Goal: Task Accomplishment & Management: Manage account settings

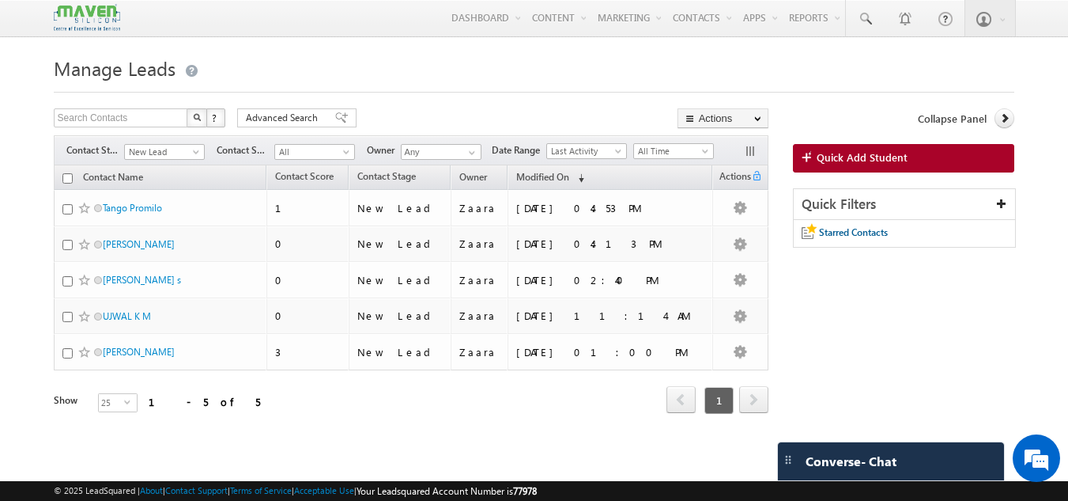
click at [726, 81] on h1 "Manage Leads" at bounding box center [535, 66] width 962 height 31
click at [870, 22] on span at bounding box center [865, 19] width 16 height 16
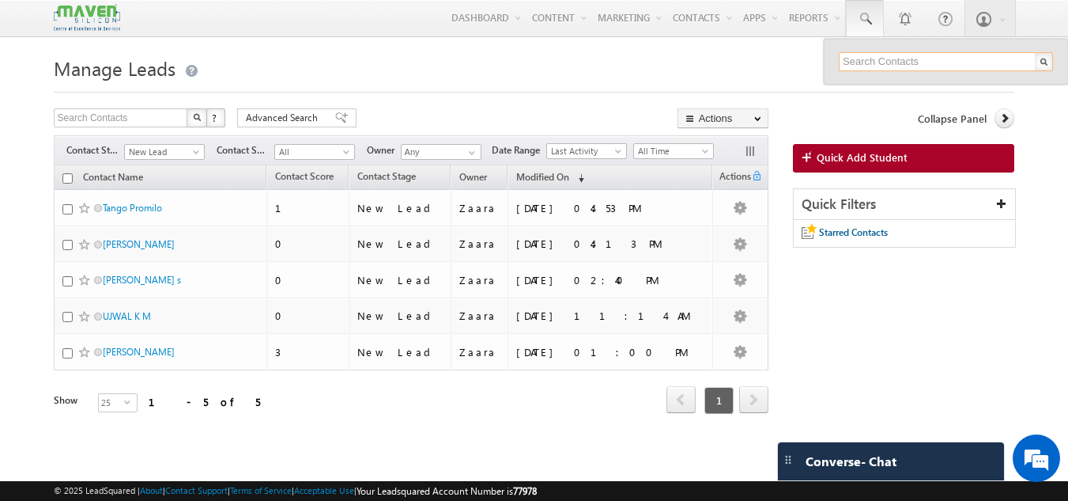
paste input "82776 59510"
click at [874, 55] on input "82776 59510" at bounding box center [946, 61] width 214 height 19
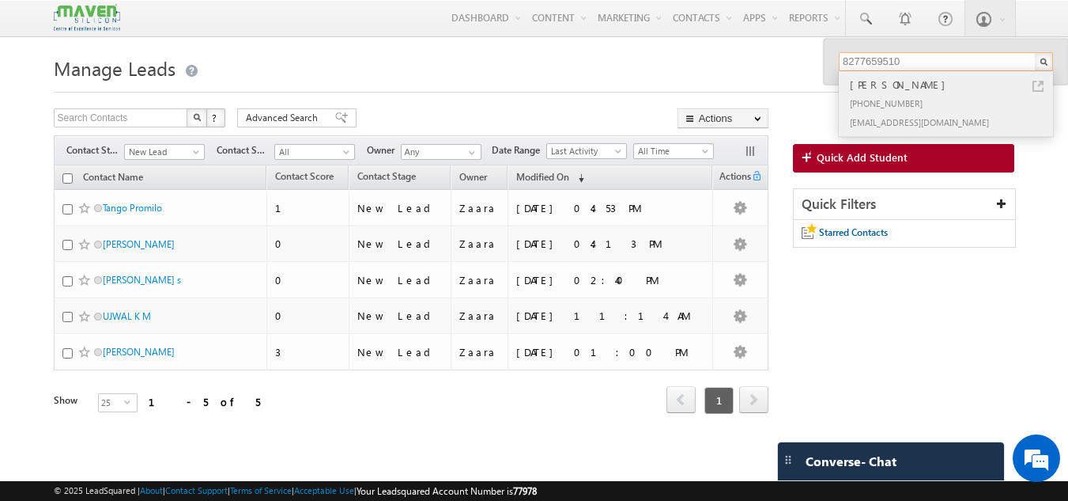
type input "8277659510"
click at [927, 95] on div "[PHONE_NUMBER]" at bounding box center [953, 102] width 212 height 19
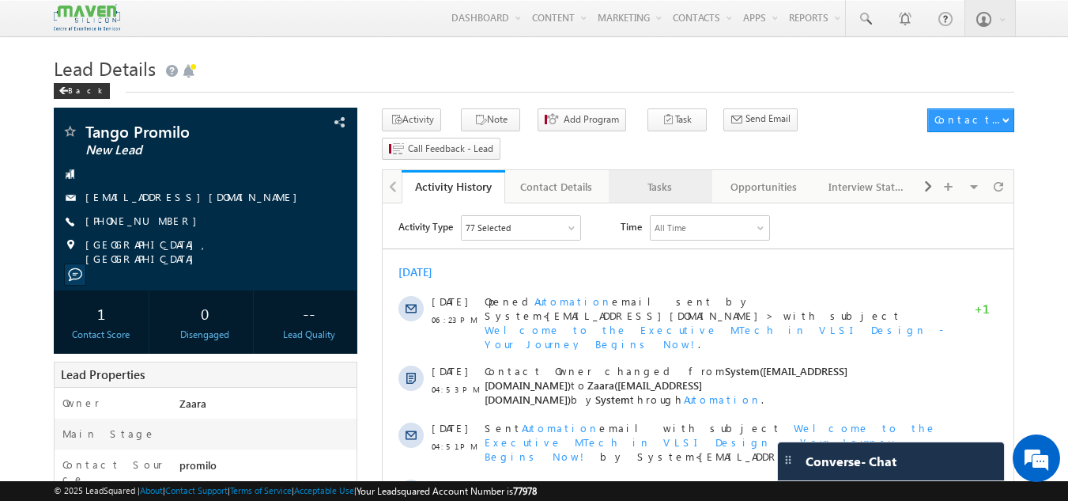
click at [665, 177] on div "Tasks" at bounding box center [660, 186] width 77 height 19
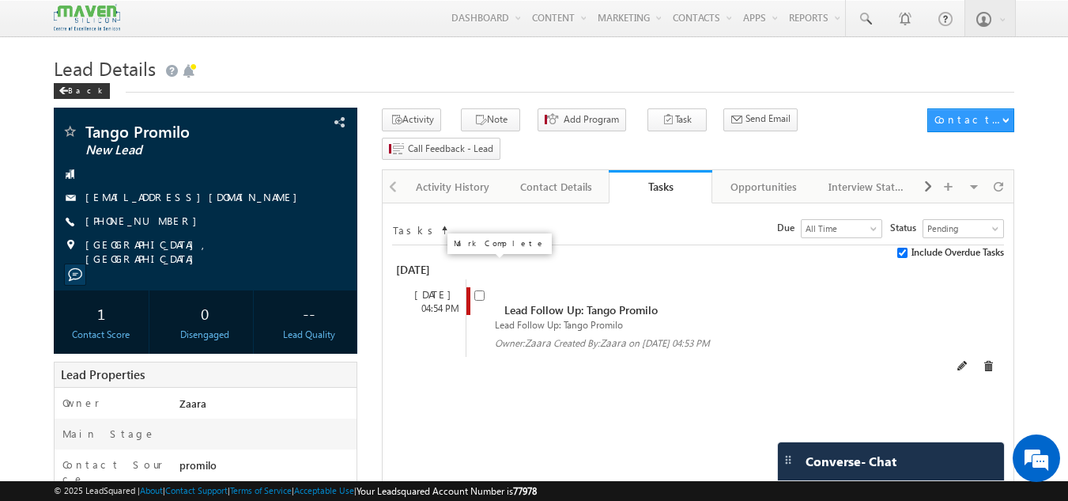
click at [482, 290] on input "checkbox" at bounding box center [479, 295] width 10 height 10
checkbox input "false"
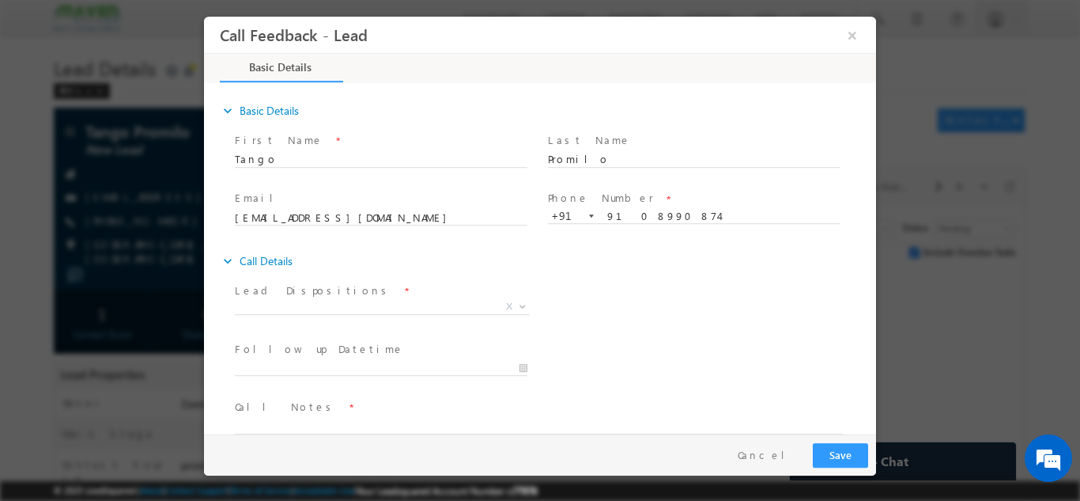
scroll to position [25, 0]
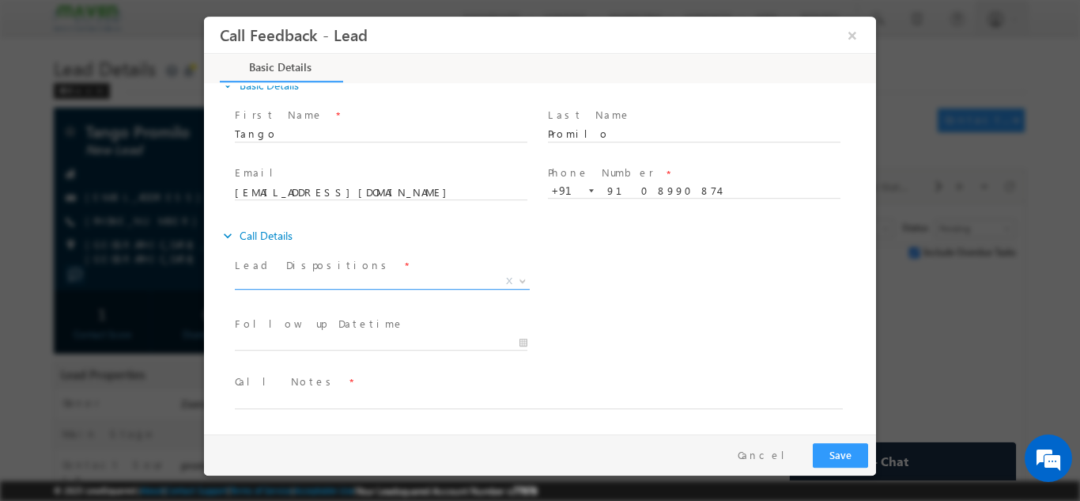
click at [302, 278] on span "X" at bounding box center [382, 281] width 295 height 16
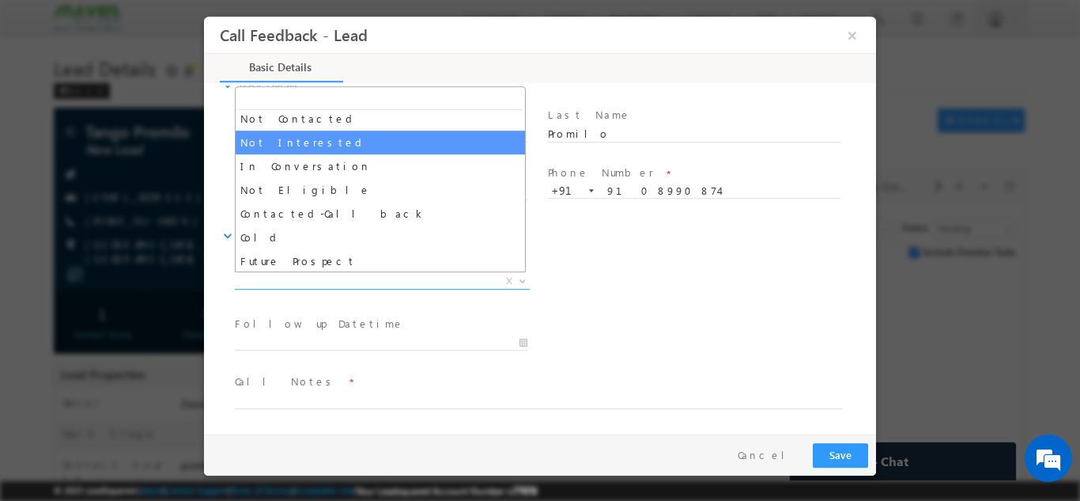
scroll to position [150, 0]
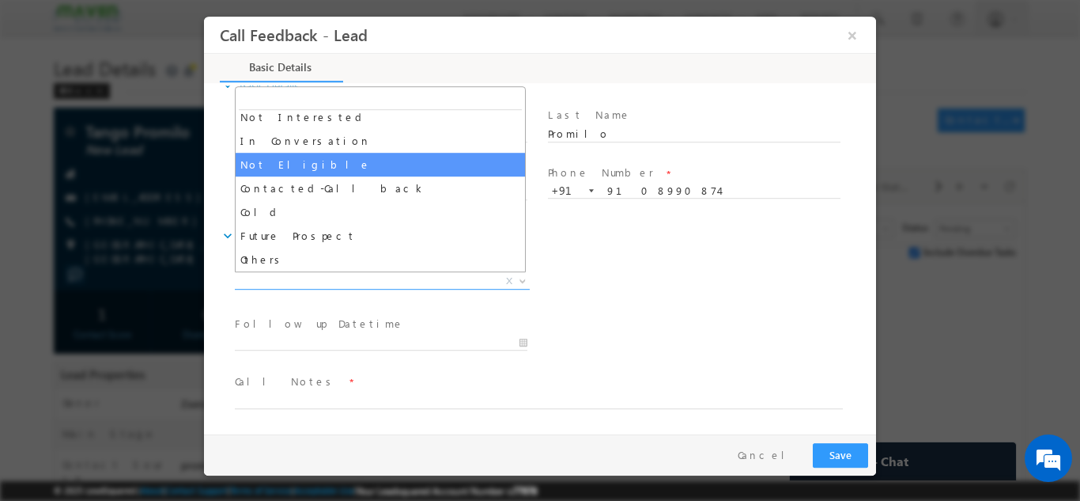
select select "Not Eligible"
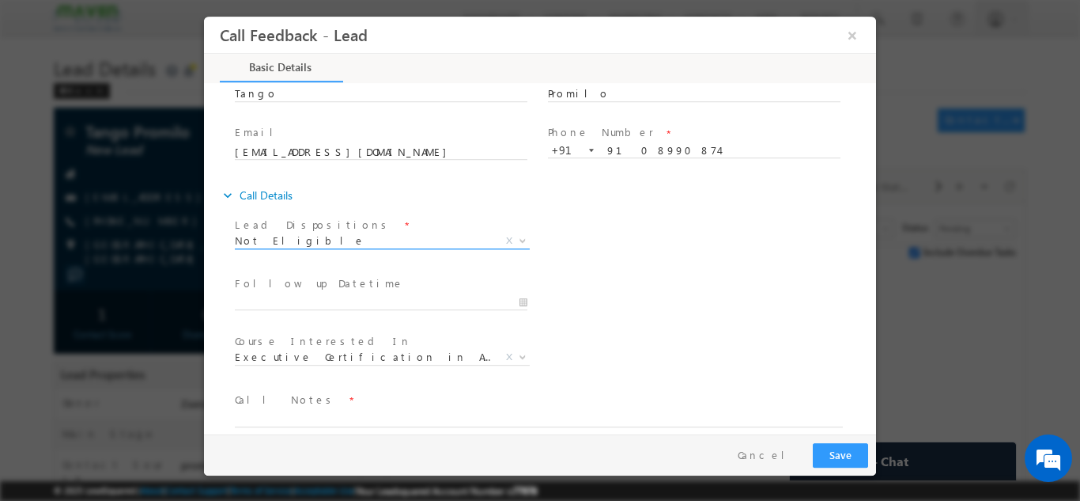
scroll to position [84, 0]
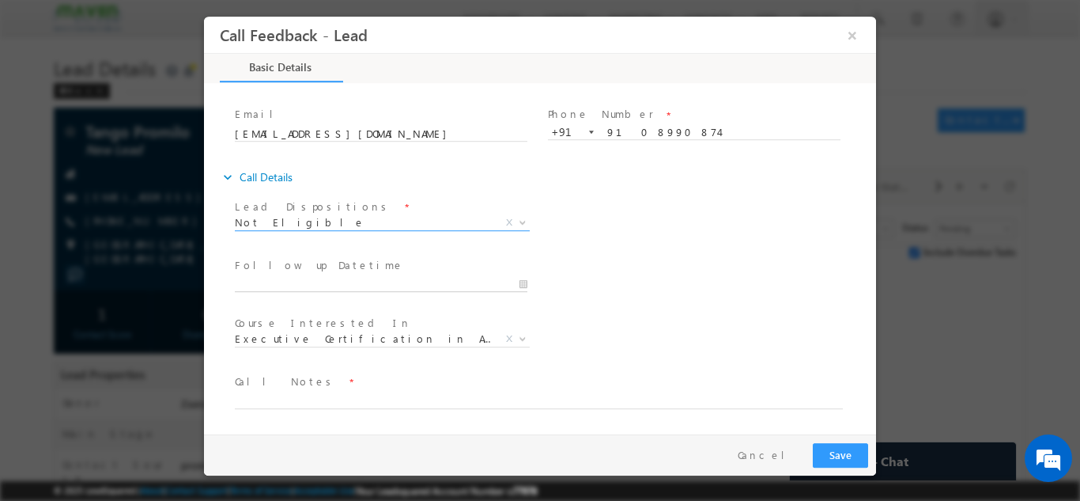
type input "03/09/2025 10:38 AM"
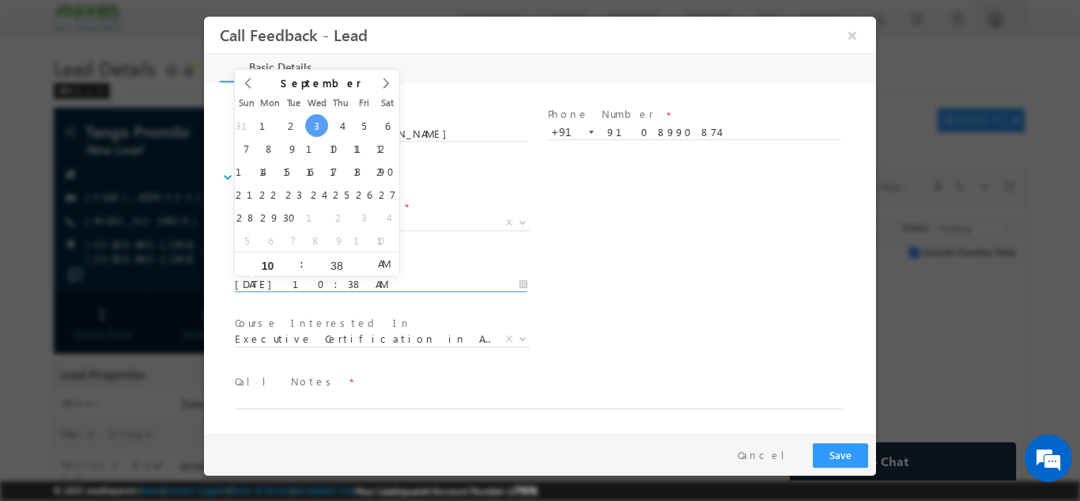
click at [369, 287] on input "03/09/2025 10:38 AM" at bounding box center [381, 284] width 293 height 16
drag, startPoint x: 898, startPoint y: 317, endPoint x: 502, endPoint y: 296, distance: 396.0
click at [898, 317] on div at bounding box center [540, 250] width 1080 height 501
click at [365, 401] on textarea at bounding box center [539, 399] width 608 height 18
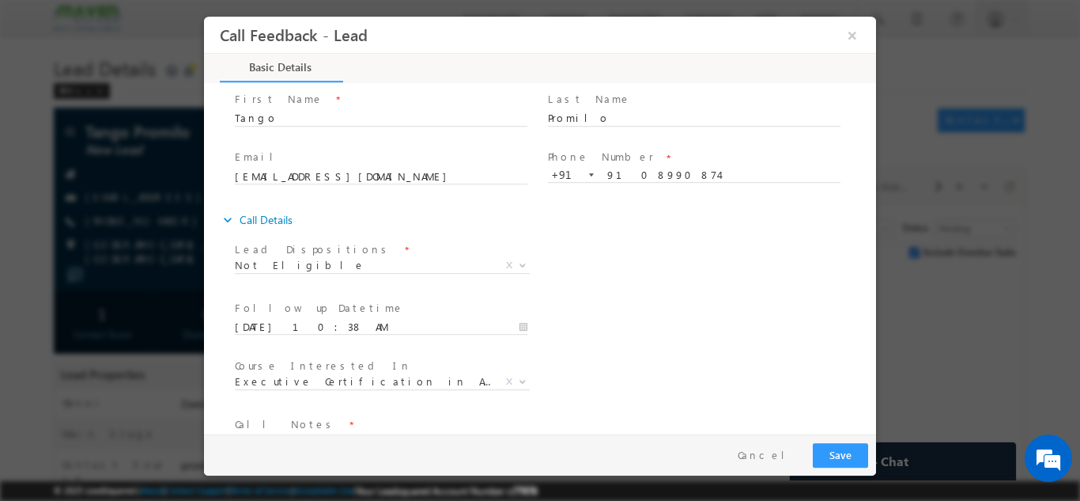
scroll to position [0, 0]
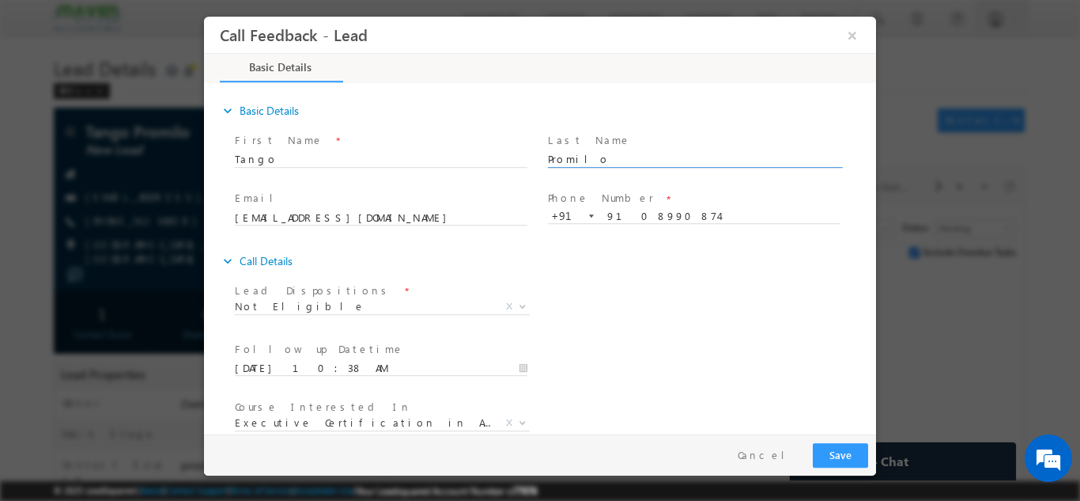
click at [559, 156] on input "Promilo" at bounding box center [694, 159] width 293 height 16
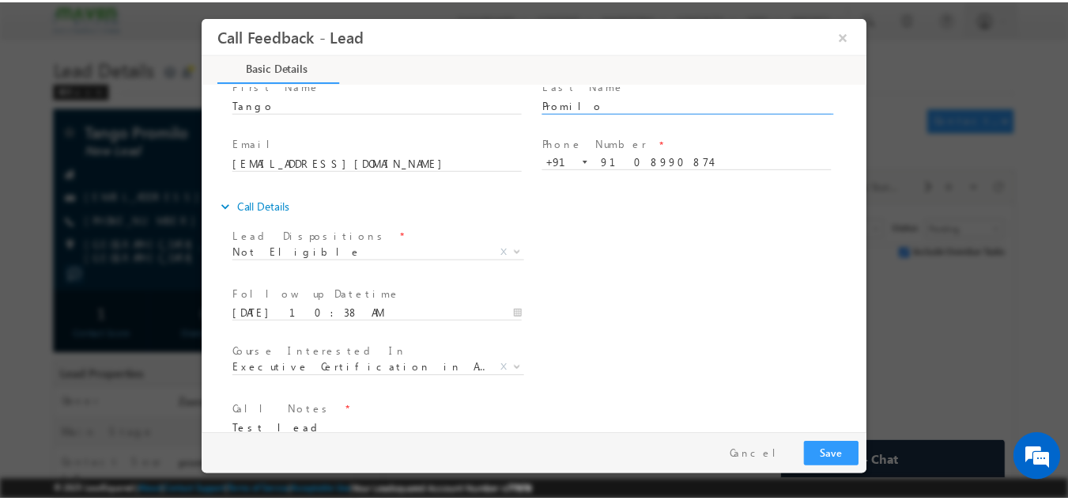
scroll to position [84, 0]
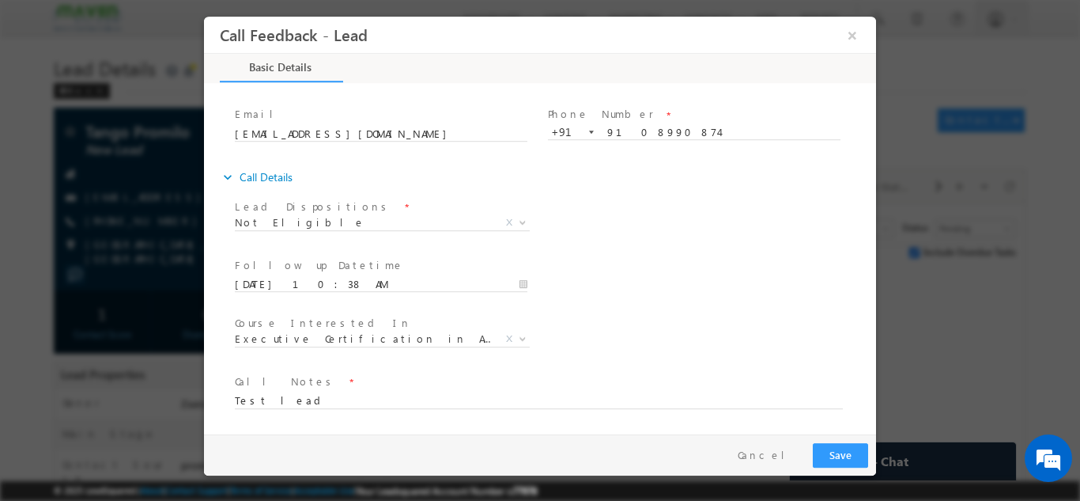
click at [407, 366] on div "Course Interested In * Executive M.Tech in VLSI Design Advanced VLSI Design & V…" at bounding box center [388, 340] width 313 height 59
click at [379, 402] on textarea "Test lead" at bounding box center [539, 399] width 608 height 18
paste textarea "Promilo"
type textarea "Test lead from Promilo"
click at [854, 455] on button "Save" at bounding box center [840, 454] width 55 height 25
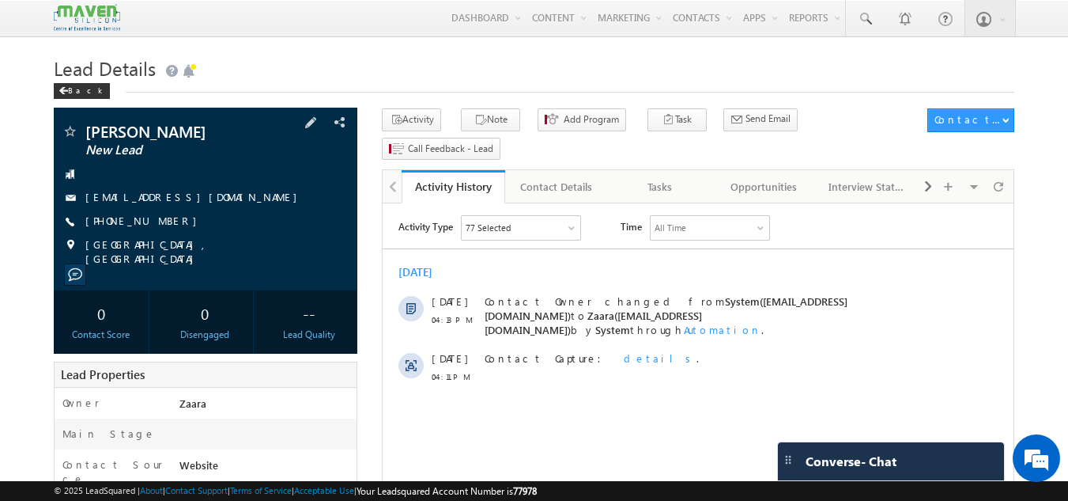
click at [197, 195] on link "mastudsuraj21@gmail.com" at bounding box center [195, 196] width 220 height 13
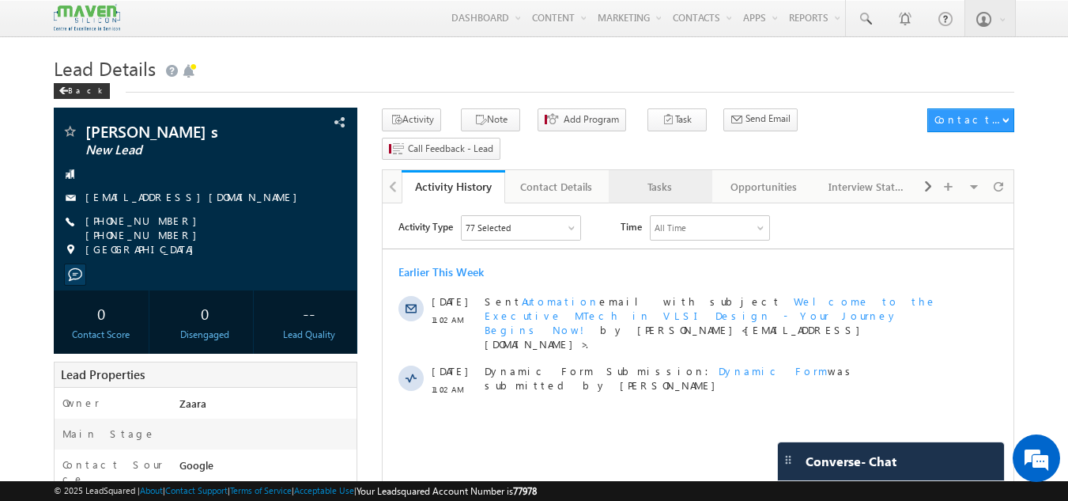
click at [663, 177] on div "Tasks" at bounding box center [660, 186] width 77 height 19
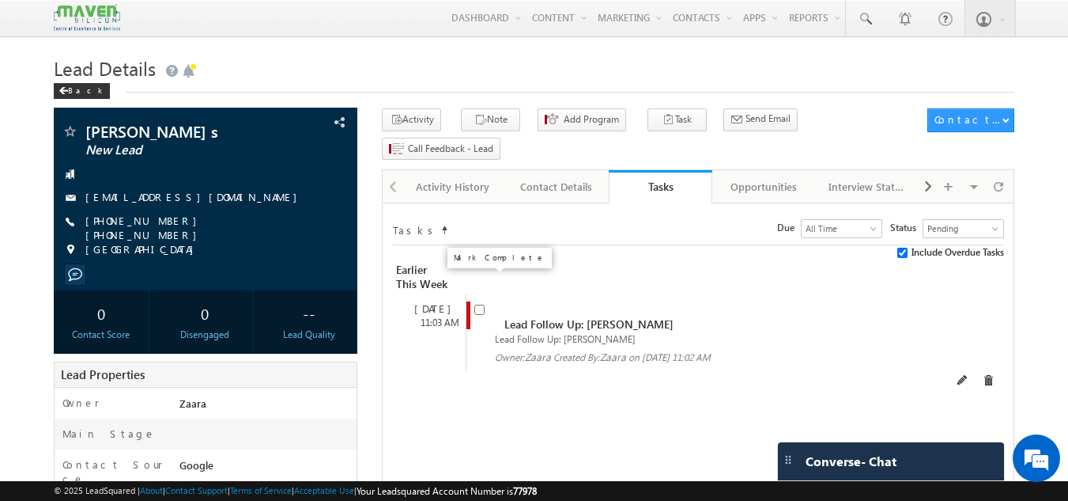
click at [483, 304] on input "checkbox" at bounding box center [479, 309] width 10 height 10
checkbox input "false"
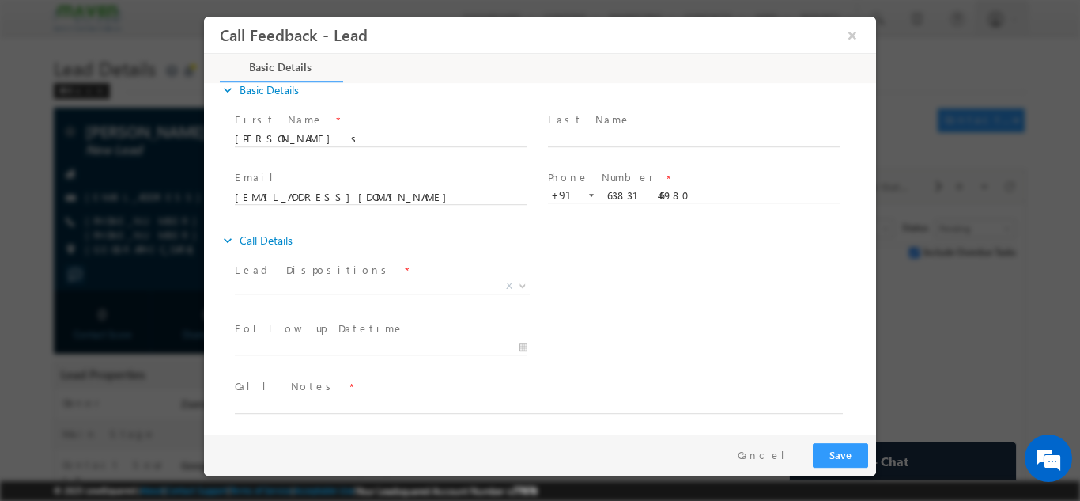
scroll to position [25, 0]
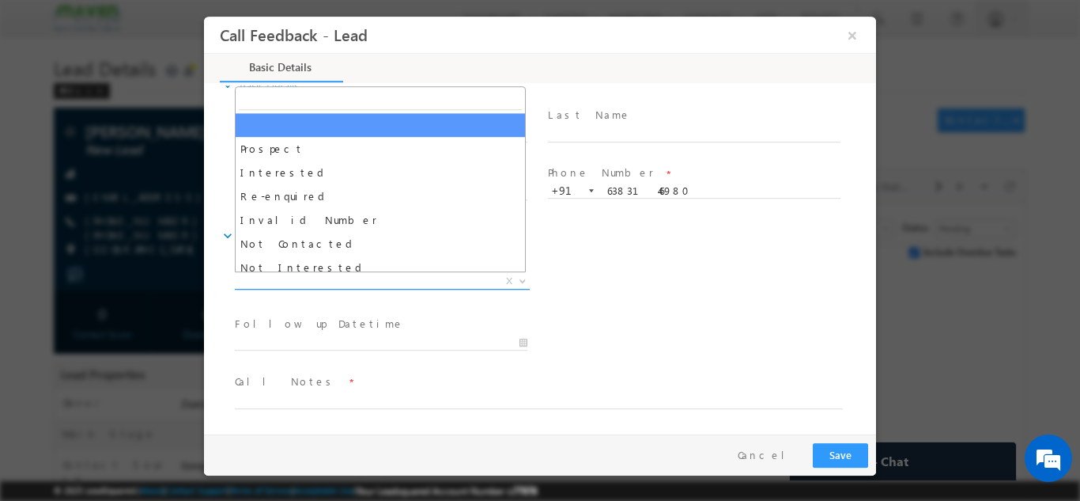
click at [322, 278] on span "X" at bounding box center [382, 281] width 295 height 16
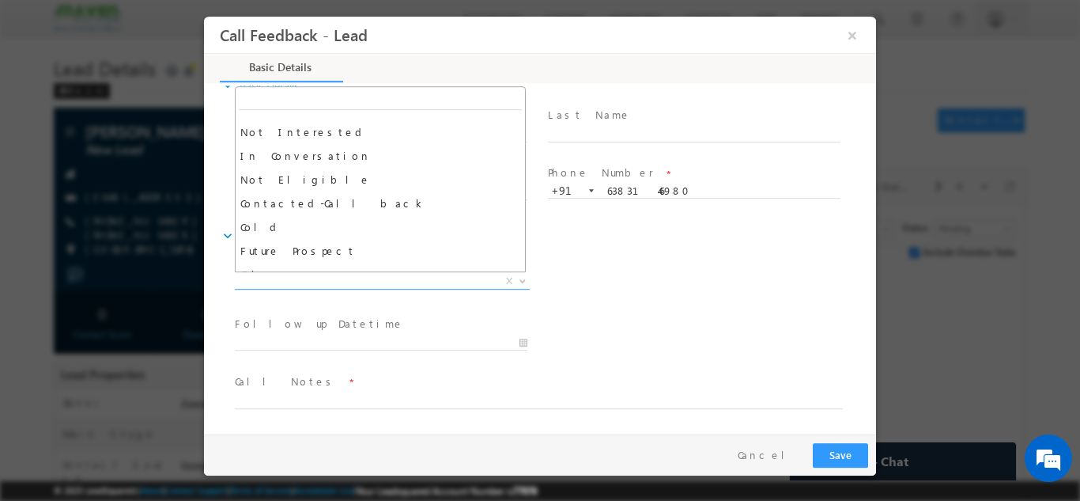
scroll to position [150, 0]
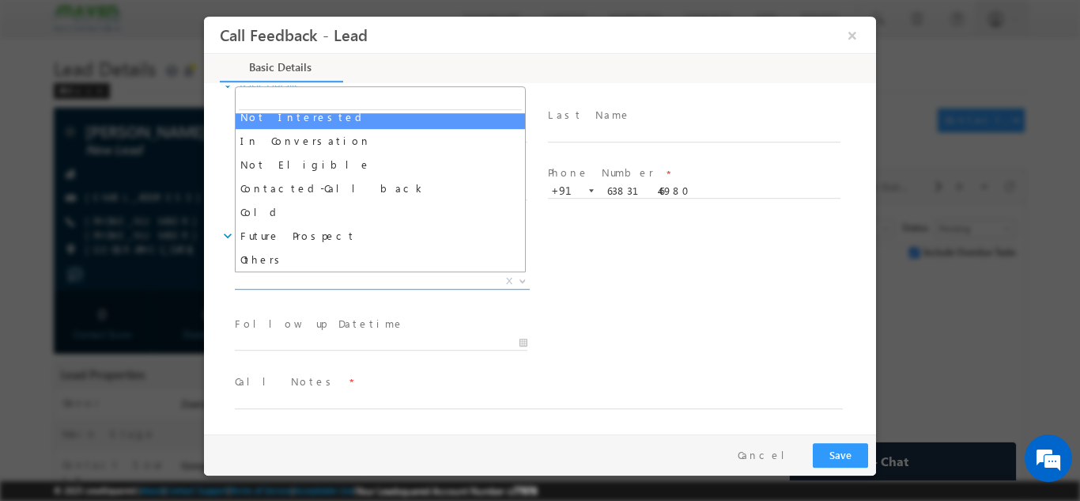
select select "Not Interested"
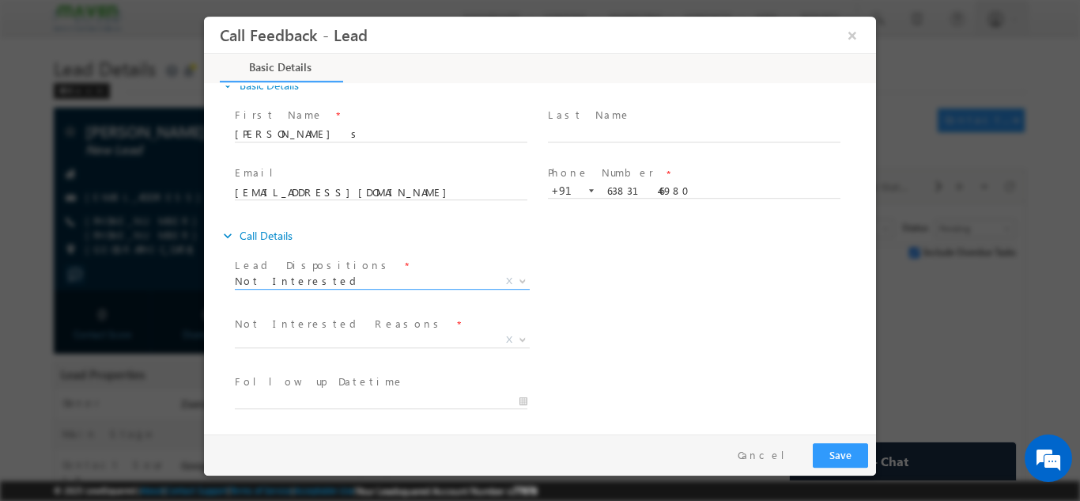
scroll to position [142, 0]
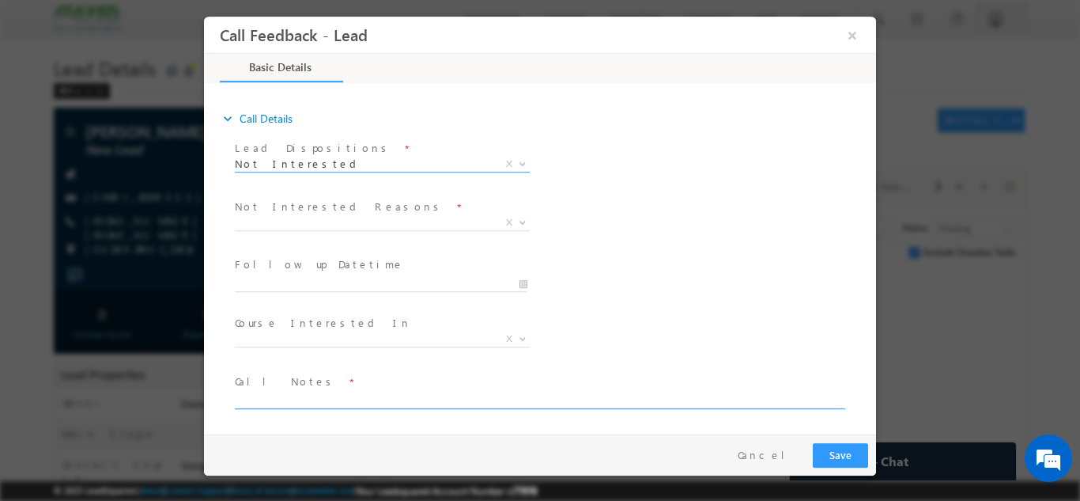
click at [299, 392] on textarea at bounding box center [539, 399] width 608 height 18
paste textarea "Lead added in LSQ / She is not eligible for any program shubham has suggested h…"
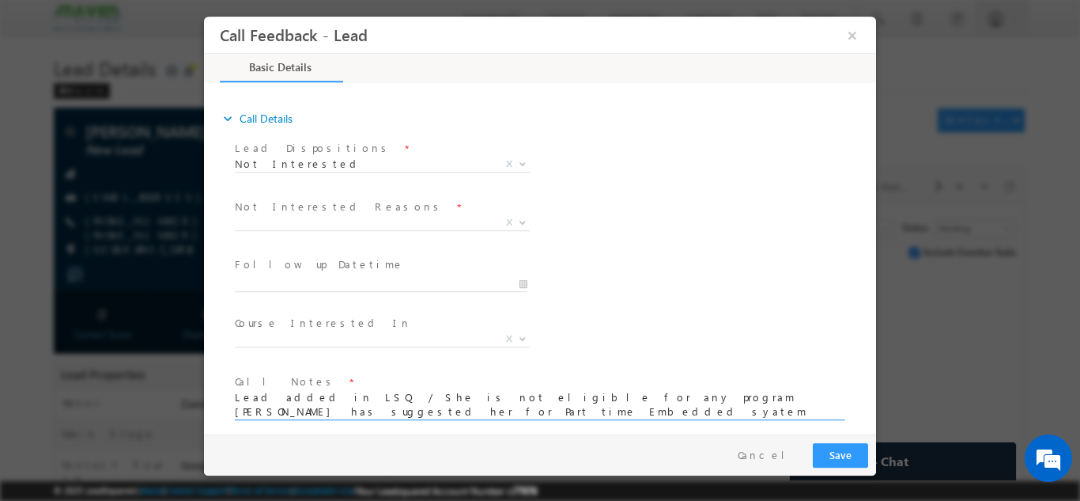
scroll to position [2, 0]
click at [453, 417] on textarea "Lead added in LSQ / She is not eligible for any program Shubham has suggested h…" at bounding box center [539, 404] width 608 height 29
type textarea "Lead added in LSQ / She is not eligible for any program Shubham has suggested h…"
click at [825, 451] on button "Save" at bounding box center [840, 454] width 55 height 25
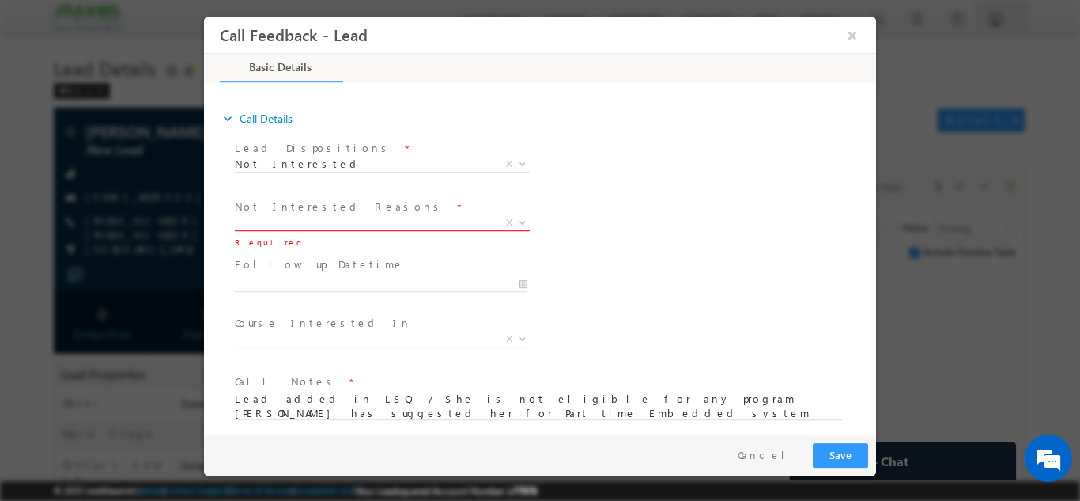
click at [312, 215] on span "X" at bounding box center [382, 222] width 295 height 16
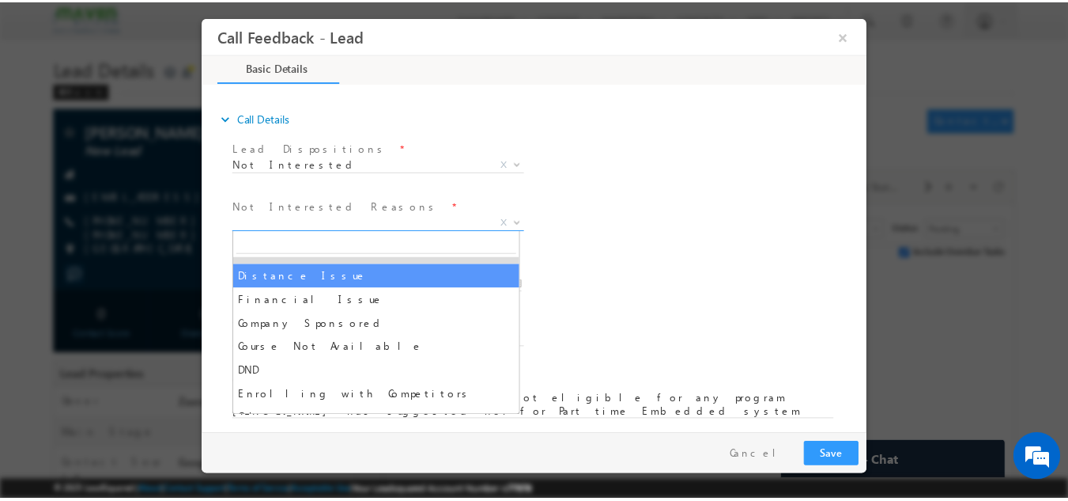
scroll to position [32, 0]
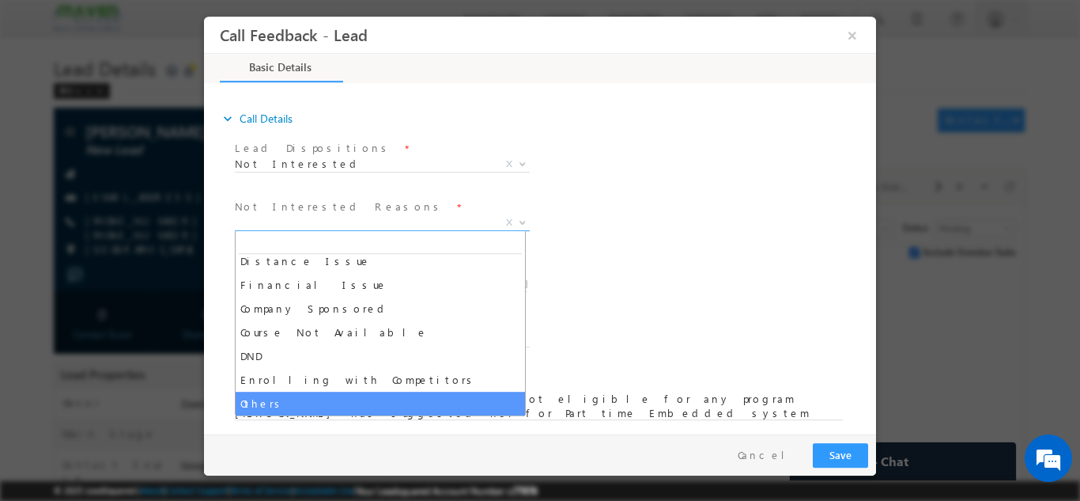
select select "Others"
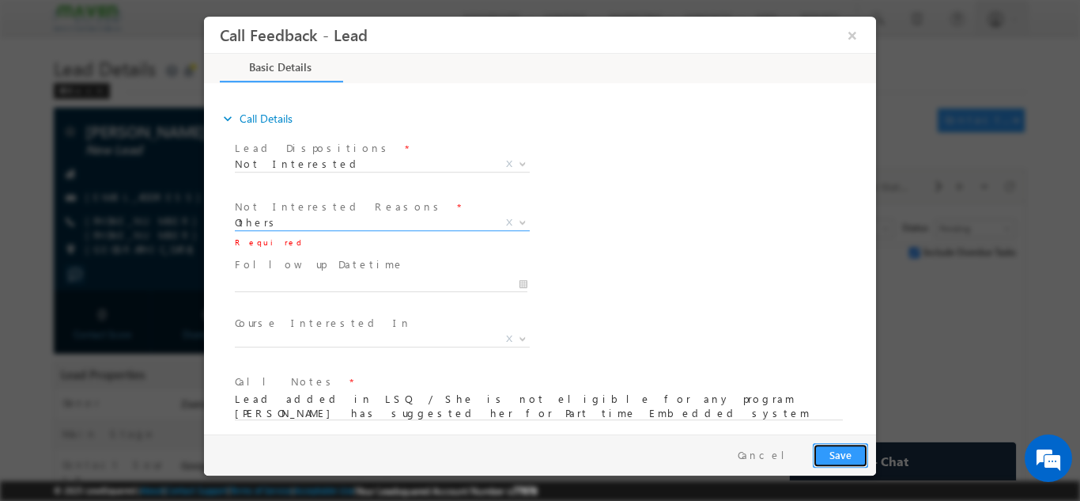
click at [828, 451] on button "Save" at bounding box center [840, 454] width 55 height 25
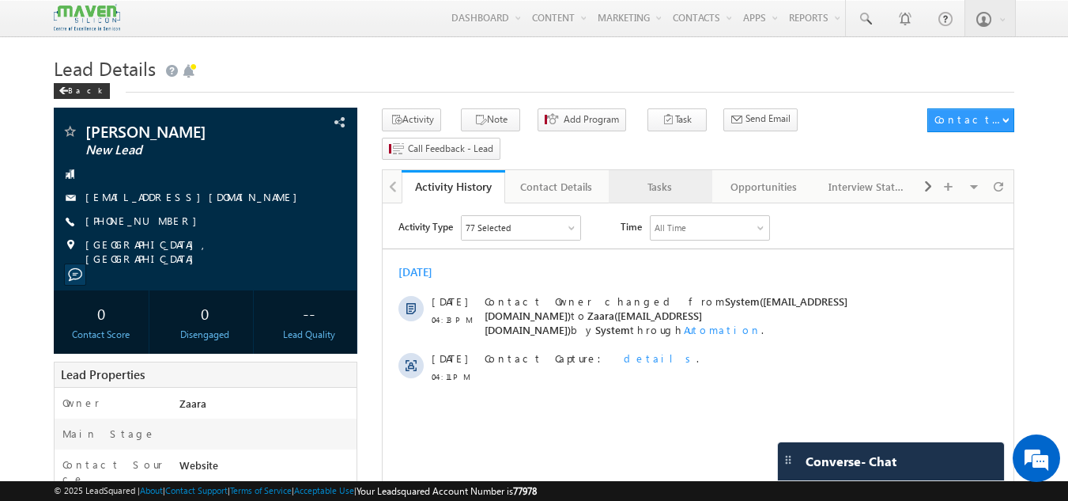
click at [671, 177] on div "Tasks" at bounding box center [660, 186] width 77 height 19
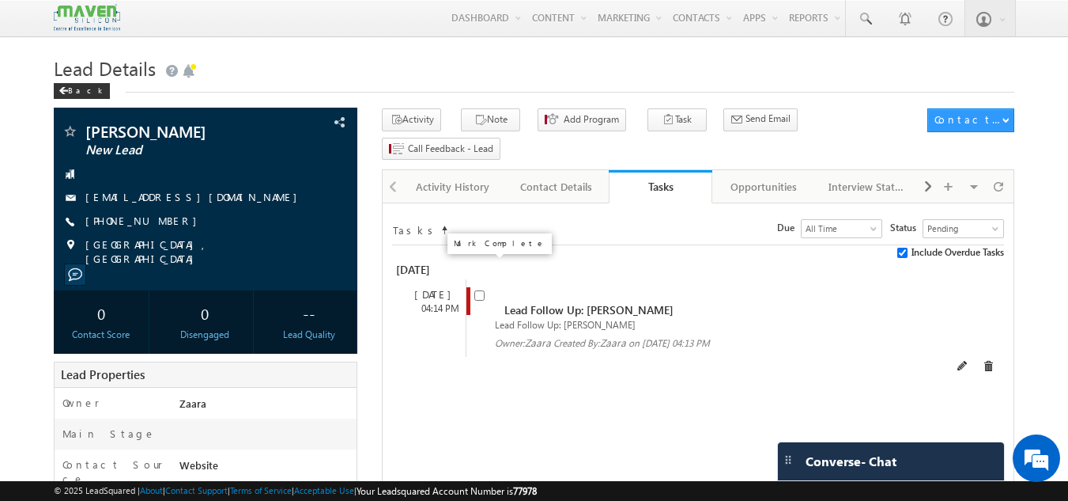
click at [478, 290] on input "checkbox" at bounding box center [479, 295] width 10 height 10
checkbox input "false"
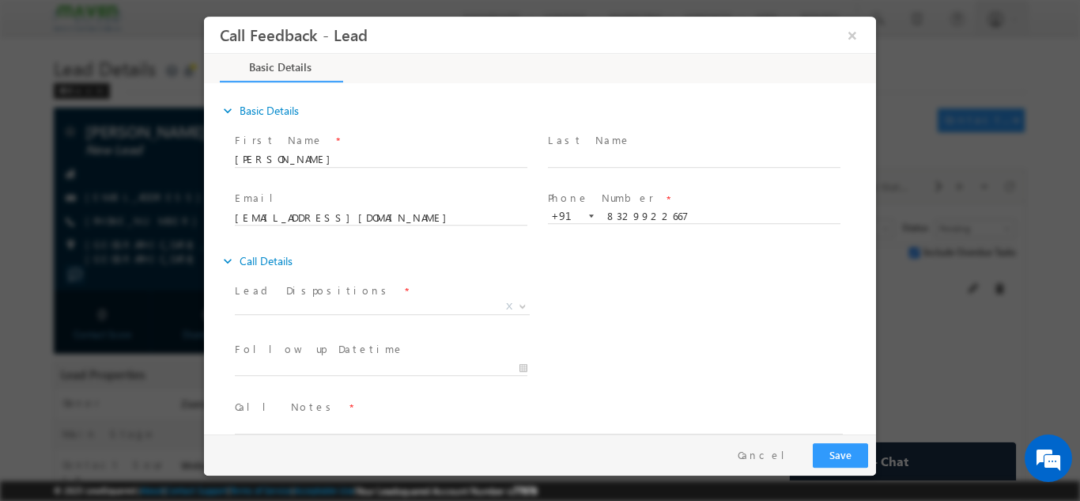
scroll to position [25, 0]
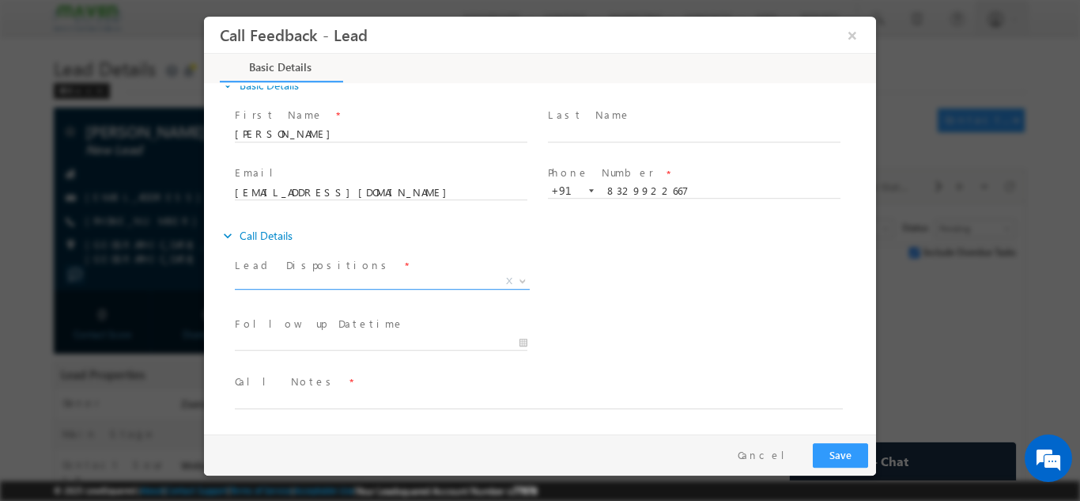
click at [391, 289] on span "X" at bounding box center [382, 284] width 295 height 16
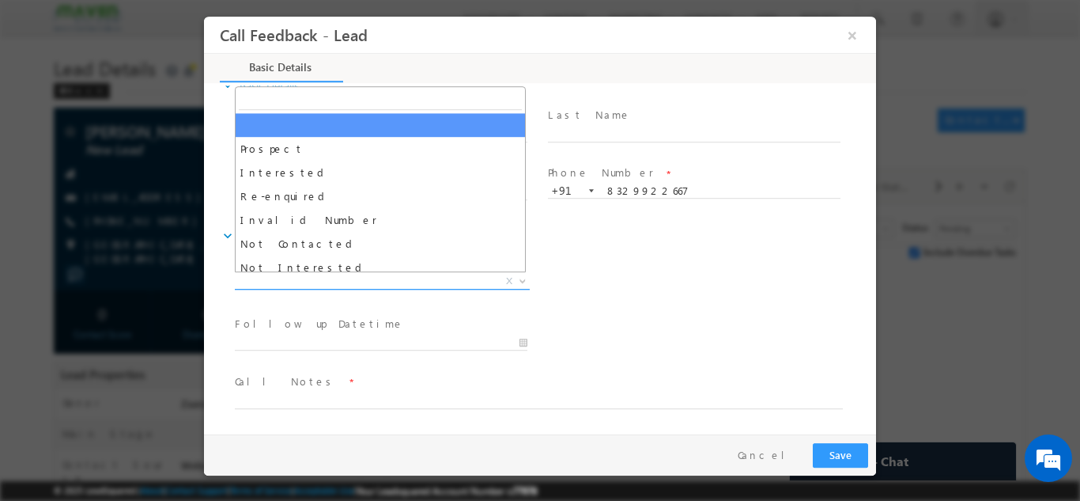
click at [391, 284] on span "X" at bounding box center [382, 281] width 295 height 16
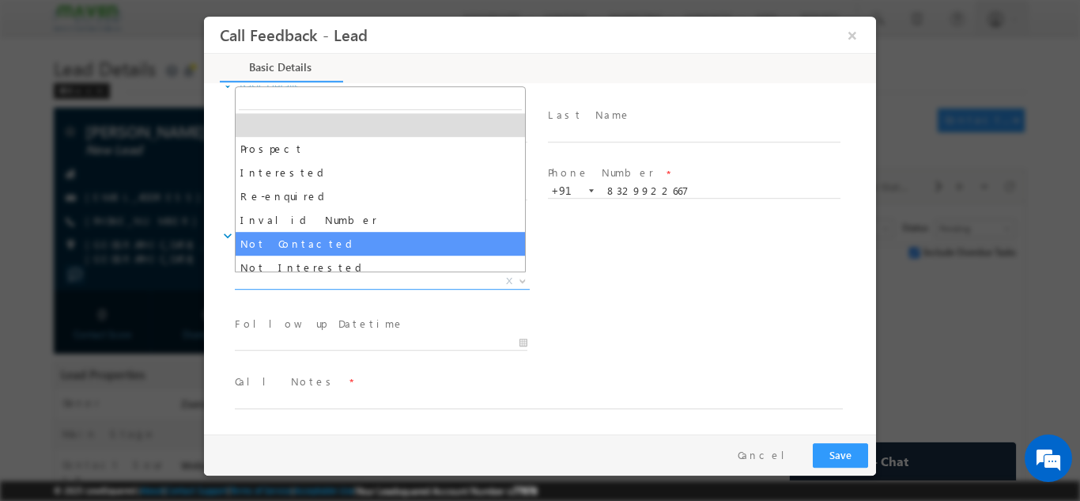
select select "Not Contacted"
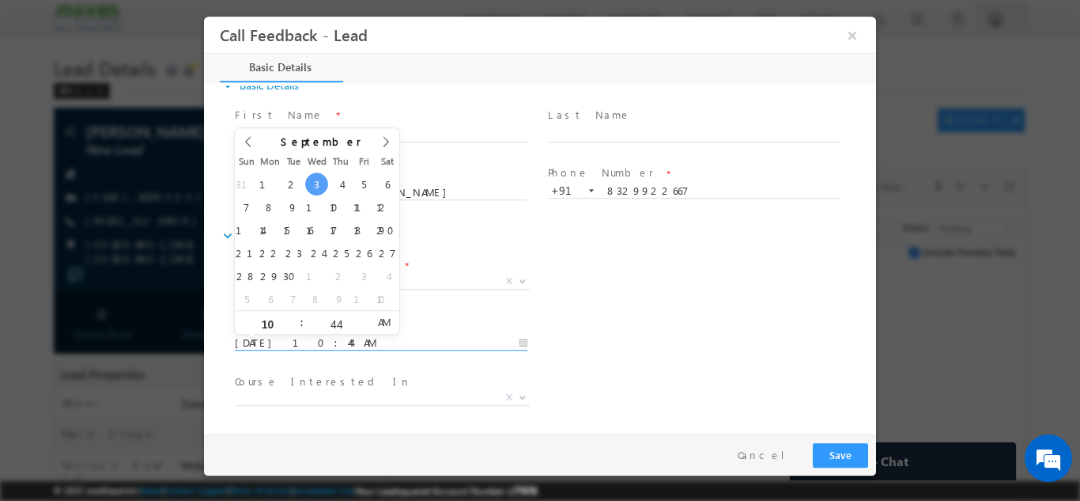
click at [355, 334] on input "[DATE] 10:44 AM" at bounding box center [381, 342] width 293 height 16
type input "04/09/2025 10:44 AM"
click at [642, 344] on div "Follow up Datetime * 04/09/2025 10:44 AM Program Type * Long Term Short Term X" at bounding box center [554, 341] width 644 height 59
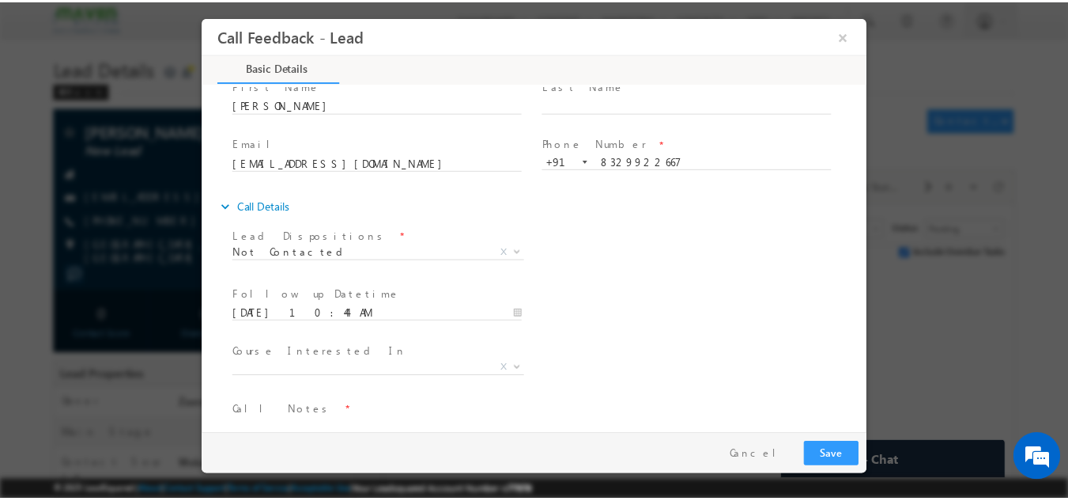
scroll to position [84, 0]
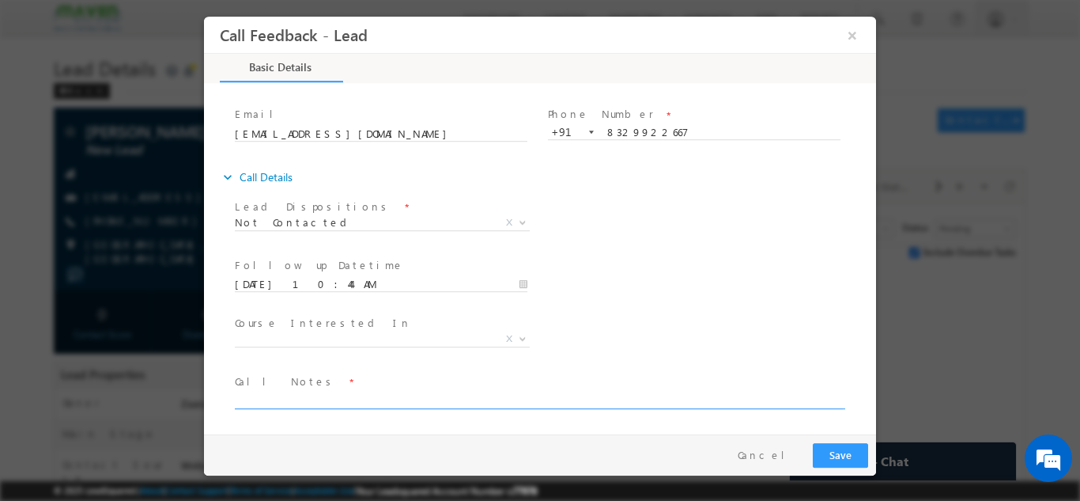
click at [285, 396] on textarea at bounding box center [539, 399] width 608 height 18
type textarea "NPU"
click at [842, 454] on button "Save" at bounding box center [840, 454] width 55 height 25
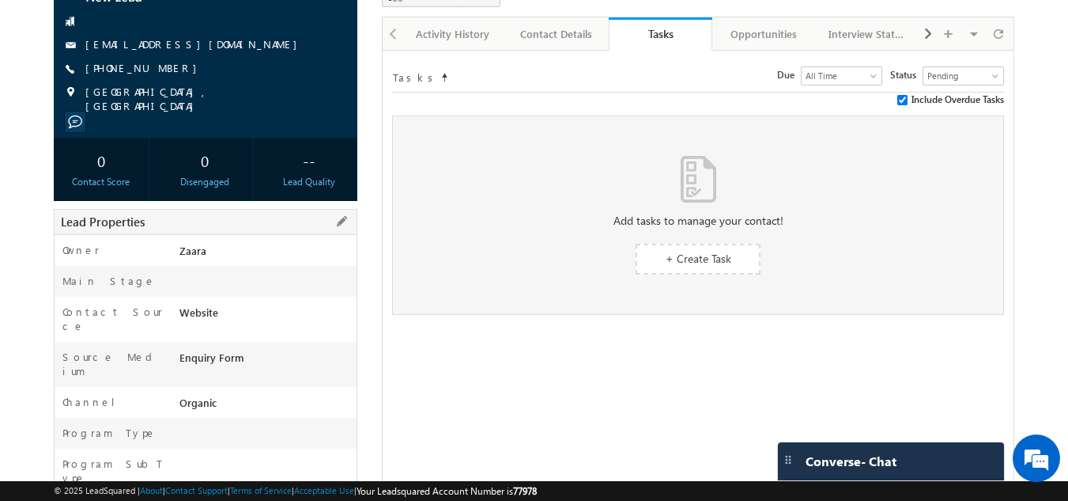
scroll to position [0, 0]
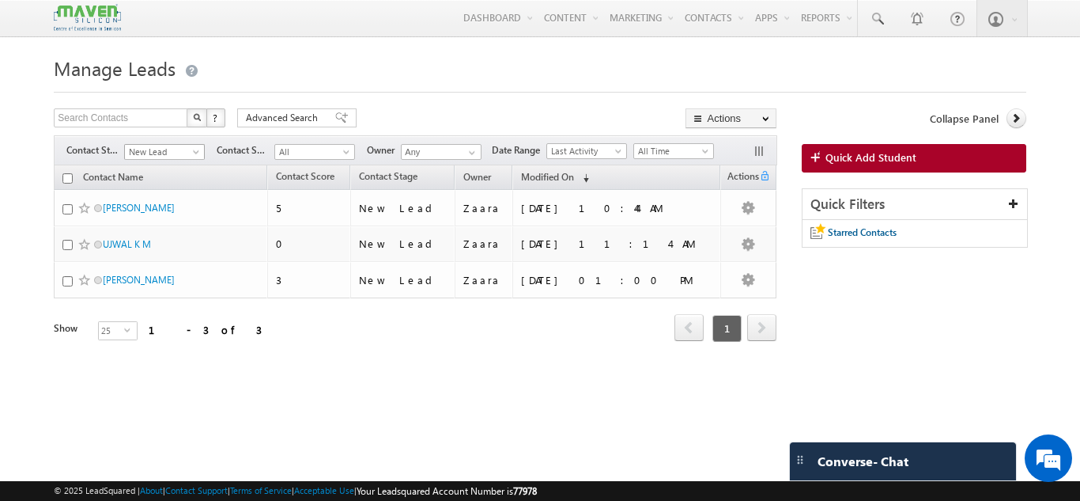
click at [143, 145] on span "New Lead" at bounding box center [162, 152] width 75 height 14
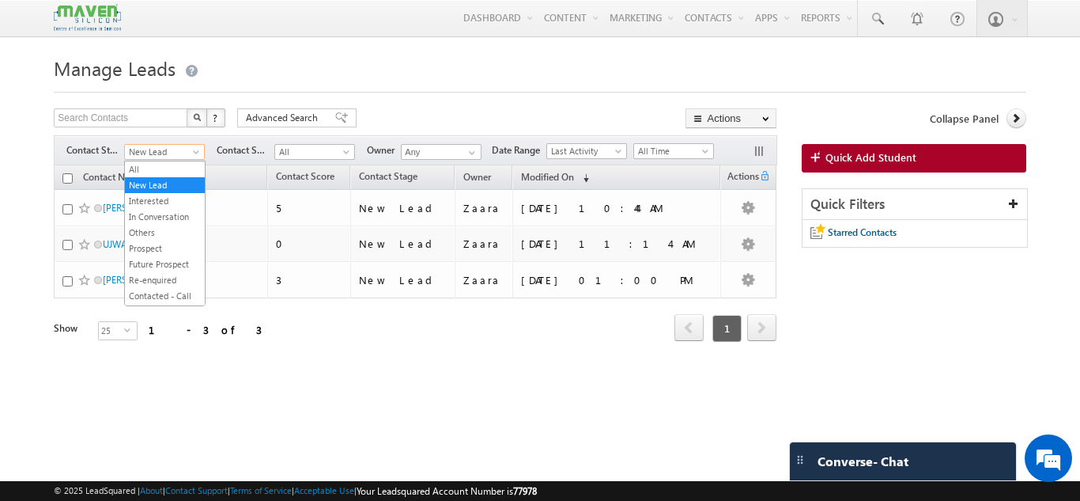
click at [392, 410] on div "Manage Leads Search Contacts X ? 3 results found Advanced Search Advanced Searc…" at bounding box center [540, 248] width 972 height 395
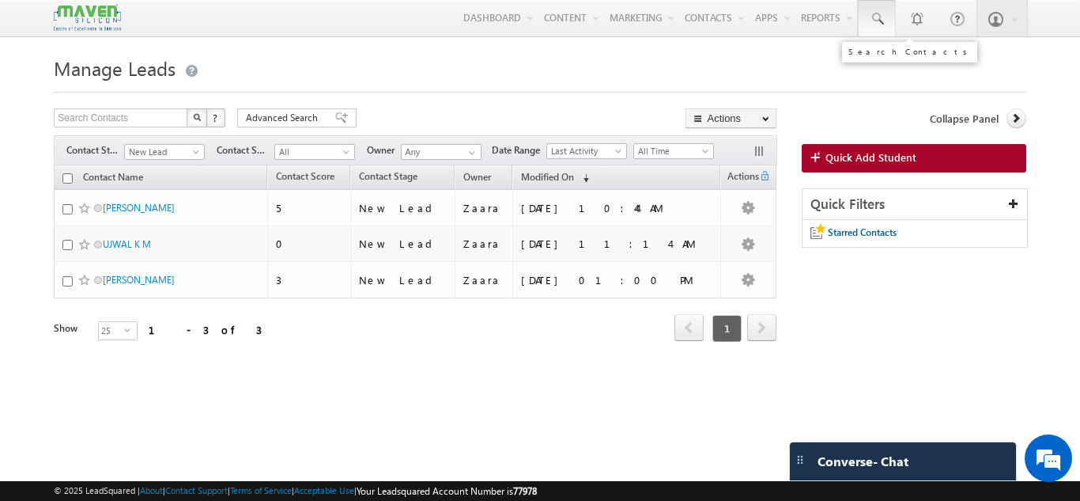
click at [872, 20] on span at bounding box center [877, 19] width 16 height 16
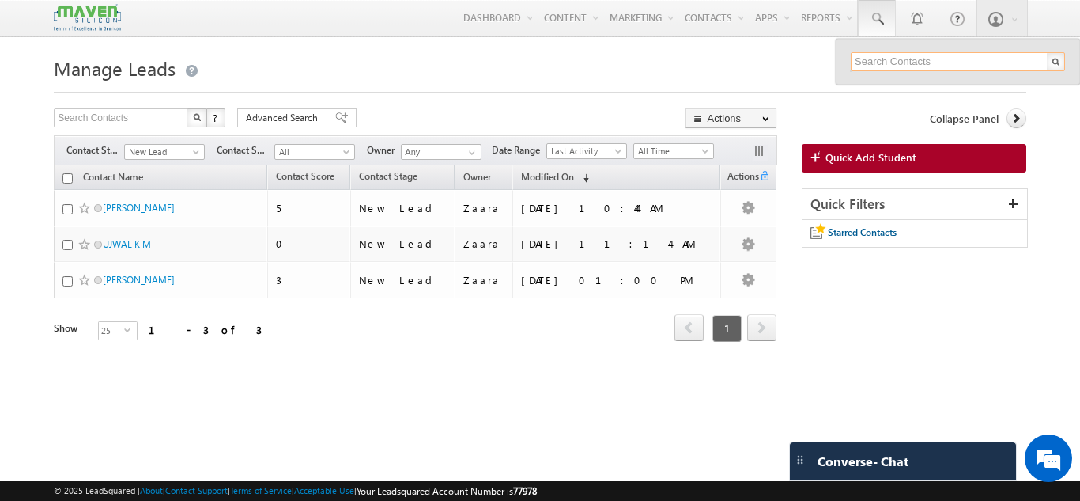
paste input "6304307928"
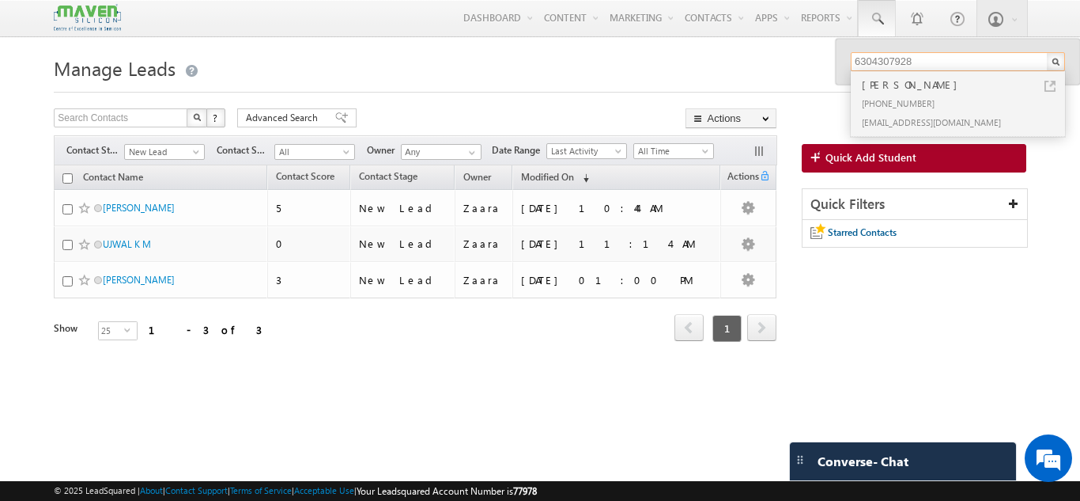
type input "6304307928"
click at [897, 104] on div "[PHONE_NUMBER]" at bounding box center [965, 102] width 212 height 19
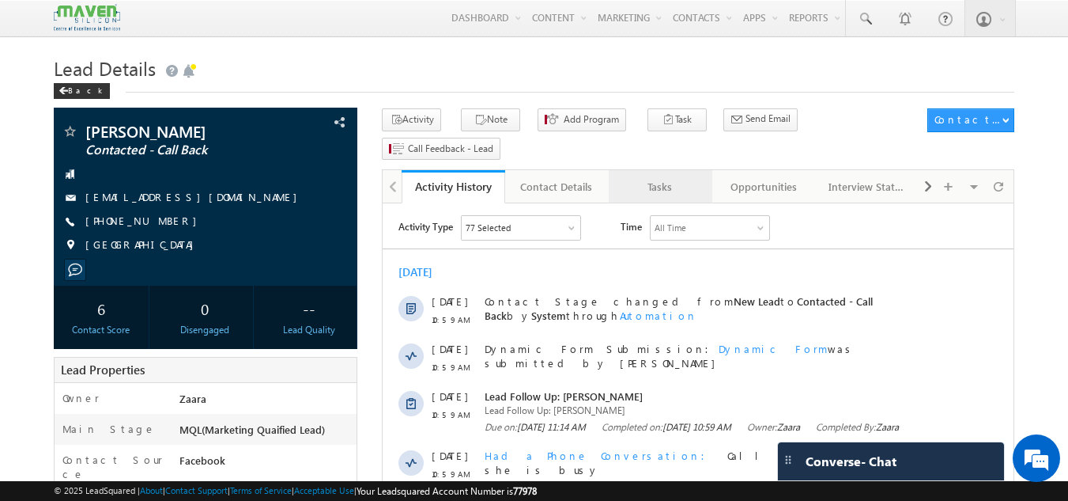
click at [679, 177] on div "Tasks" at bounding box center [660, 186] width 77 height 19
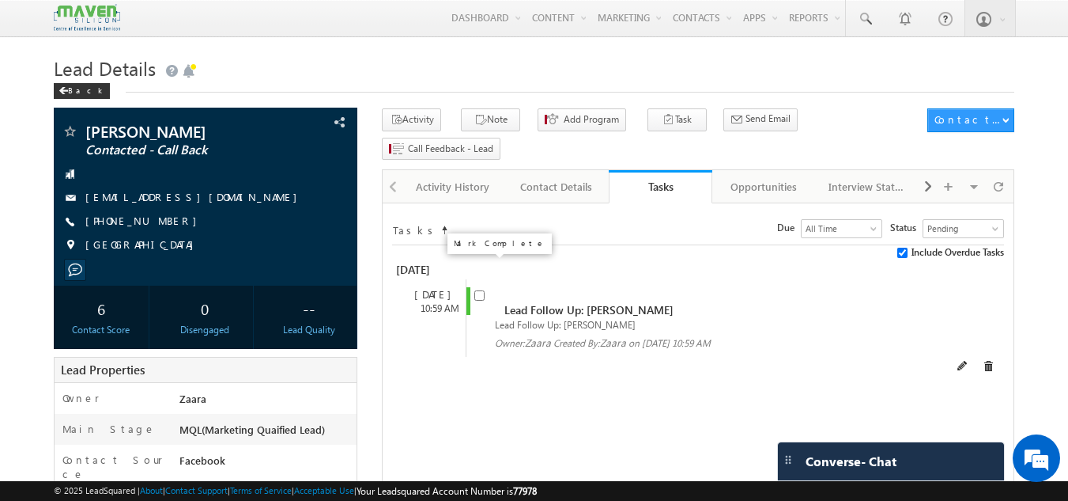
click at [475, 290] on input "checkbox" at bounding box center [479, 295] width 10 height 10
checkbox input "false"
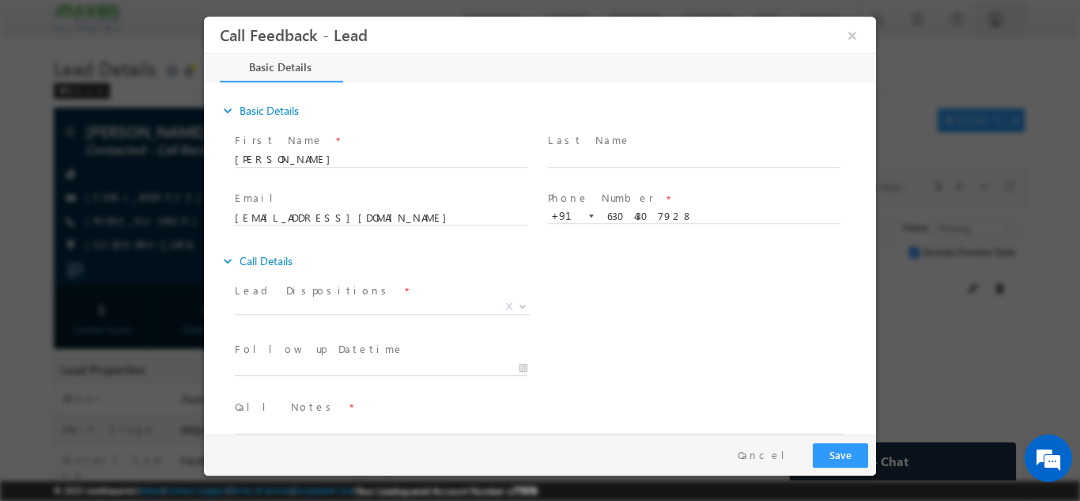
scroll to position [25, 0]
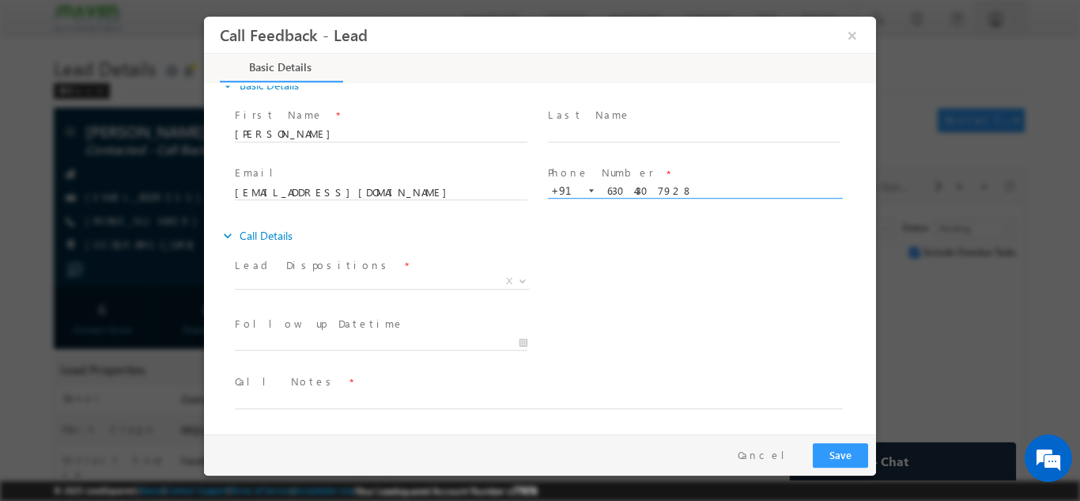
click at [641, 196] on span "+91-6304307928 6304307928 +91" at bounding box center [701, 190] width 307 height 17
drag, startPoint x: 641, startPoint y: 196, endPoint x: 624, endPoint y: 187, distance: 19.1
click at [624, 187] on input "6304307928" at bounding box center [694, 191] width 293 height 16
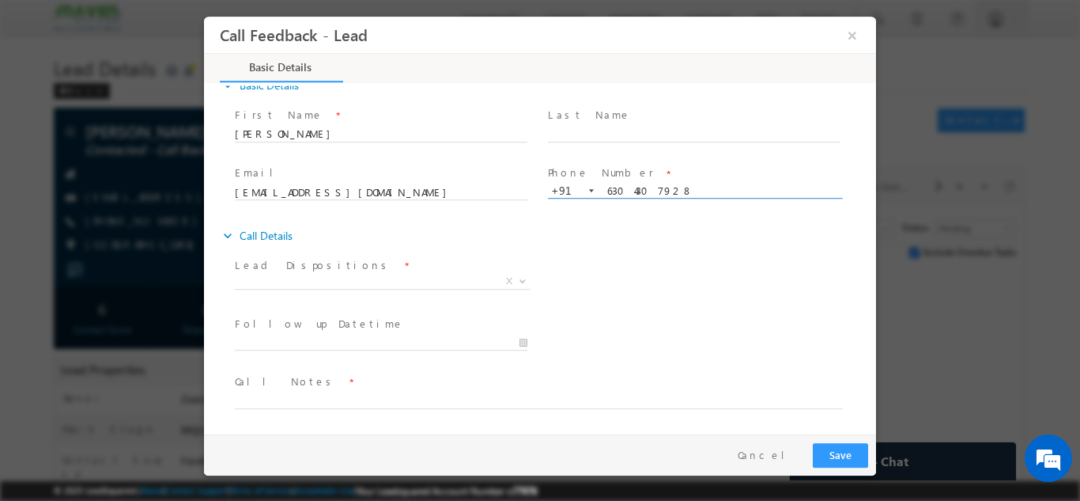
scroll to position [0, 0]
click at [618, 188] on input "6304307928" at bounding box center [694, 191] width 293 height 16
click at [608, 280] on div "Lead Dispositions * Prospect Interested Re-enquired Invalid Number Not Contacte…" at bounding box center [554, 282] width 644 height 59
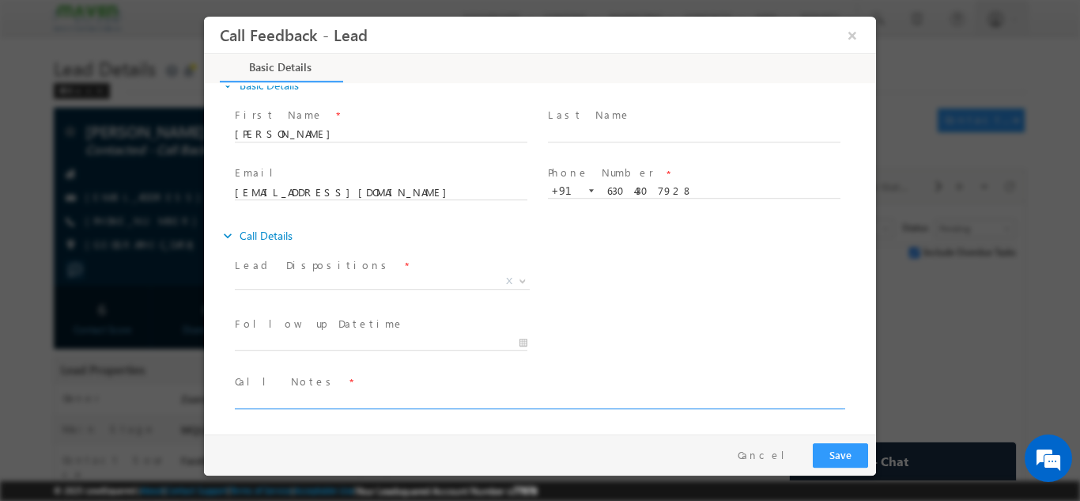
click at [270, 402] on textarea at bounding box center [539, 399] width 608 height 18
click at [509, 394] on textarea "Btech 2018 and Mtech in advance communication" at bounding box center [539, 399] width 608 height 18
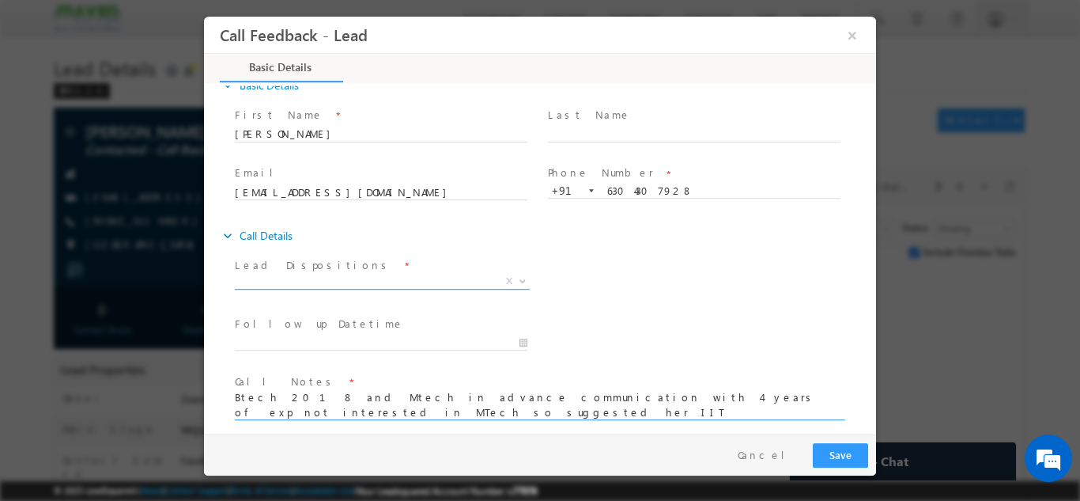
type textarea "Btech 2018 and Mtech in advance communication with 4 years of exp not intereste…"
click at [269, 288] on span "Prospect Interested Re-enquired Invalid Number Not Contacted Not Interested In …" at bounding box center [388, 283] width 307 height 19
click at [270, 284] on span "X" at bounding box center [382, 281] width 295 height 16
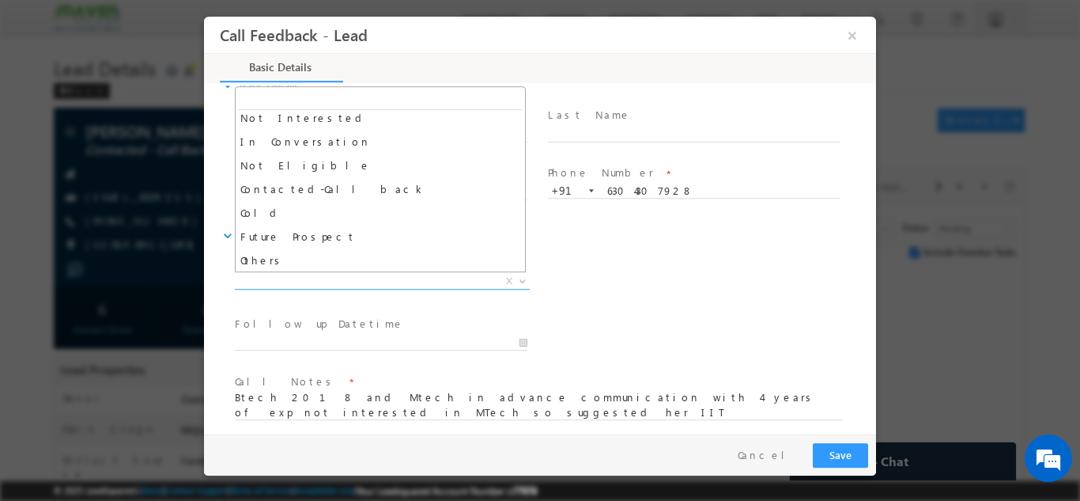
scroll to position [150, 0]
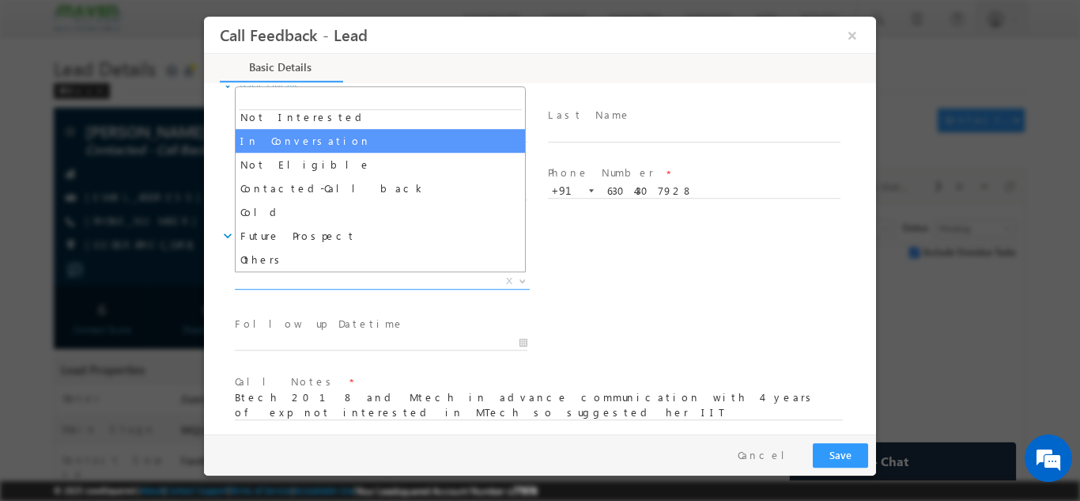
select select "In Conversation"
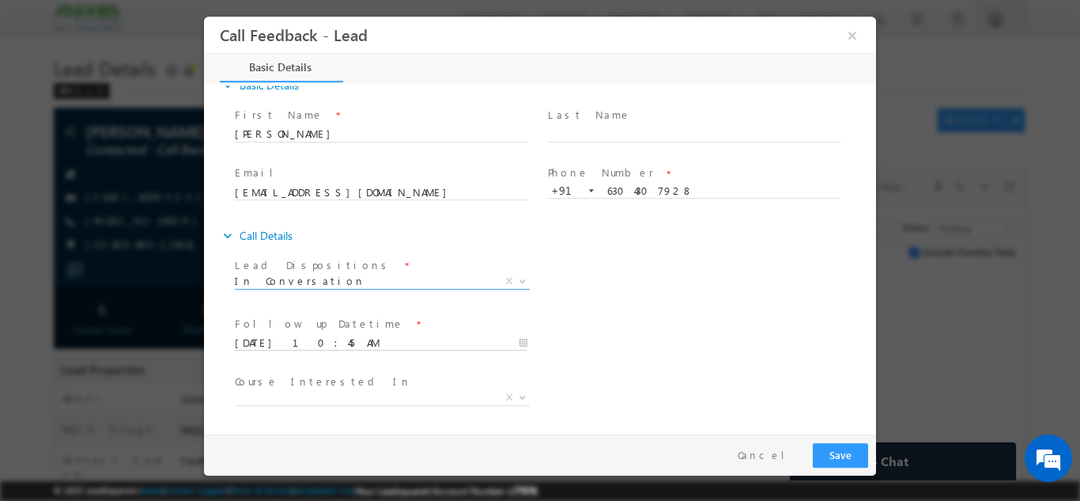
click at [310, 338] on input "03/09/2025 10:45 AM" at bounding box center [381, 342] width 293 height 16
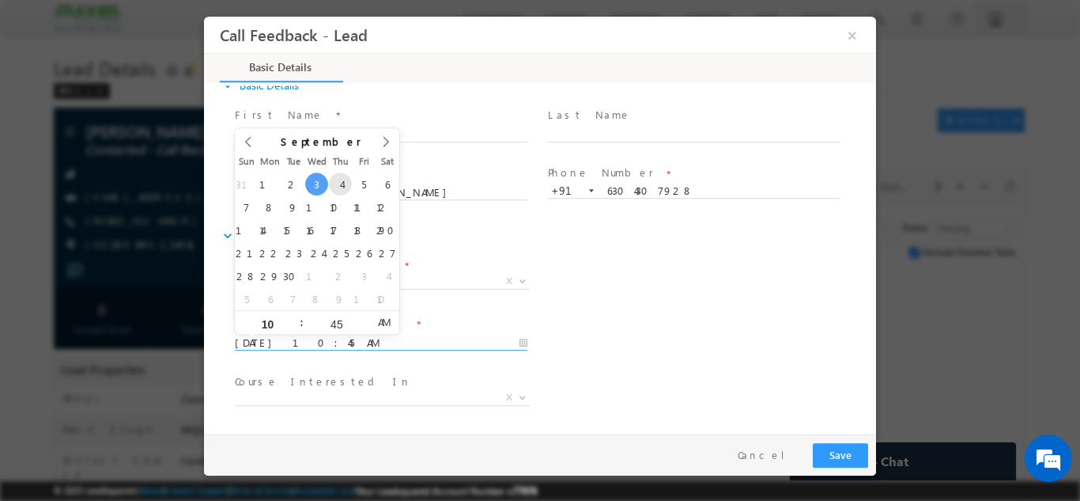
type input "04/09/2025 10:45 AM"
click at [755, 313] on div "Follow up Datetime * 04/09/2025 10:45 AM Program Type * Long Term Short Term X" at bounding box center [554, 341] width 644 height 59
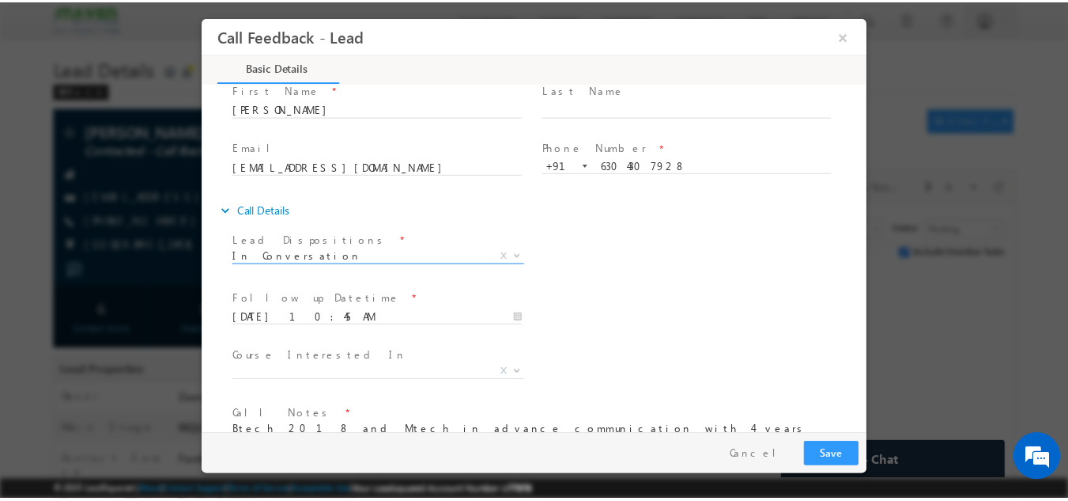
scroll to position [95, 0]
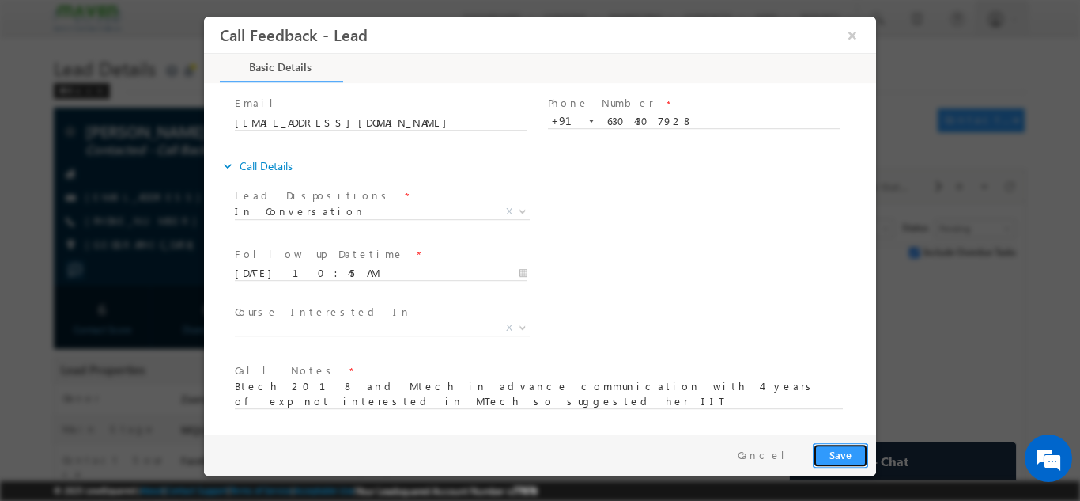
click at [855, 453] on button "Save" at bounding box center [840, 454] width 55 height 25
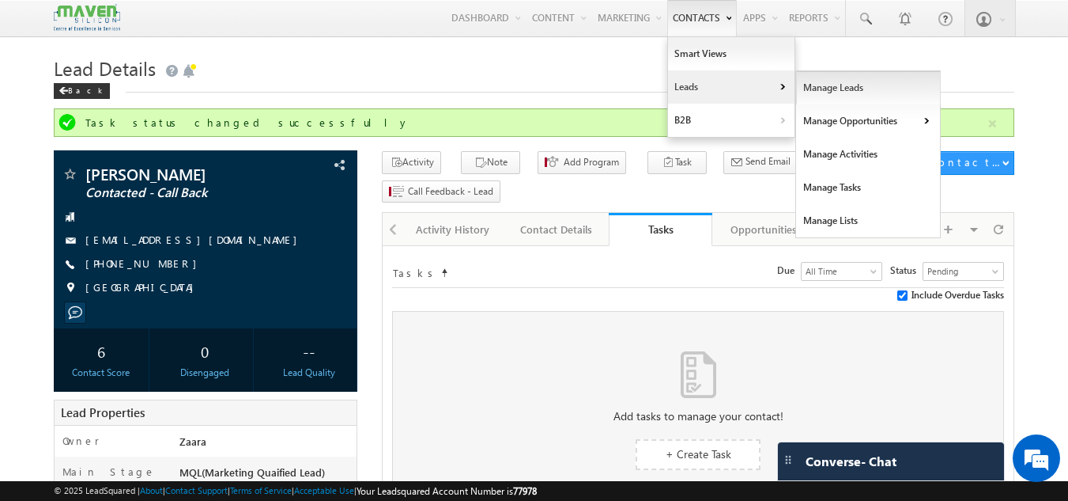
click at [818, 89] on link "Manage Leads" at bounding box center [868, 87] width 145 height 33
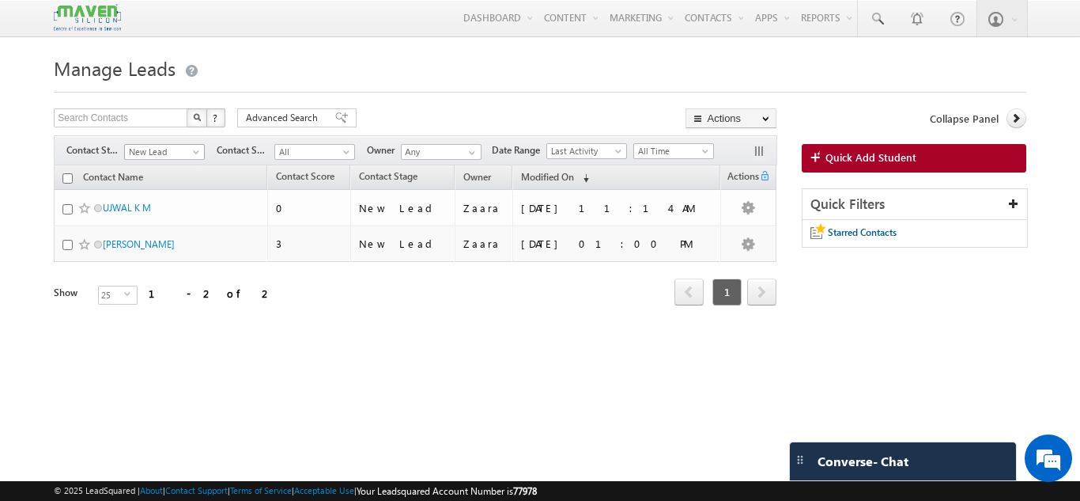
click at [142, 151] on span "New Lead" at bounding box center [162, 152] width 75 height 14
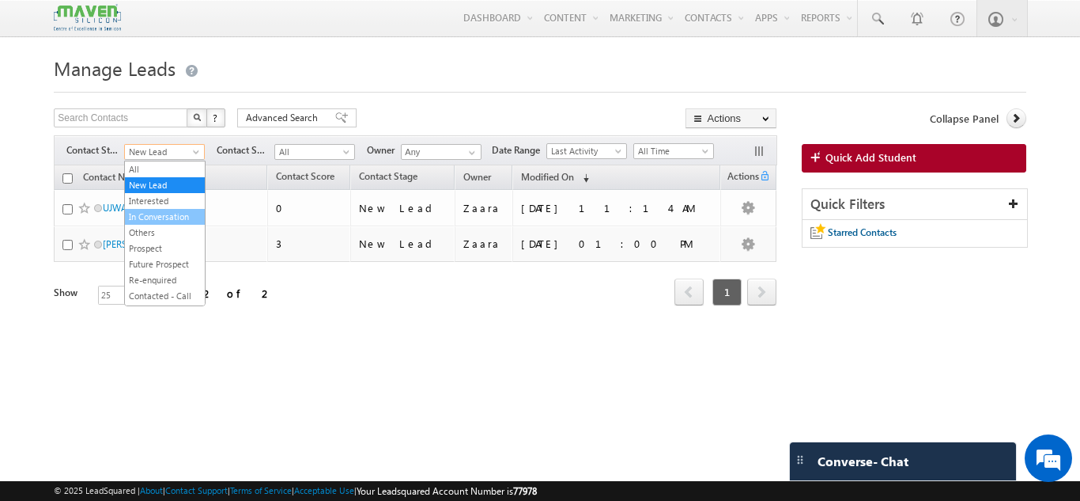
click at [144, 214] on link "In Conversation" at bounding box center [165, 217] width 80 height 14
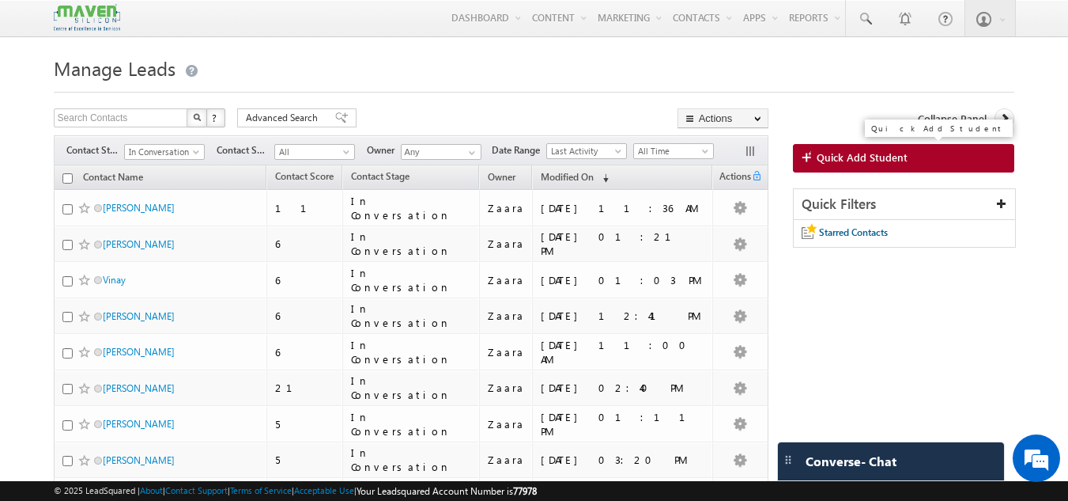
click at [879, 158] on span "Quick Add Student" at bounding box center [862, 157] width 91 height 14
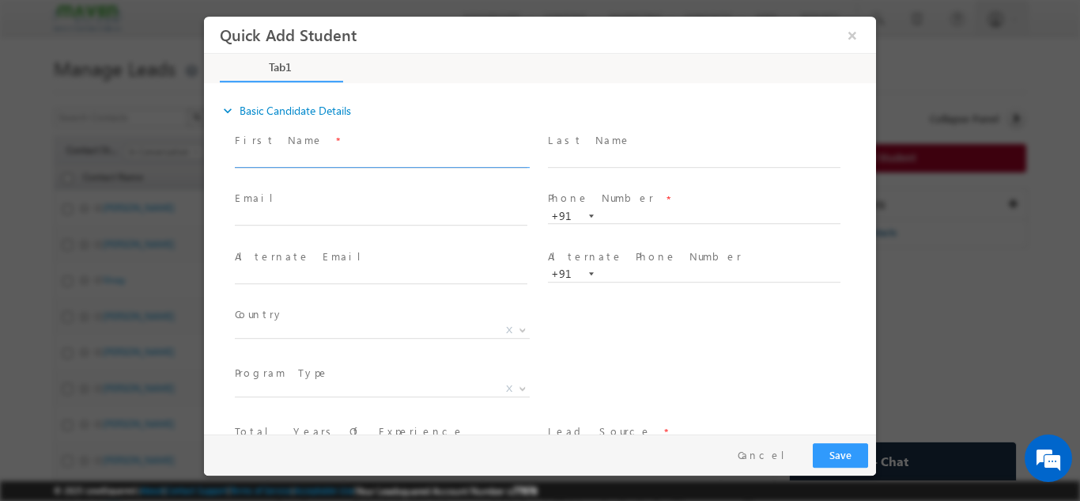
click at [281, 159] on input "text" at bounding box center [381, 159] width 293 height 16
paste input "Deeksha Dakshayani deeksha.dakshayani03@gmail.com 8050236858"
drag, startPoint x: 266, startPoint y: 160, endPoint x: 430, endPoint y: 158, distance: 163.7
click at [430, 158] on input "Deeksha Dakshayani deeksha.dakshayani03@gmail.com 8050236858" at bounding box center [381, 159] width 293 height 16
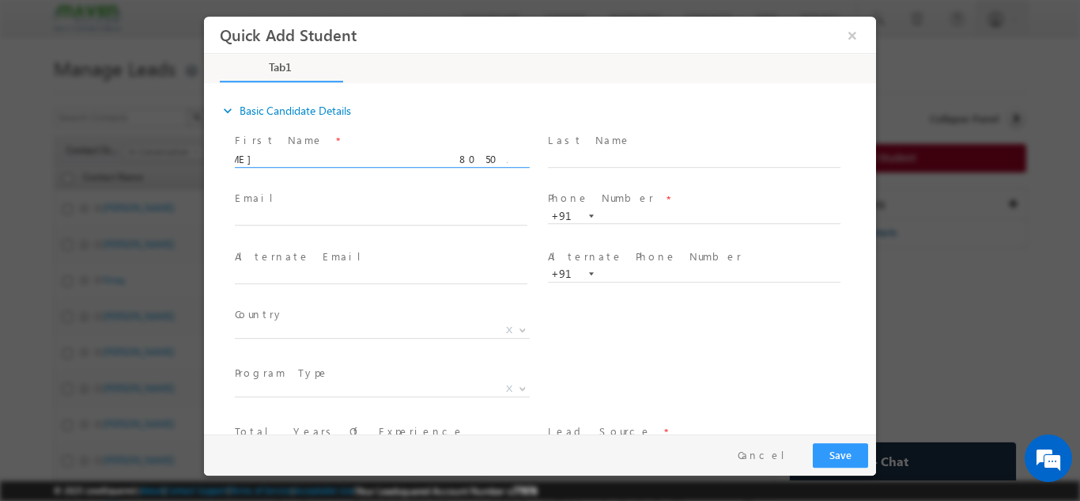
scroll to position [0, 0]
type input "Deeksha Dakshayani 8050236858"
click at [363, 199] on span "Email *" at bounding box center [381, 198] width 292 height 17
click input "text"
paste input "deeksha.dakshayani03@gmail.com"
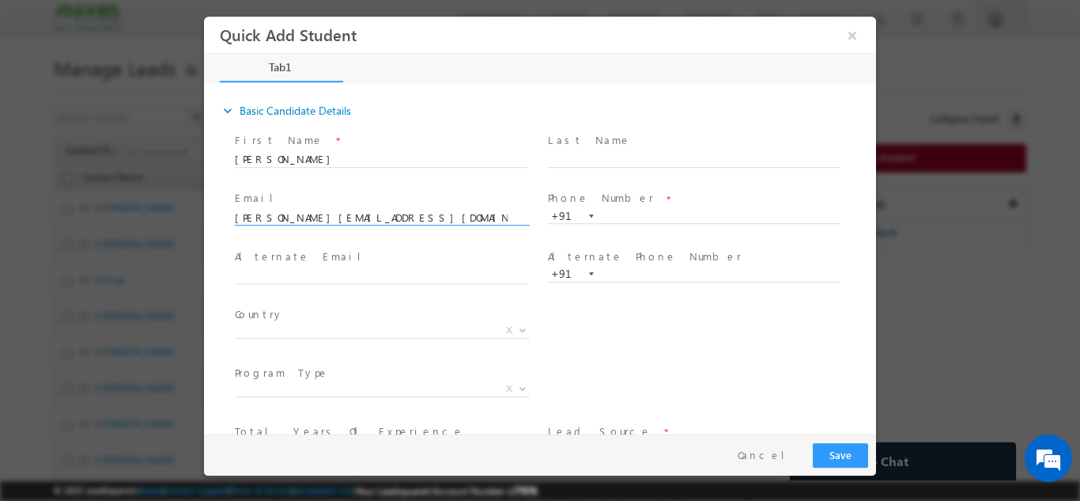
type input "deeksha.dakshayani03@gmail.com"
click at [368, 192] on span "Email *" at bounding box center [381, 198] width 292 height 17
click at [380, 156] on input "Deeksha Dakshayani 8050236858" at bounding box center [381, 159] width 293 height 16
type input "Deeksha Dakshayani"
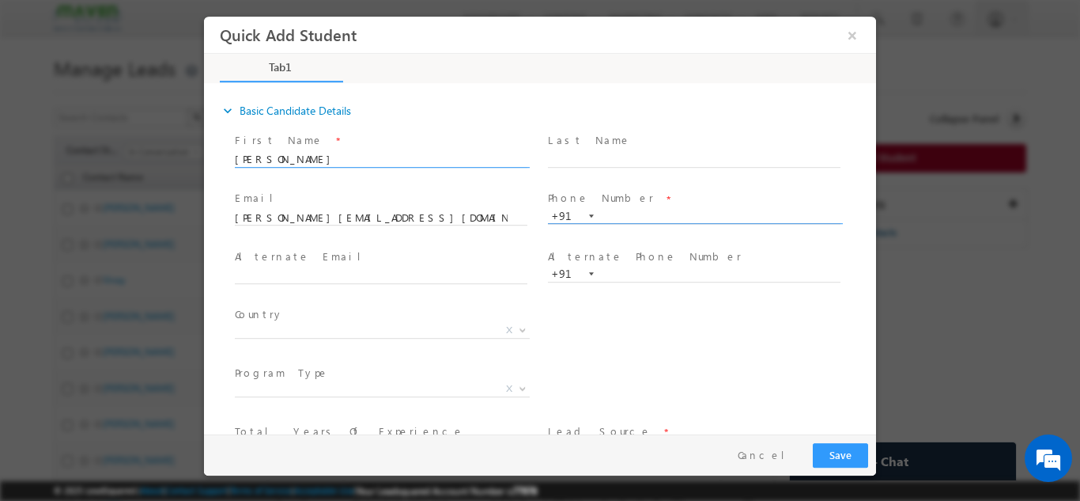
click at [622, 217] on input "text" at bounding box center [694, 216] width 293 height 16
paste input "8050236858"
type input "8050236858"
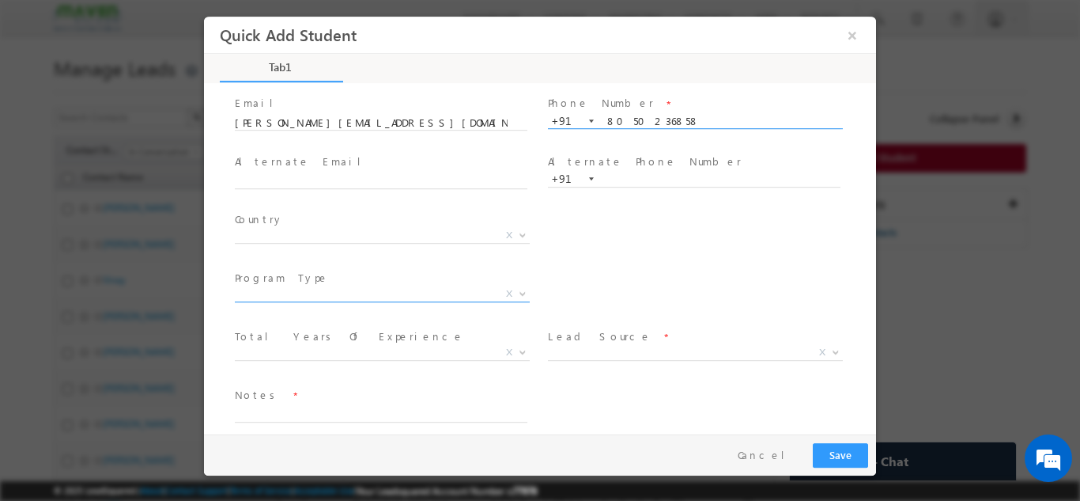
scroll to position [108, 0]
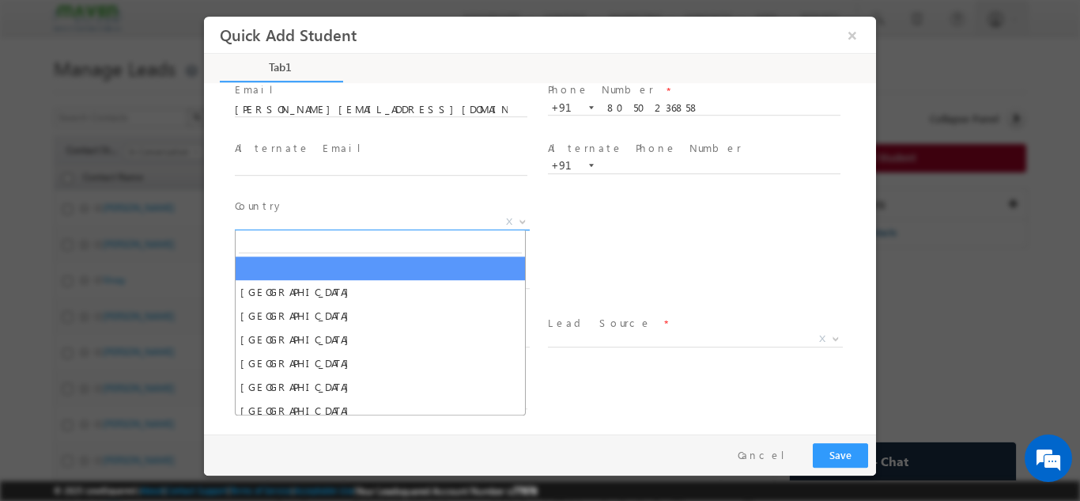
click at [279, 225] on span "X" at bounding box center [382, 222] width 295 height 16
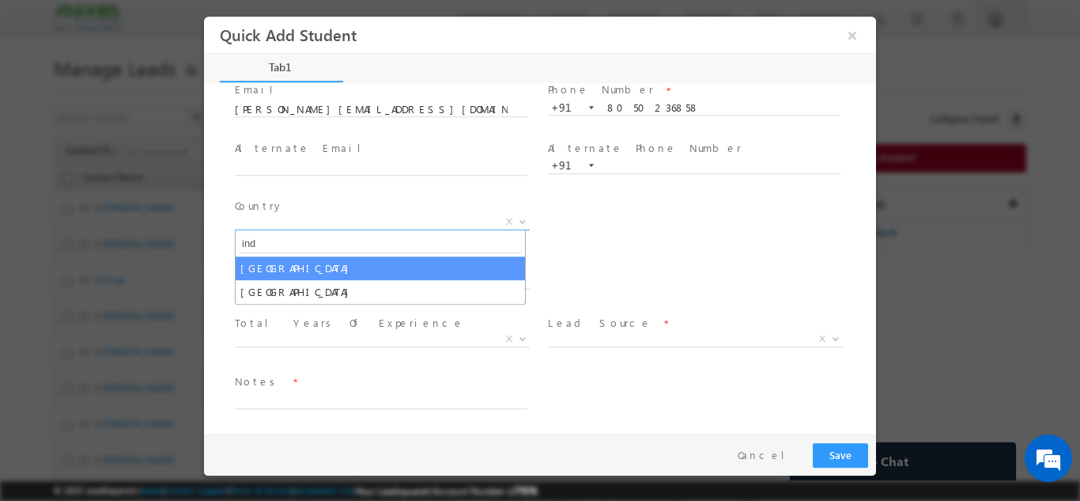
type input "ind"
select select "[GEOGRAPHIC_DATA]"
select select
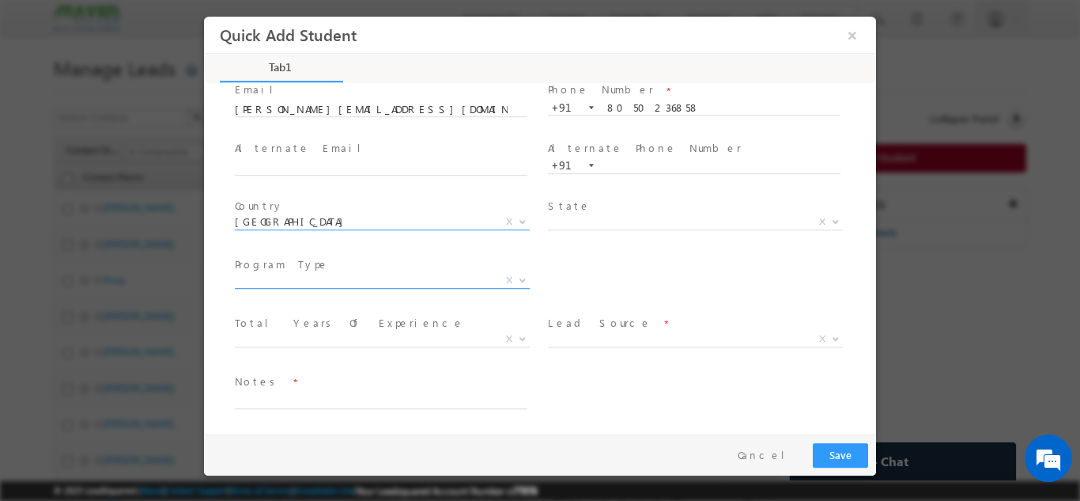
click at [284, 282] on span "X" at bounding box center [382, 280] width 295 height 16
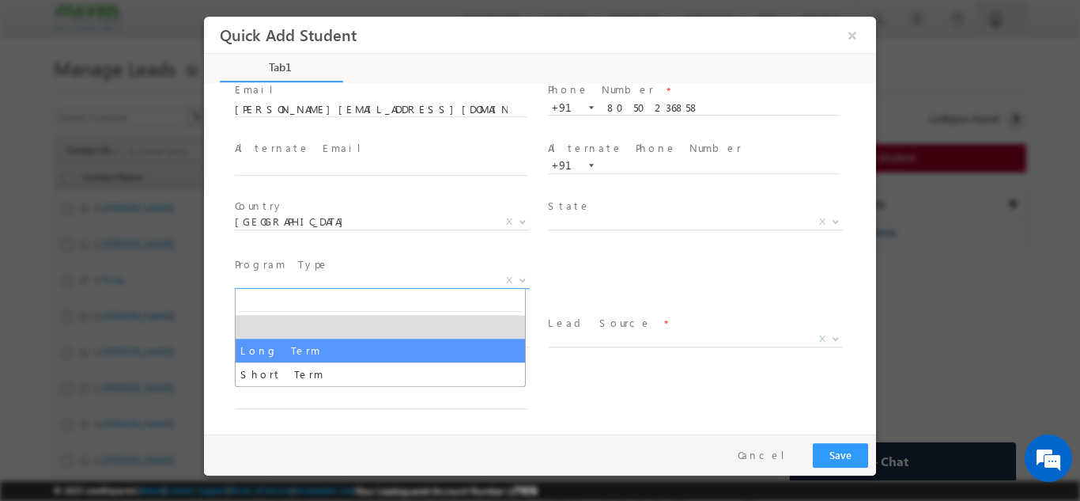
select select "Long Term"
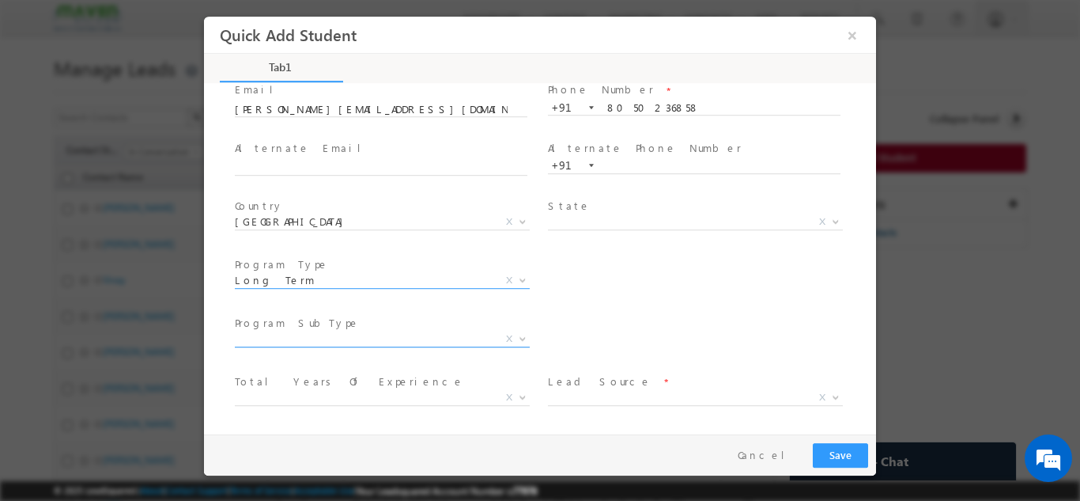
scroll to position [167, 0]
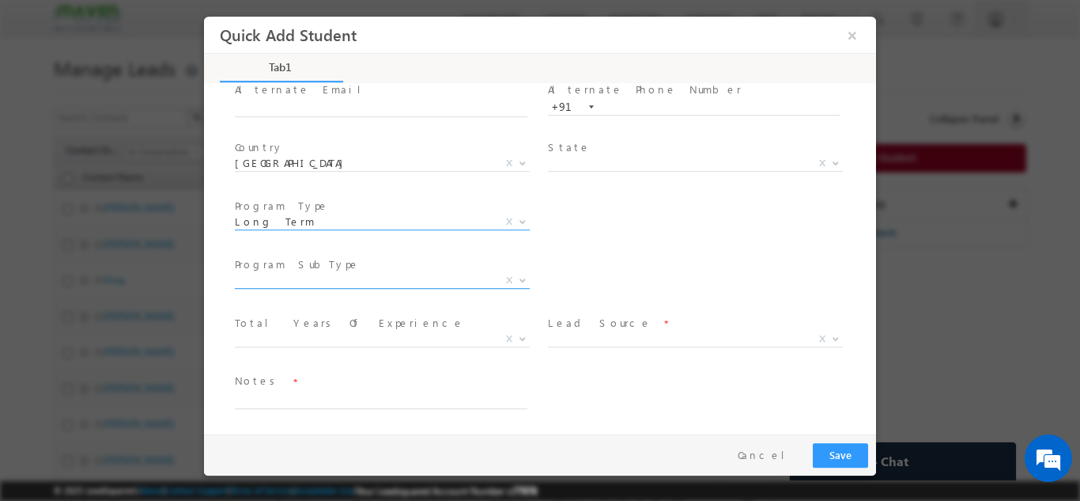
click at [329, 278] on span "X" at bounding box center [382, 280] width 295 height 16
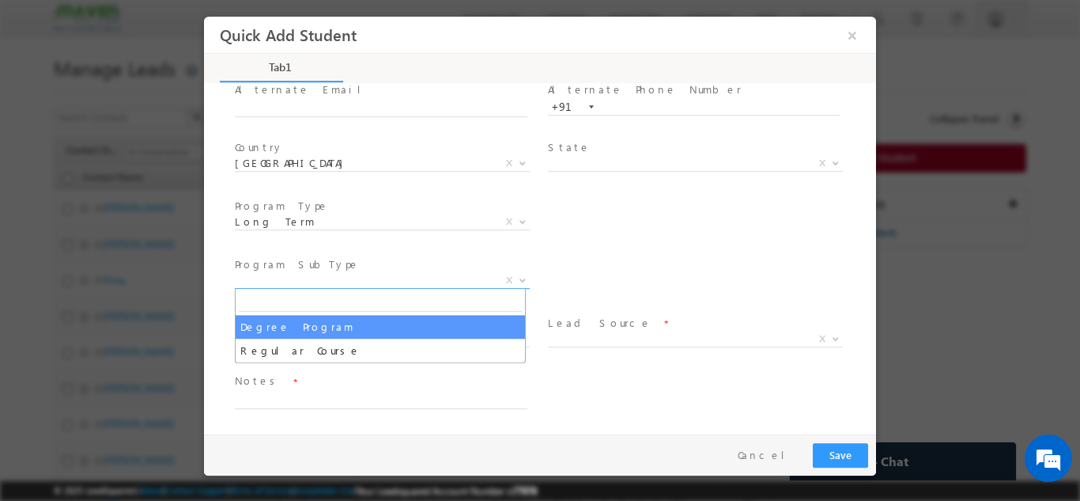
select select "Degree Program"
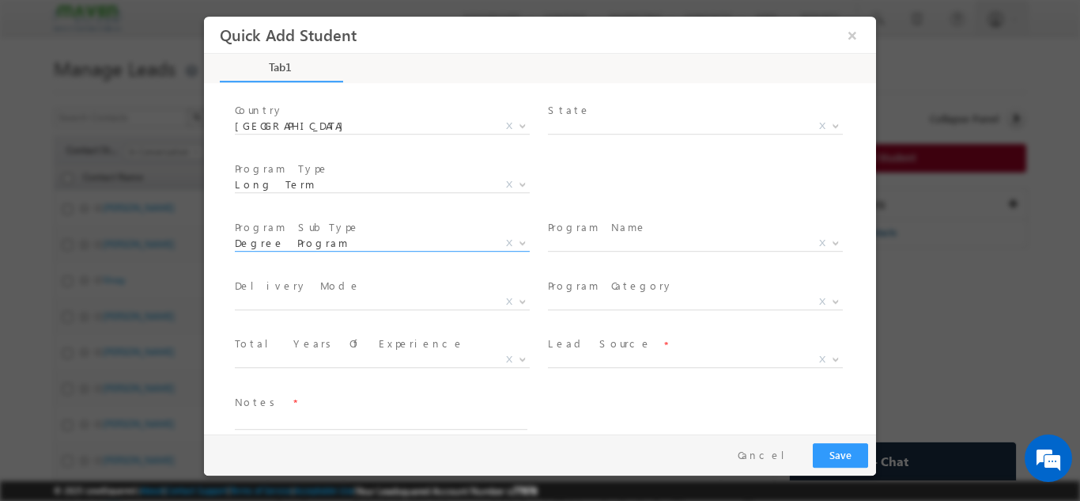
scroll to position [225, 0]
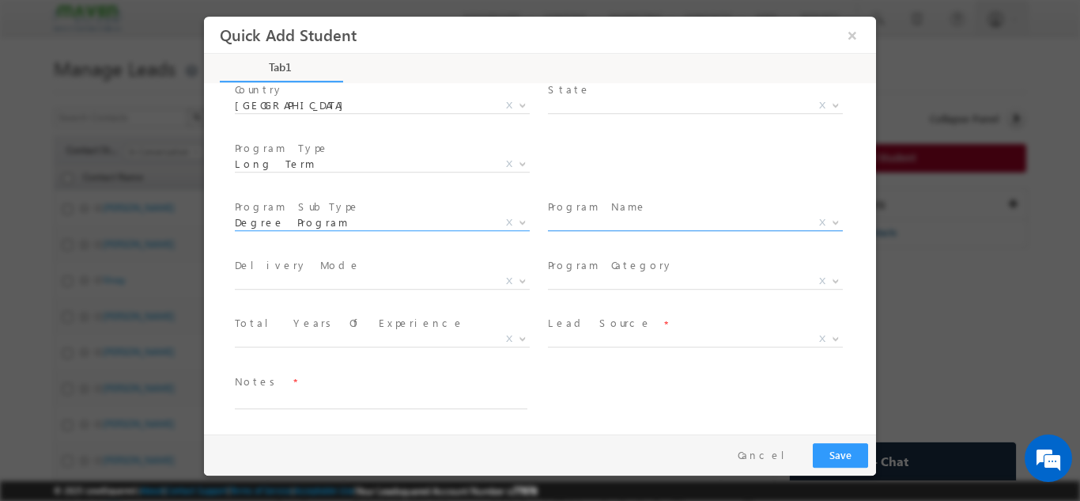
click at [643, 217] on span "X" at bounding box center [695, 222] width 295 height 16
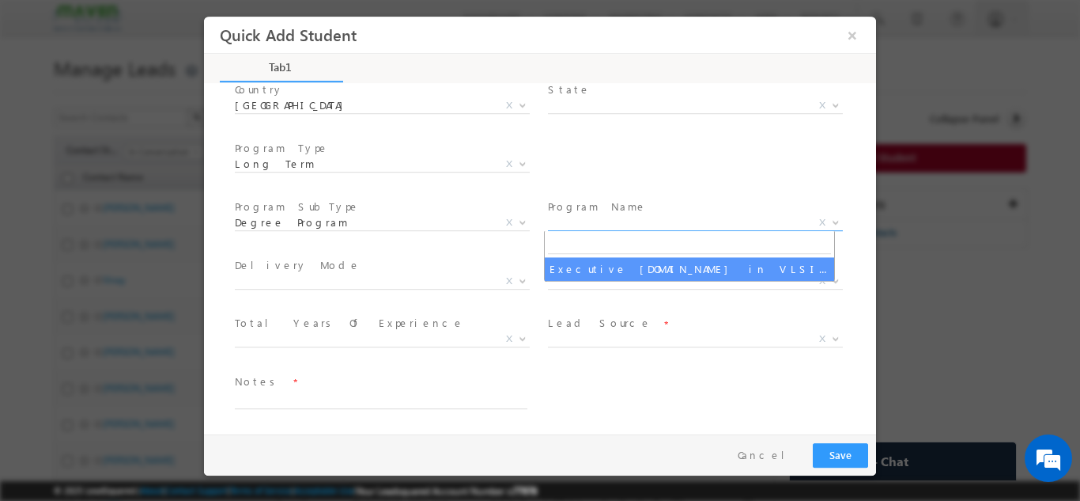
select select "Executive [DOMAIN_NAME] in VLSI Design"
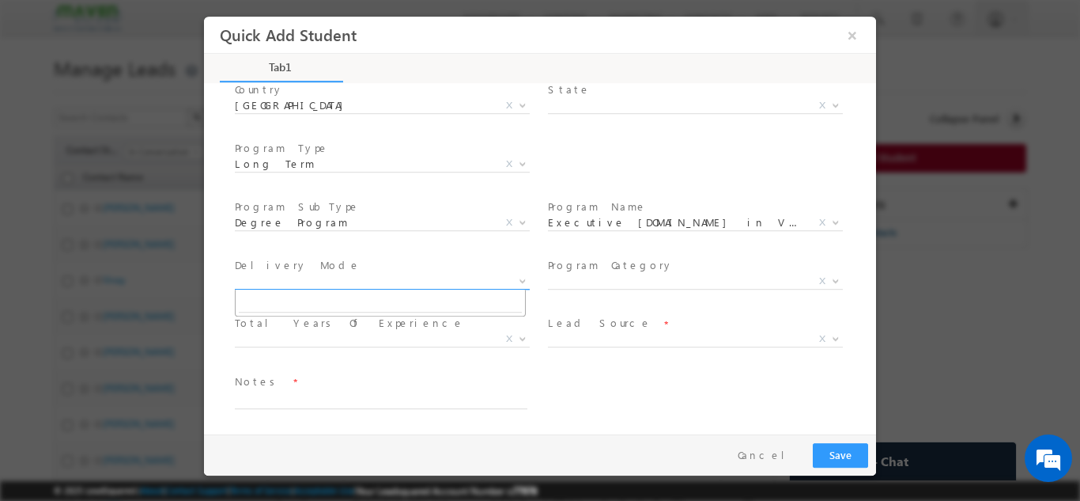
click at [260, 278] on span "X" at bounding box center [382, 281] width 295 height 16
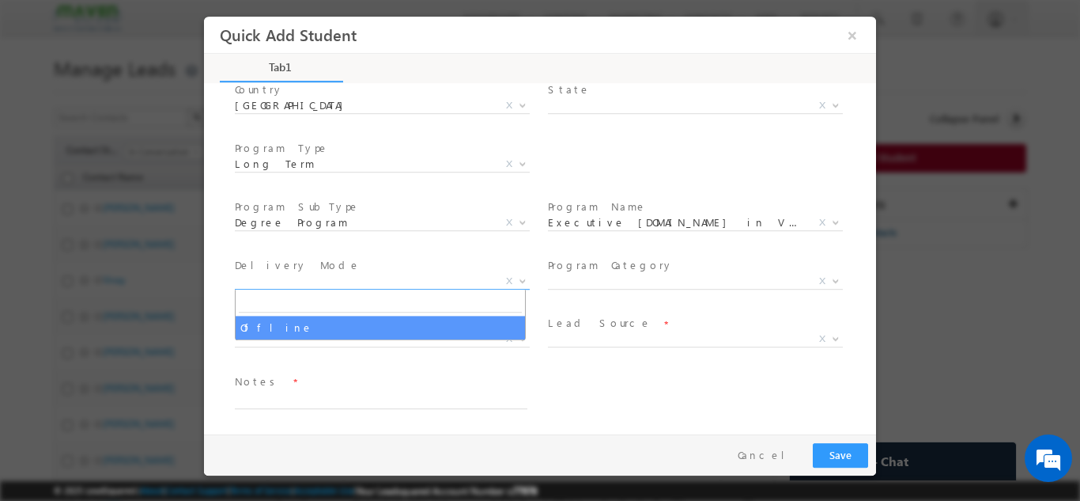
select select "Offline"
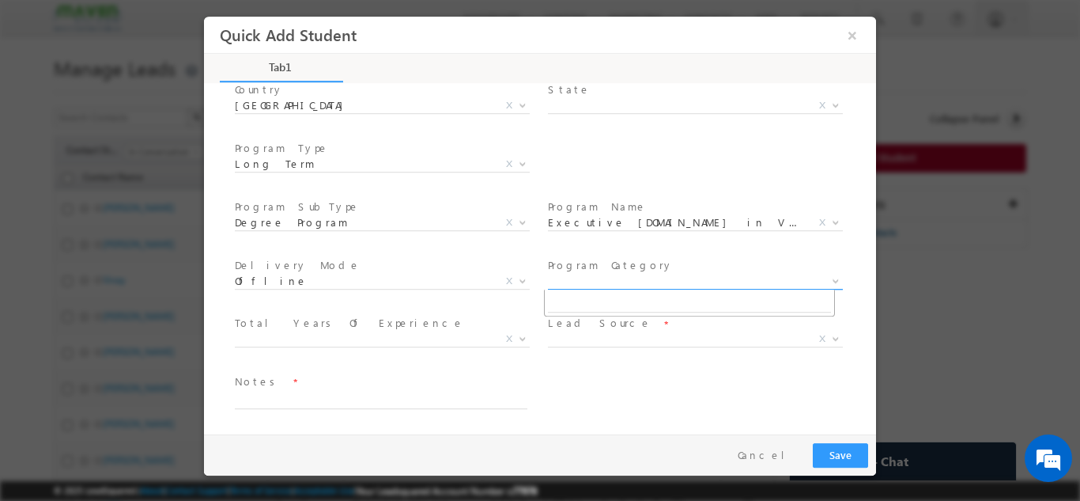
click at [579, 281] on span "X" at bounding box center [695, 281] width 295 height 16
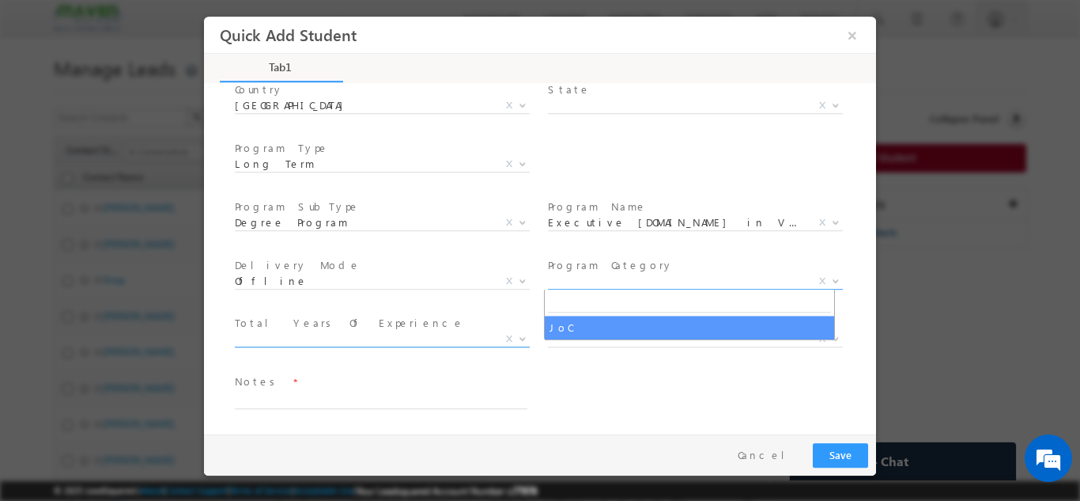
click at [348, 340] on span "X" at bounding box center [382, 339] width 295 height 16
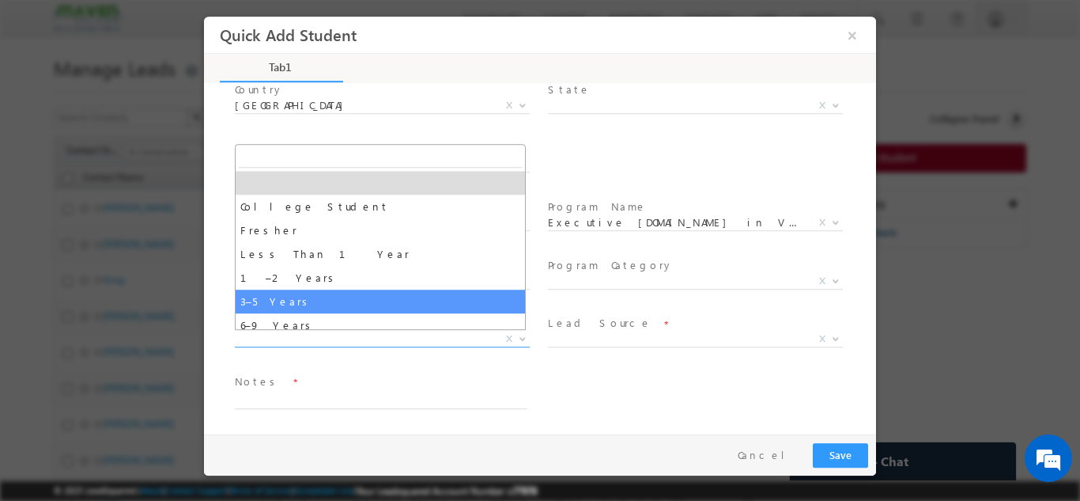
select select "3–5 Years"
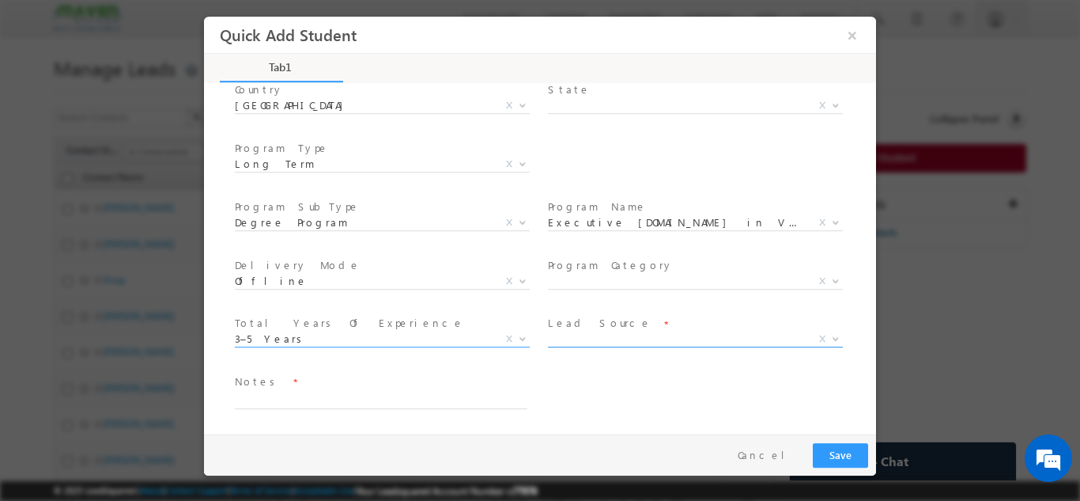
click at [618, 337] on span "X" at bounding box center [695, 339] width 295 height 16
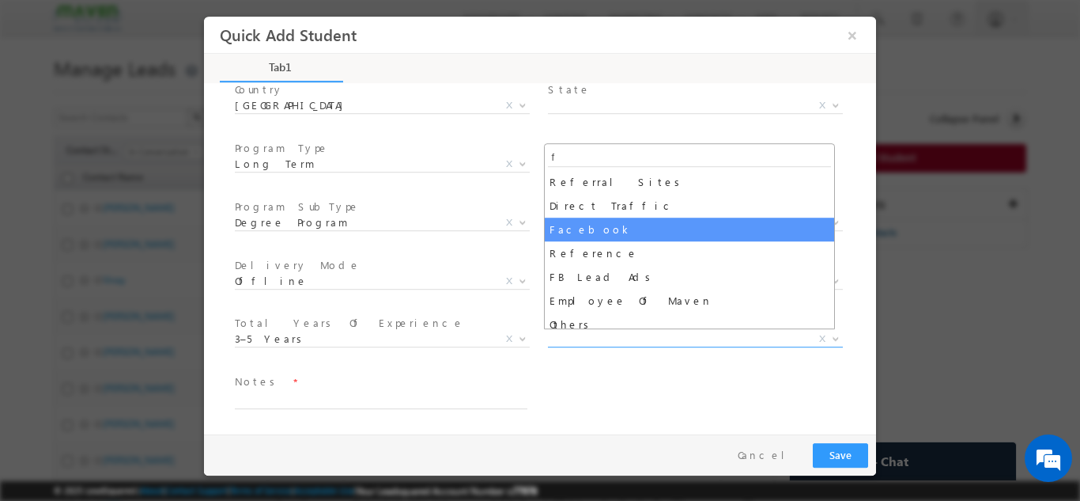
type input "f"
select select "Facebook"
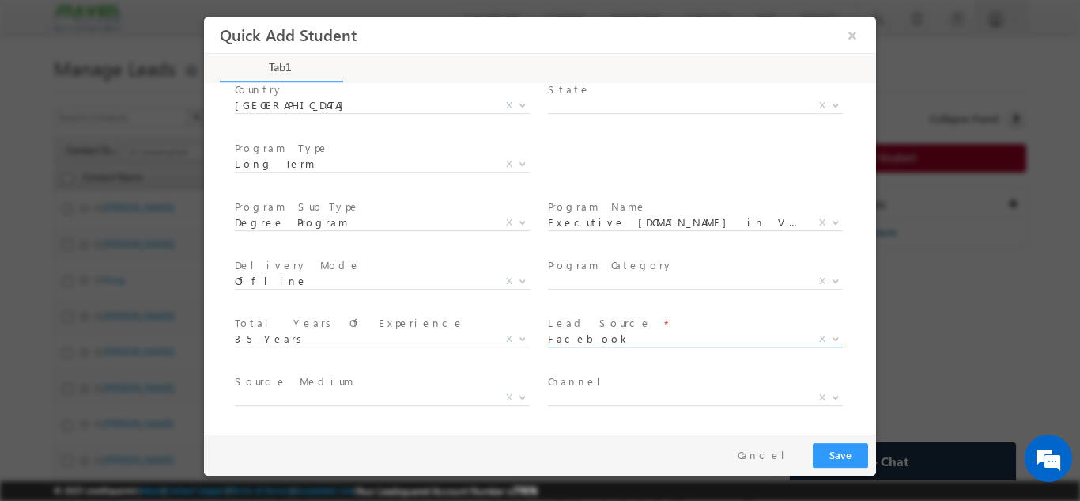
scroll to position [283, 0]
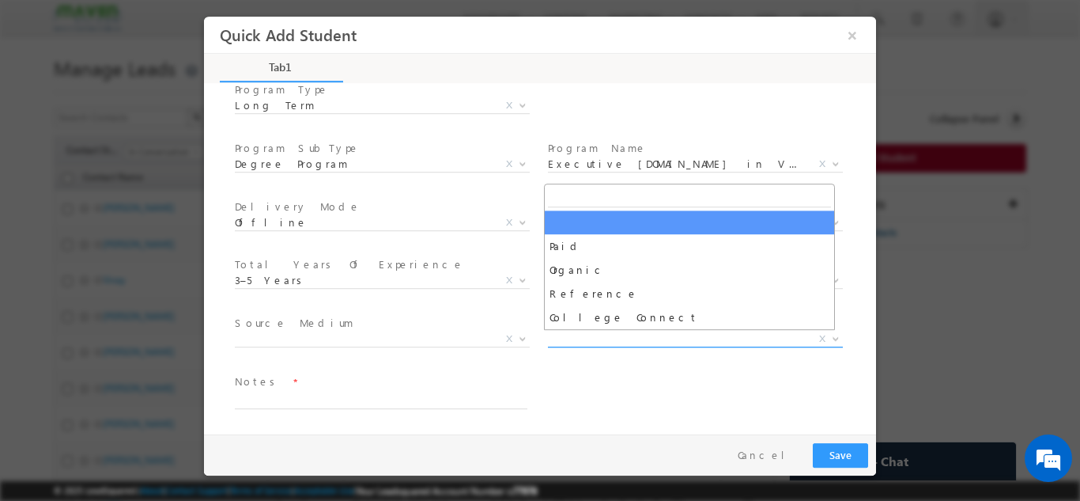
click at [569, 336] on span "X" at bounding box center [695, 339] width 295 height 16
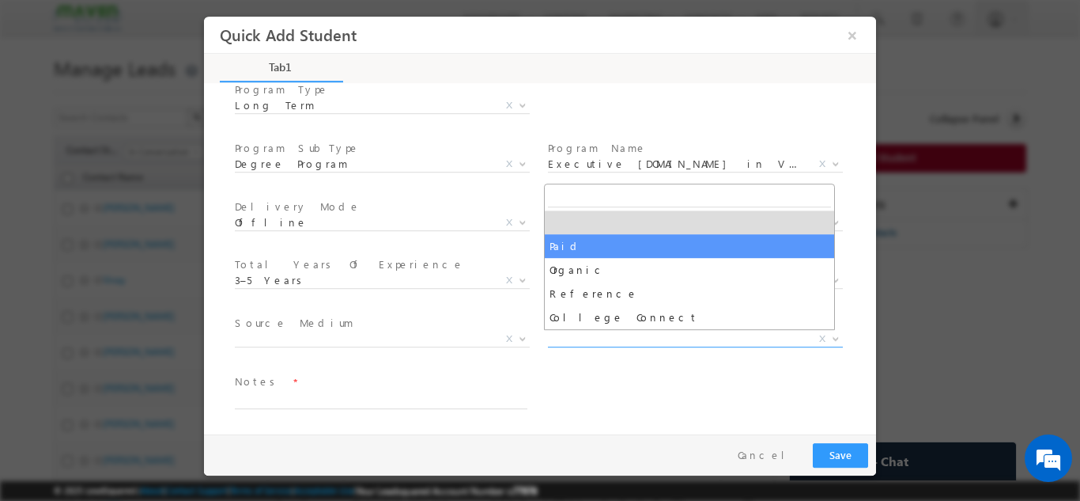
select select "Paid"
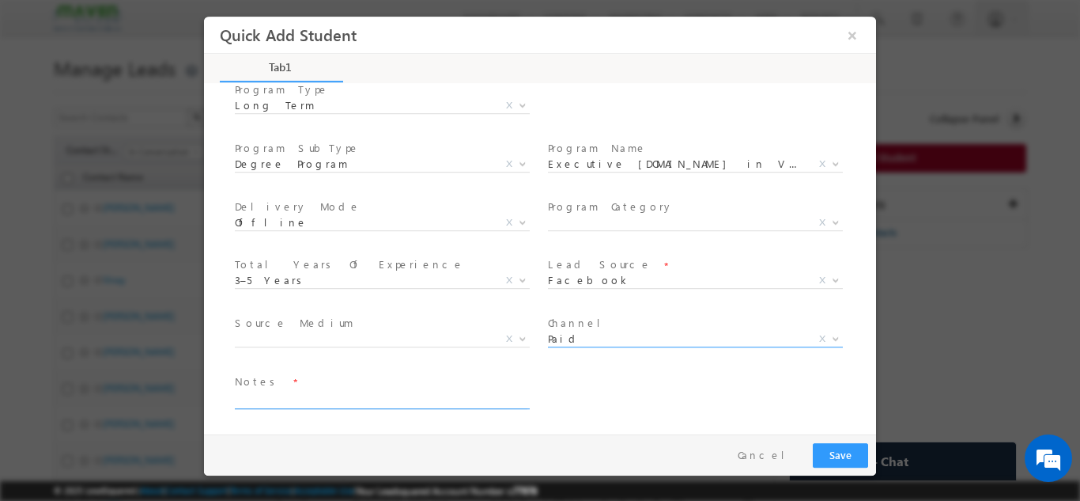
click at [339, 408] on span at bounding box center [381, 415] width 292 height 17
click at [328, 400] on textarea at bounding box center [381, 399] width 293 height 18
type textarea "Lead added"
click at [822, 455] on button "Save" at bounding box center [840, 454] width 55 height 25
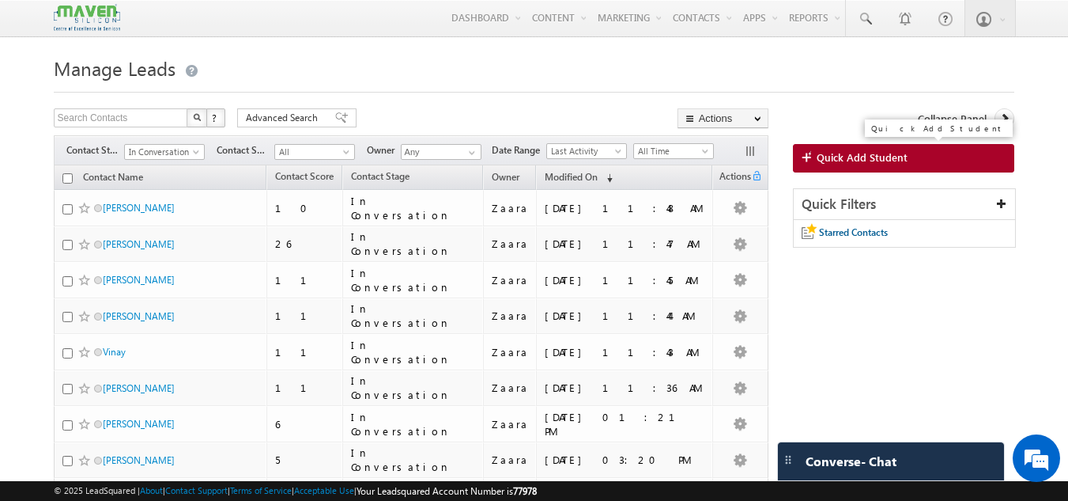
click at [839, 161] on span "Quick Add Student" at bounding box center [862, 157] width 91 height 14
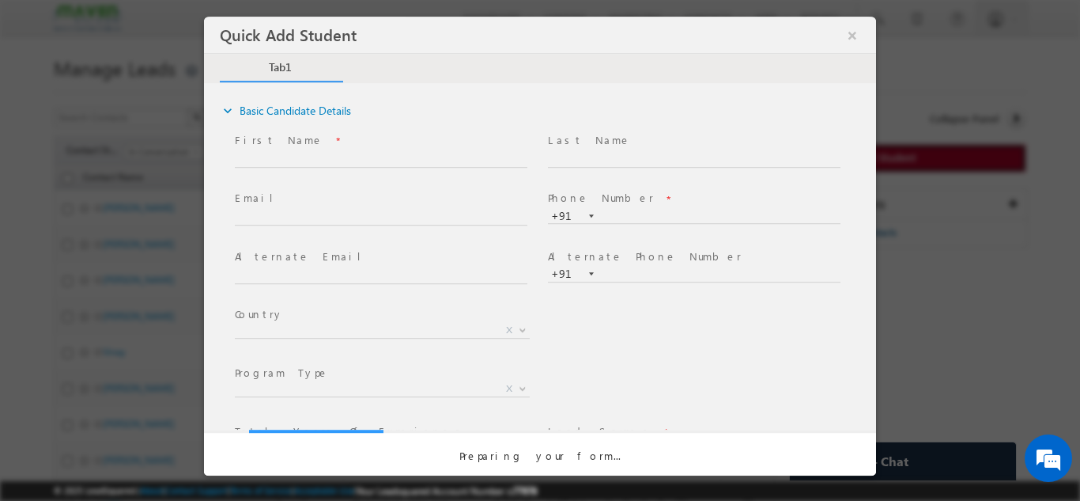
scroll to position [0, 0]
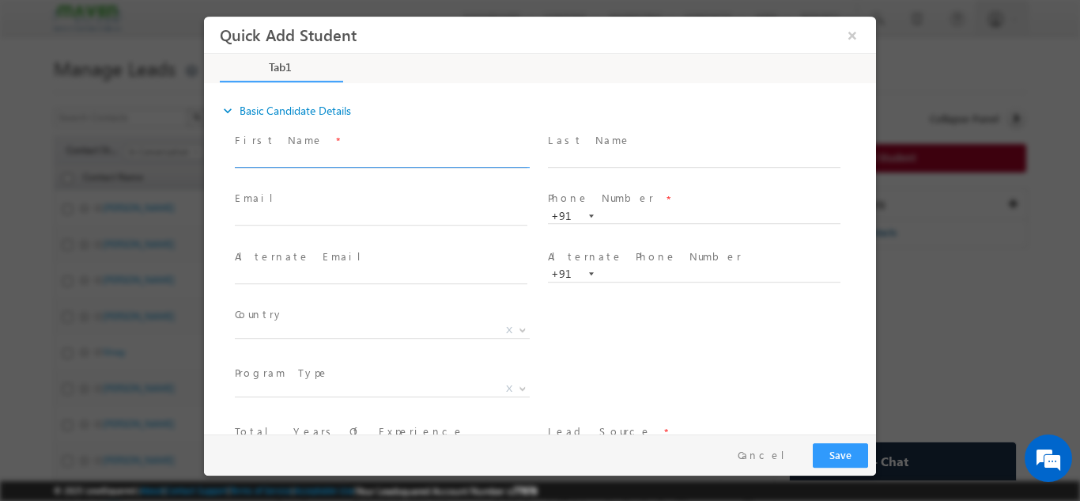
click at [289, 161] on input "text" at bounding box center [381, 159] width 293 height 16
paste input "Mayank Chauhan mayank8071@gmail.com 9904910312"
drag, startPoint x: 312, startPoint y: 161, endPoint x: 426, endPoint y: 156, distance: 114.0
click at [426, 156] on input "Mayank Chauhan mayank8071@gmail.com 9904910312" at bounding box center [381, 159] width 293 height 16
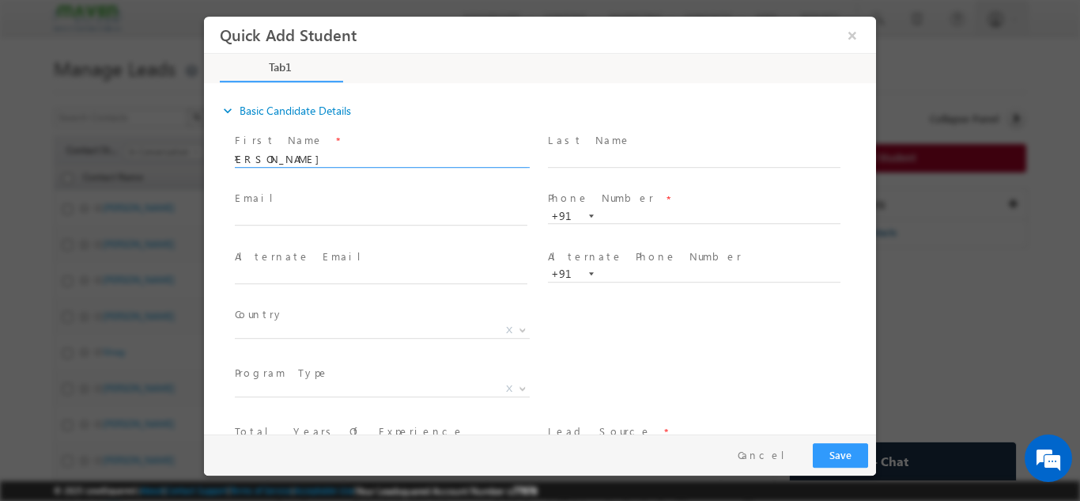
scroll to position [0, 0]
type input "Mayank Chauhan 9904910312"
click at [331, 203] on span "Email *" at bounding box center [381, 198] width 292 height 17
click at [330, 206] on div "Email *" at bounding box center [388, 208] width 307 height 36
click input "text"
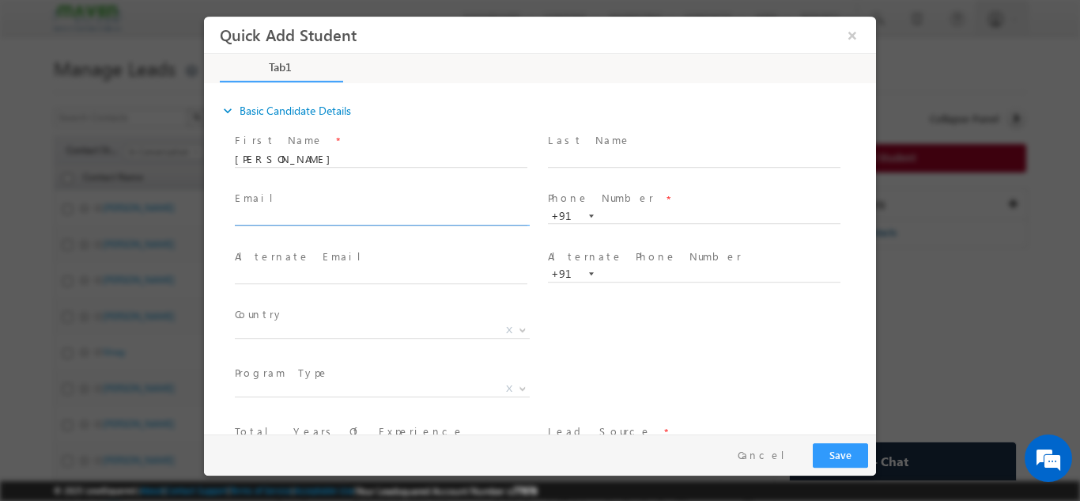
paste input "mayank8071@gmail.com"
type input "mayank8071@gmail.com"
click at [362, 153] on input "Mayank Chauhan 9904910312" at bounding box center [381, 159] width 293 height 16
type input "Mayank Chauhan"
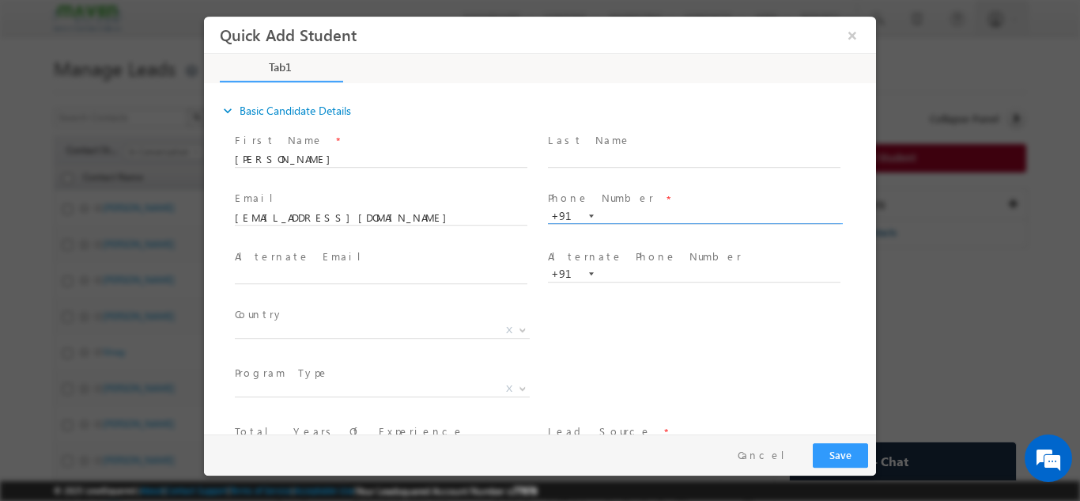
click at [598, 215] on input "text" at bounding box center [694, 216] width 293 height 16
paste input "9904910312"
type input "9904910312"
click at [622, 236] on span at bounding box center [694, 229] width 292 height 17
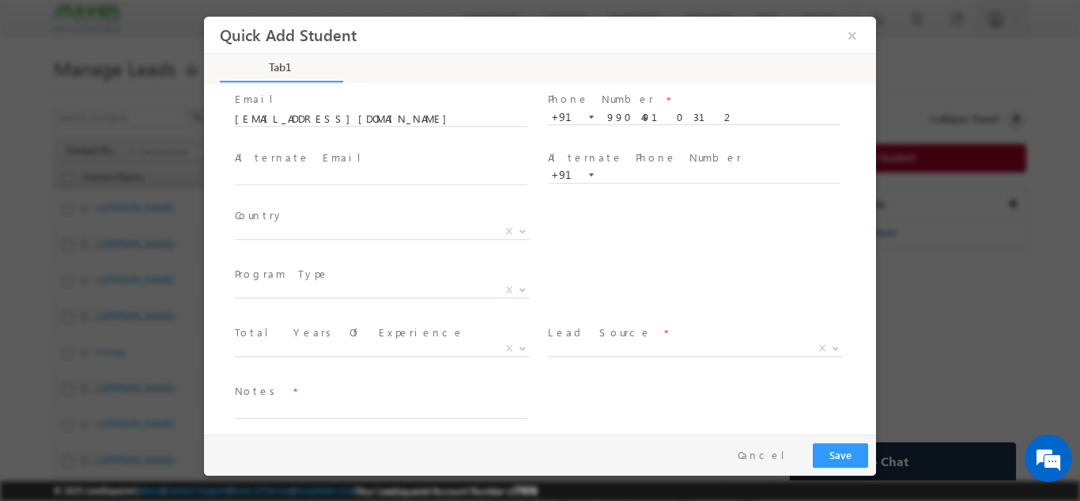
scroll to position [108, 0]
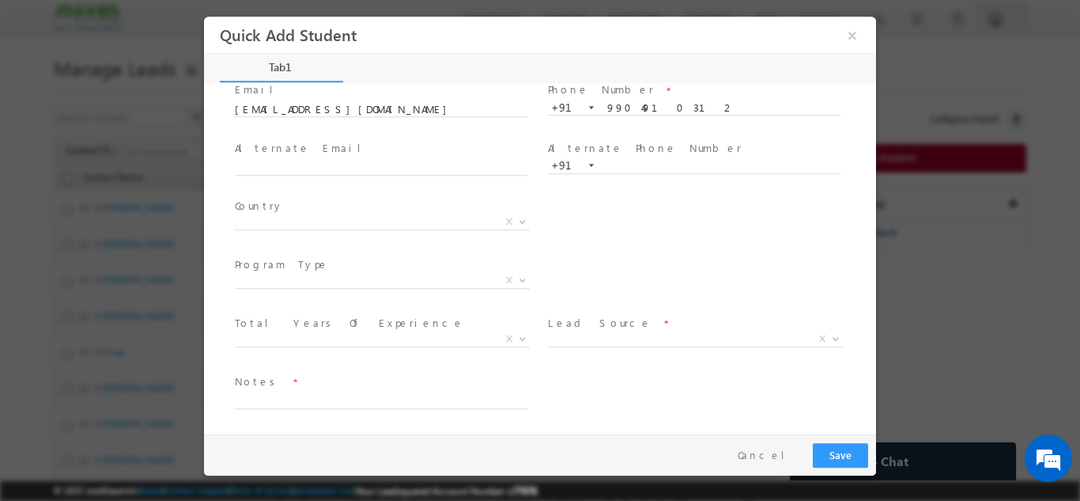
click at [326, 218] on span "X" at bounding box center [382, 222] width 295 height 16
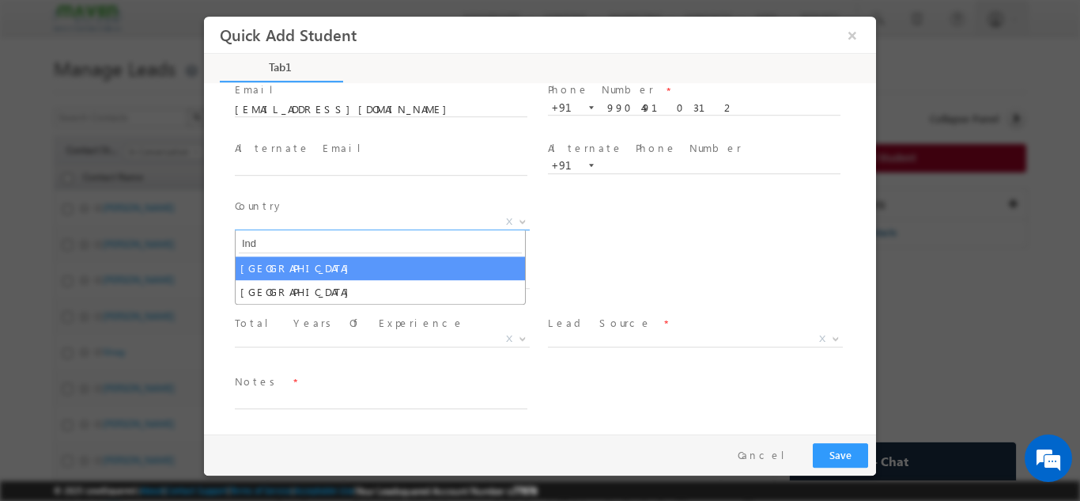
type input "Ind"
select select "[GEOGRAPHIC_DATA]"
select select
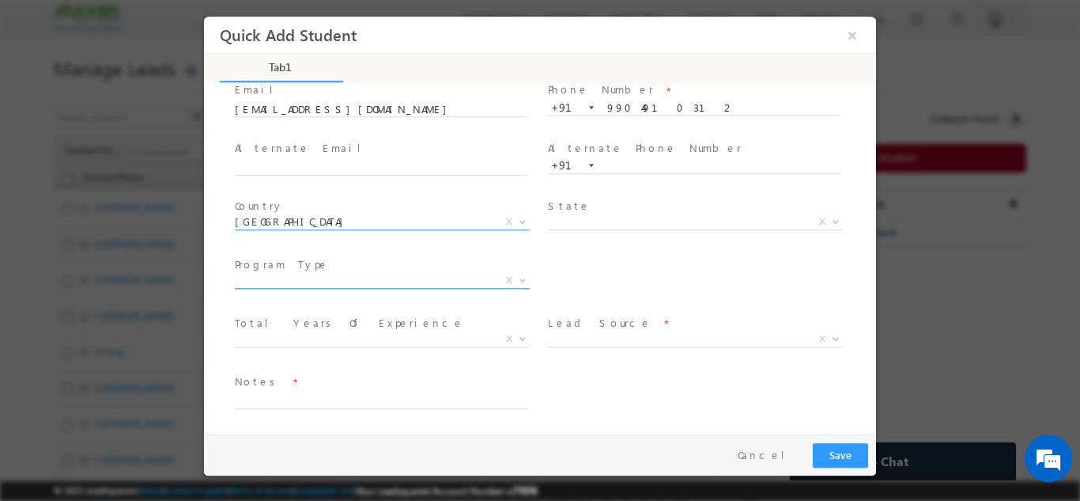
click at [361, 282] on span "X" at bounding box center [382, 280] width 295 height 16
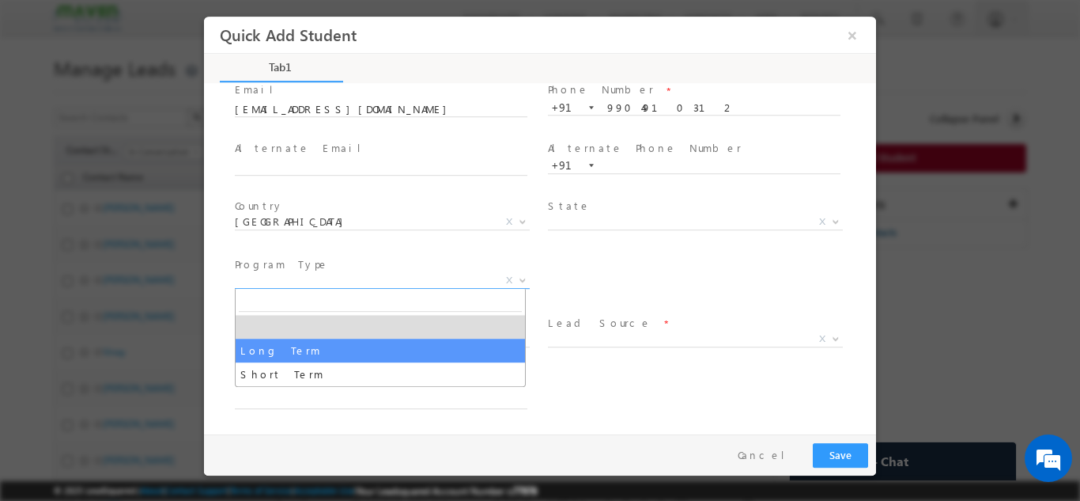
select select "Long Term"
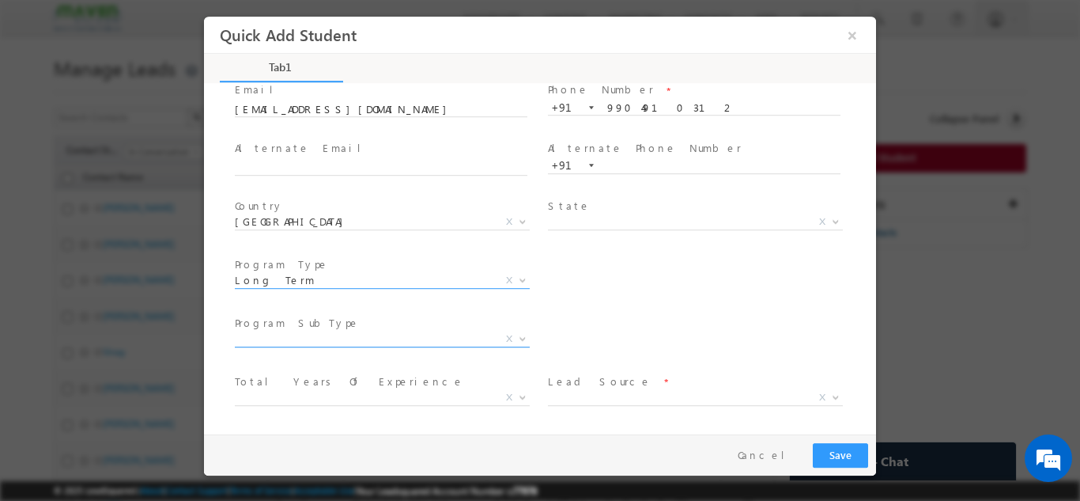
scroll to position [167, 0]
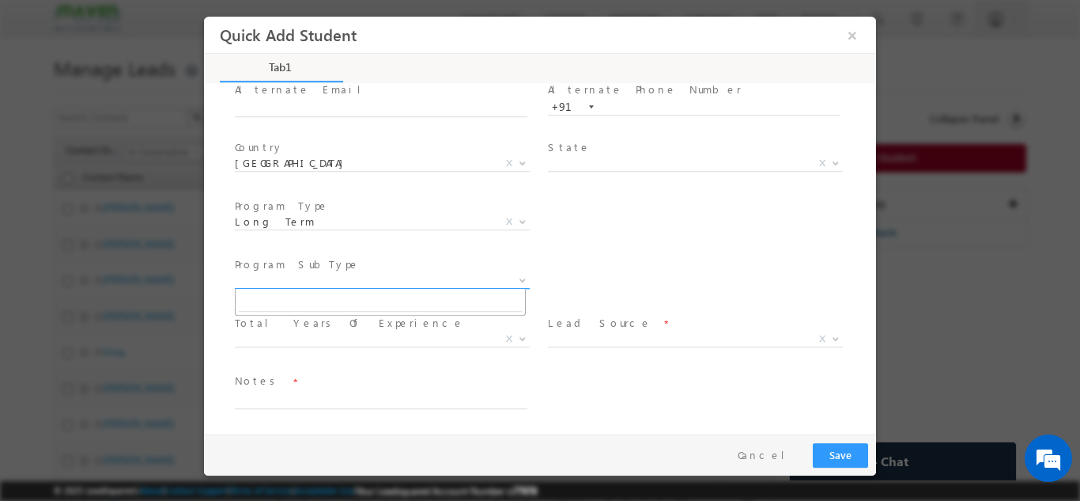
click at [327, 275] on span "X" at bounding box center [382, 280] width 295 height 16
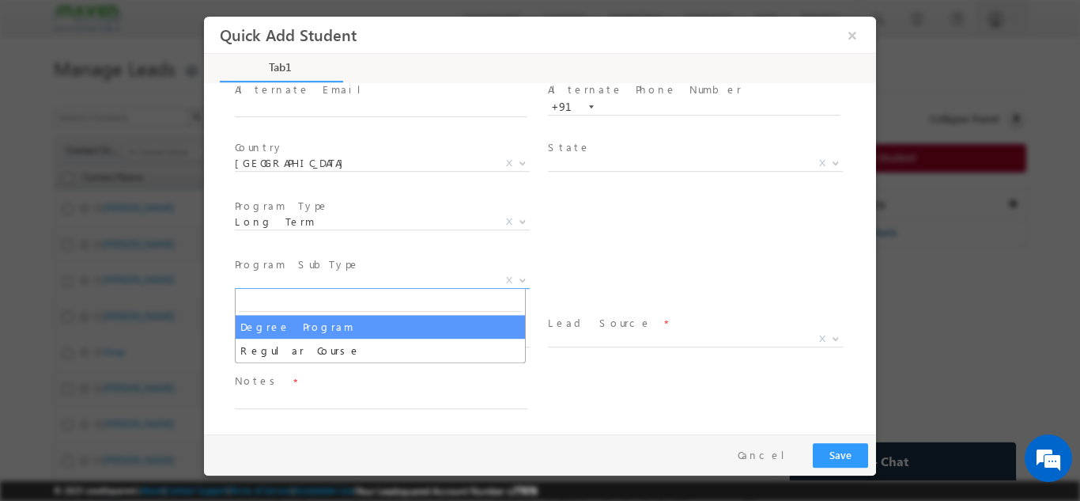
select select "Degree Program"
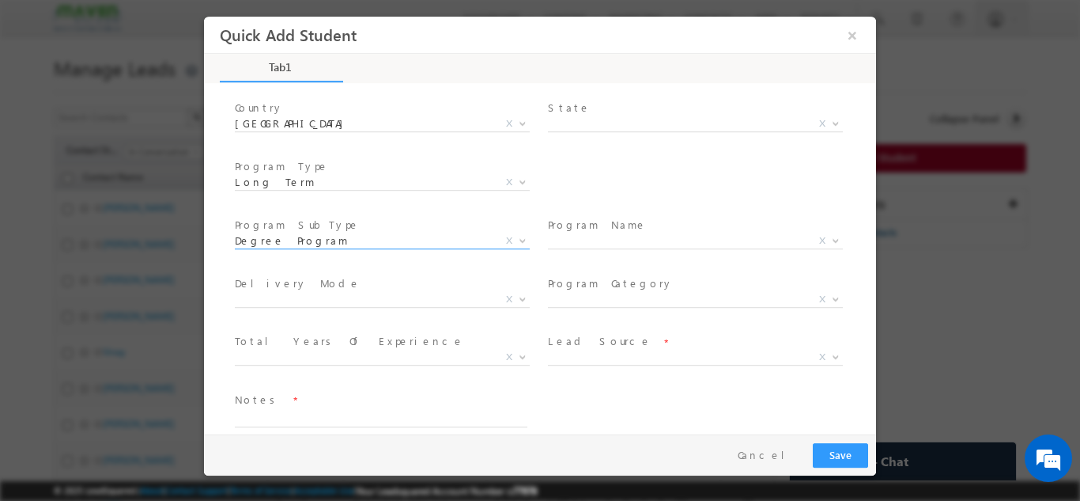
scroll to position [225, 0]
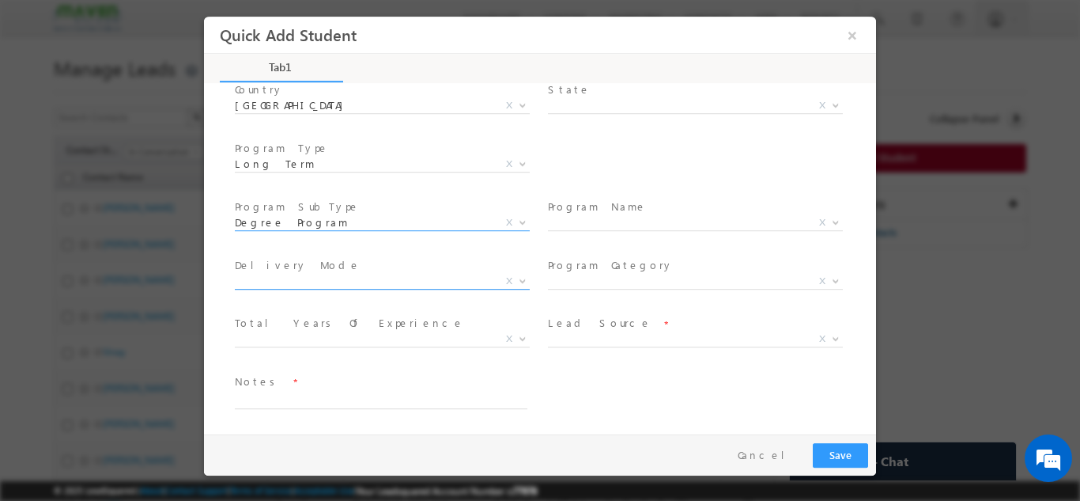
click at [406, 285] on span "X" at bounding box center [382, 281] width 295 height 16
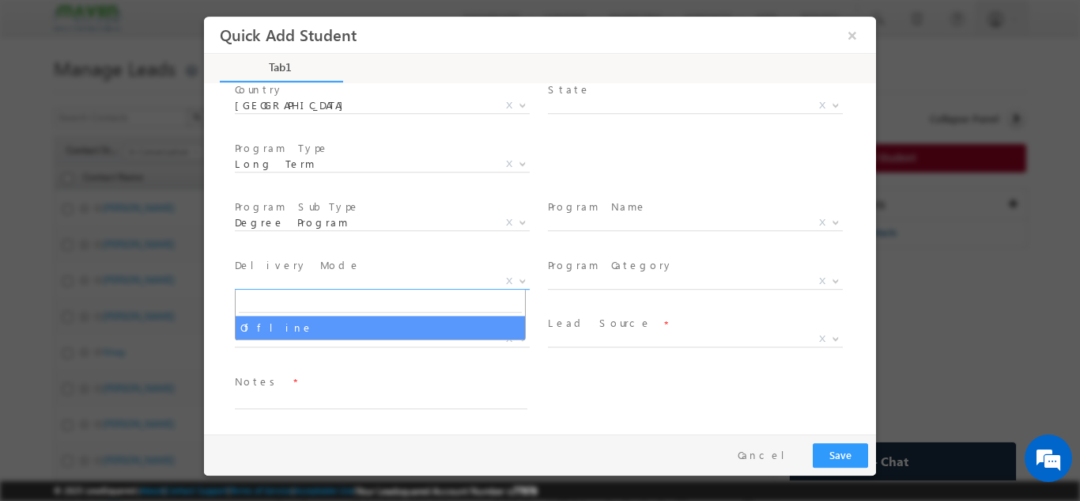
select select "Offline"
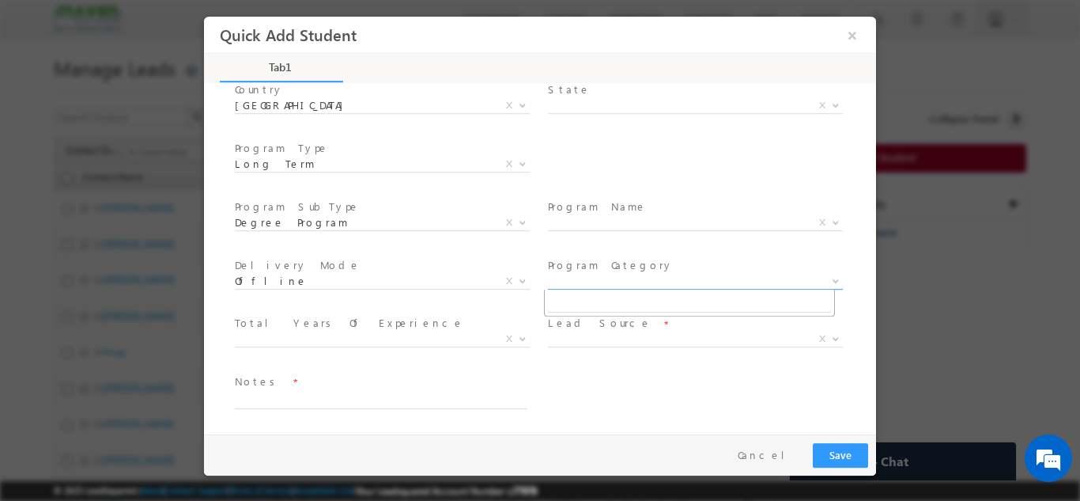
click at [591, 288] on body "Quick Add Student ×" at bounding box center [540, 225] width 672 height 418
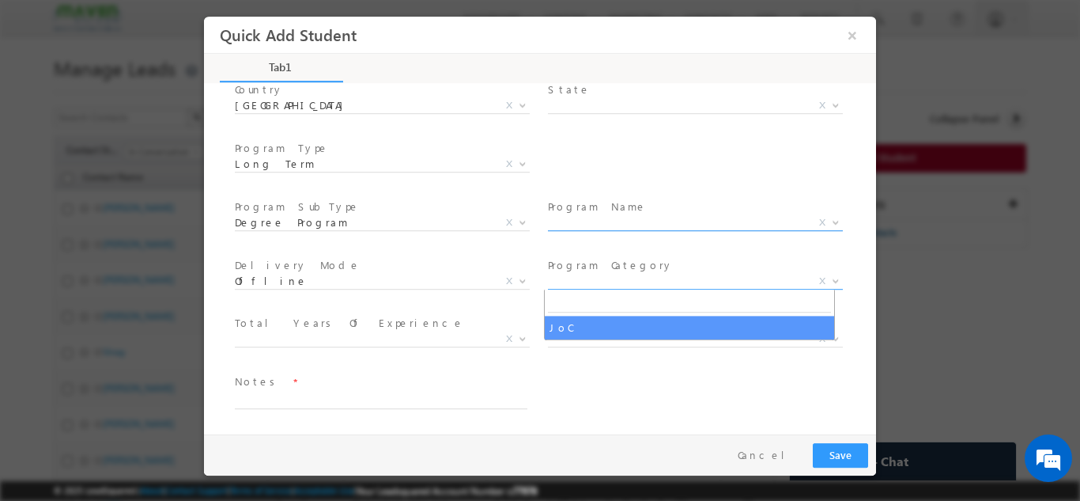
click at [653, 218] on span "X" at bounding box center [695, 222] width 295 height 16
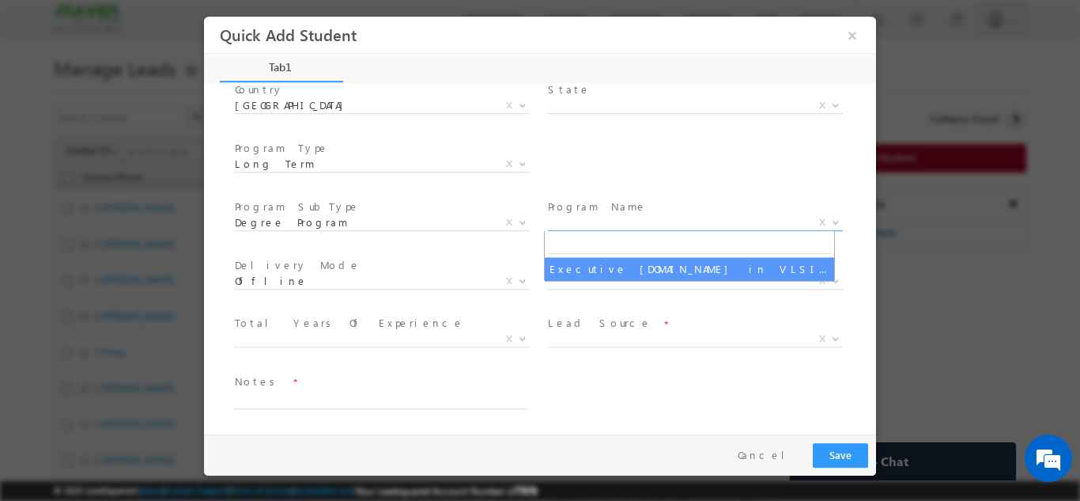
select select "Executive [DOMAIN_NAME] in VLSI Design"
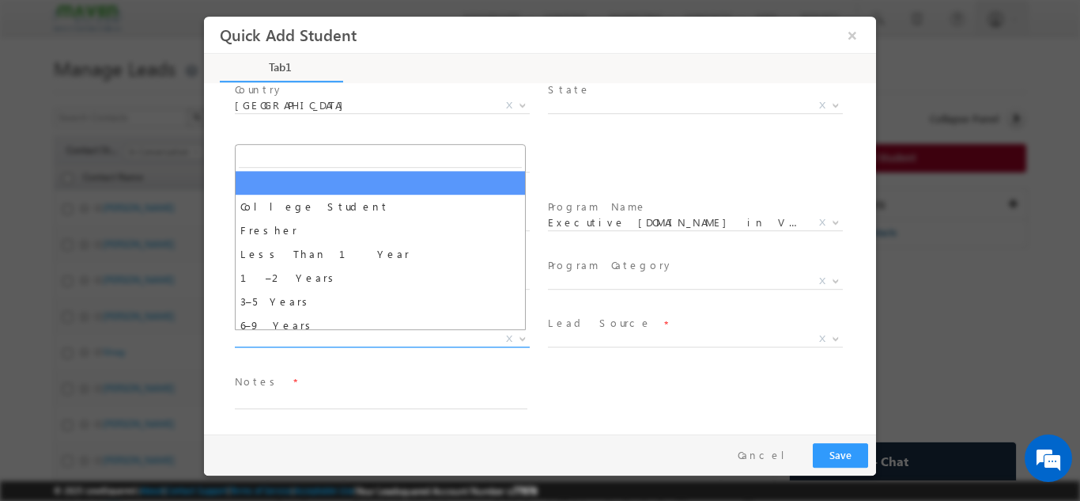
click at [338, 337] on span "X" at bounding box center [382, 339] width 295 height 16
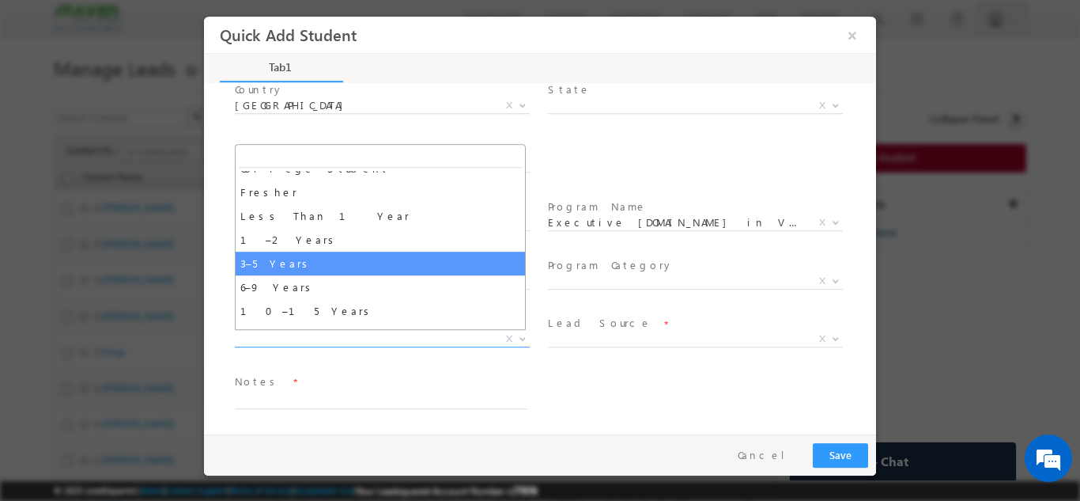
scroll to position [55, 0]
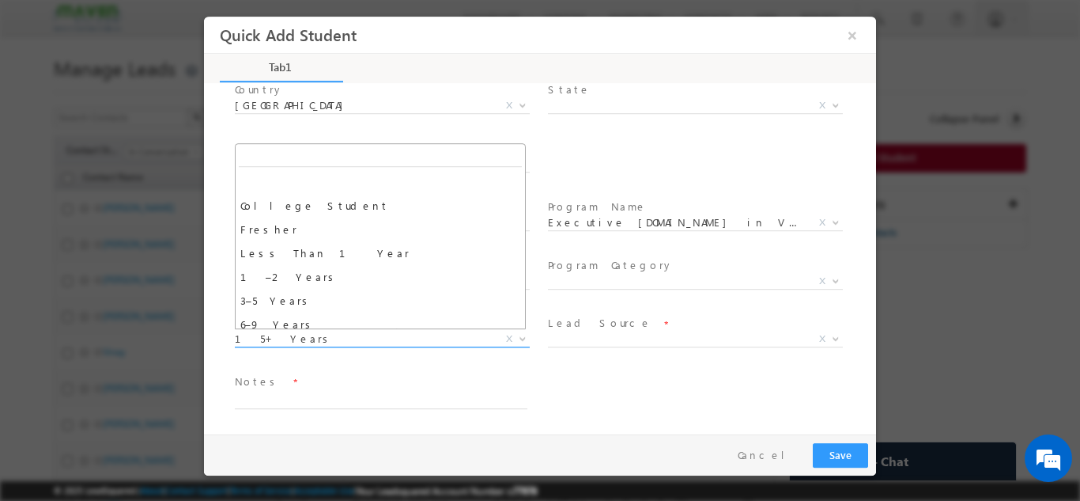
click at [327, 339] on span "15+ Years" at bounding box center [363, 338] width 257 height 14
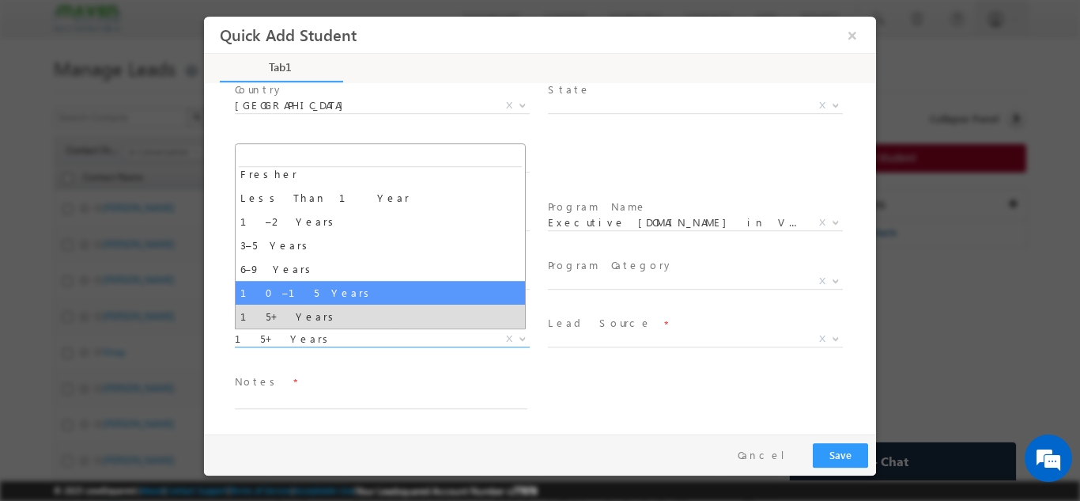
select select "10–15 Years"
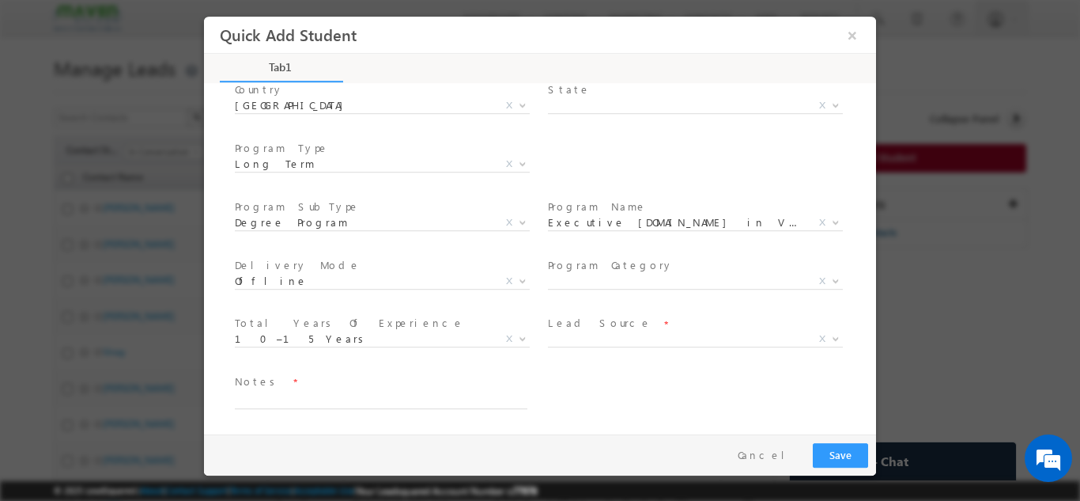
click at [504, 380] on span "Notes *" at bounding box center [381, 380] width 292 height 17
click at [602, 342] on span "X" at bounding box center [695, 339] width 295 height 16
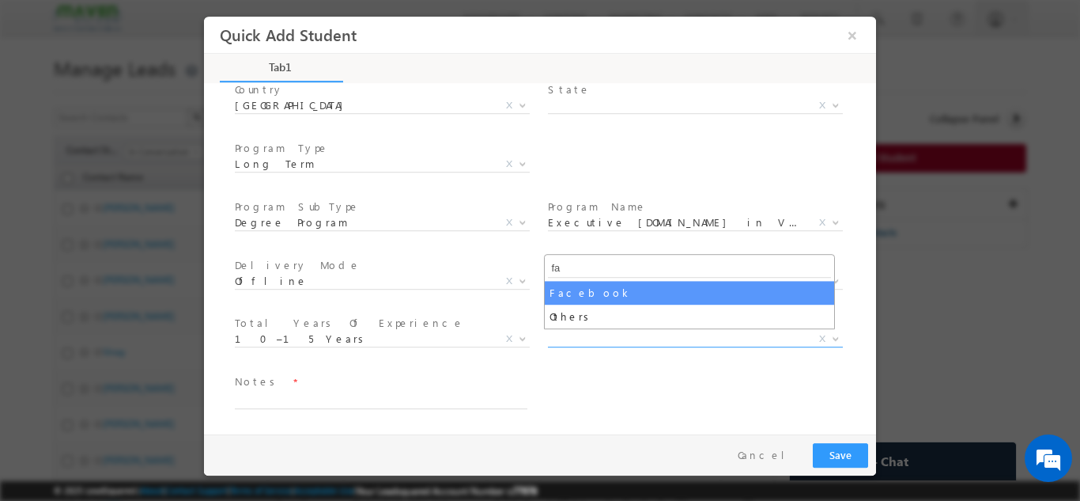
type input "fa"
select select "Facebook"
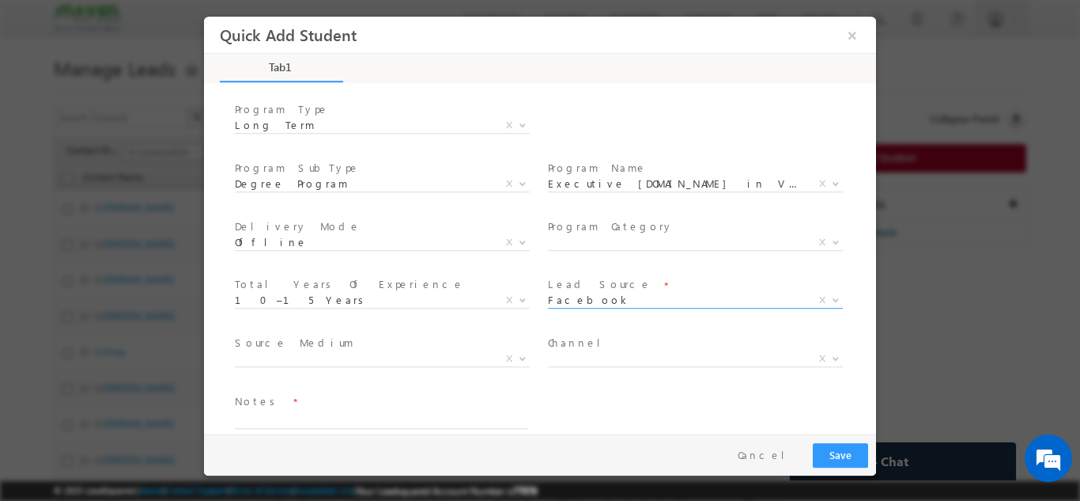
scroll to position [283, 0]
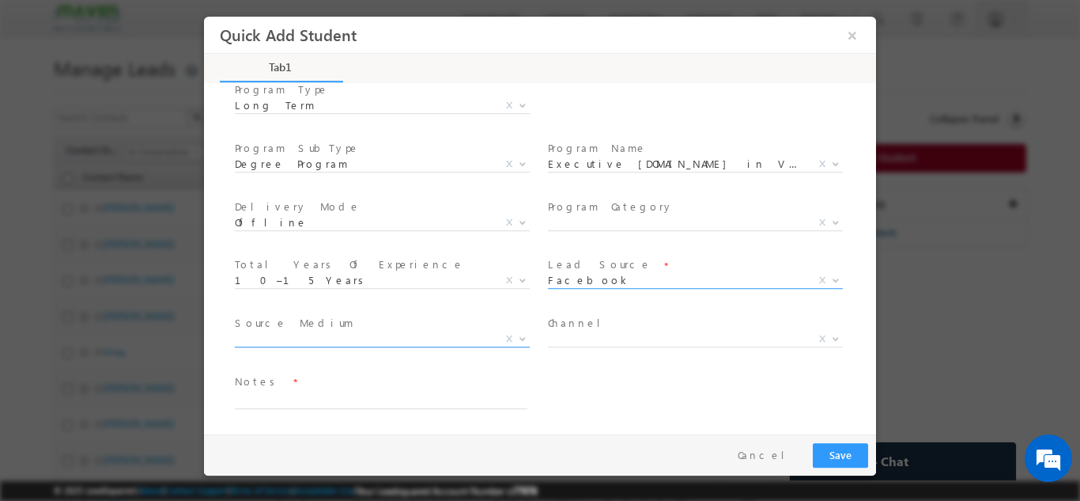
click at [272, 341] on span "X" at bounding box center [382, 339] width 295 height 16
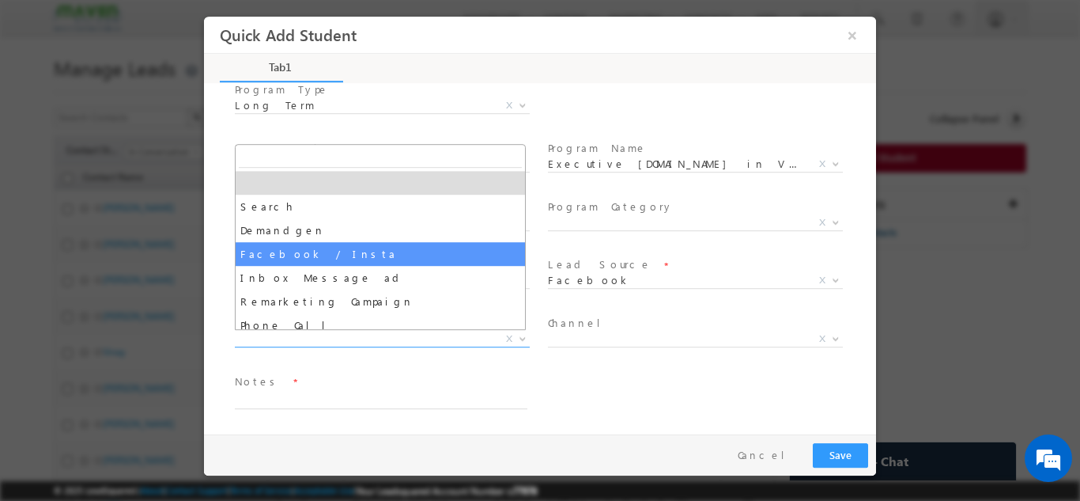
select select "Facebook / Insta"
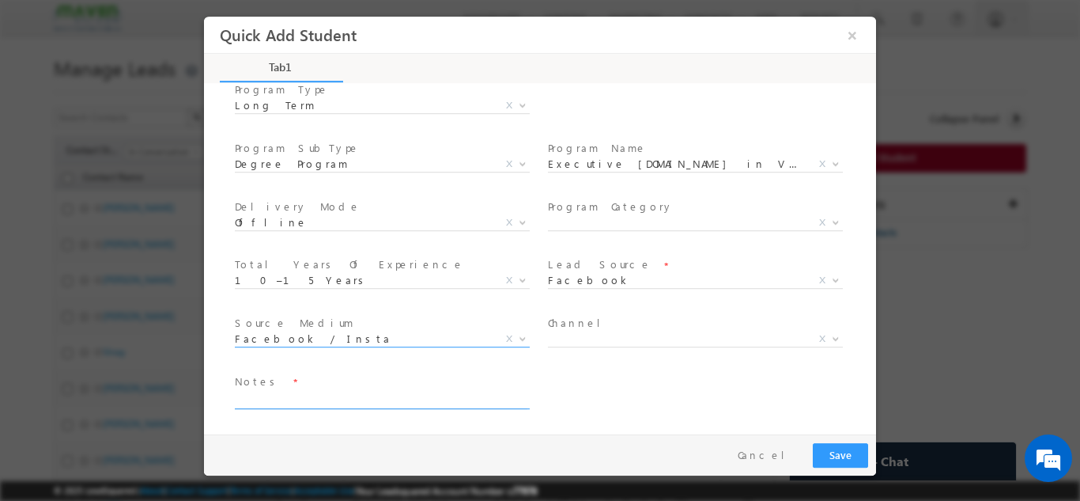
click at [345, 392] on textarea at bounding box center [381, 399] width 293 height 18
type textarea "Lead added"
click at [849, 448] on button "Save" at bounding box center [840, 454] width 55 height 25
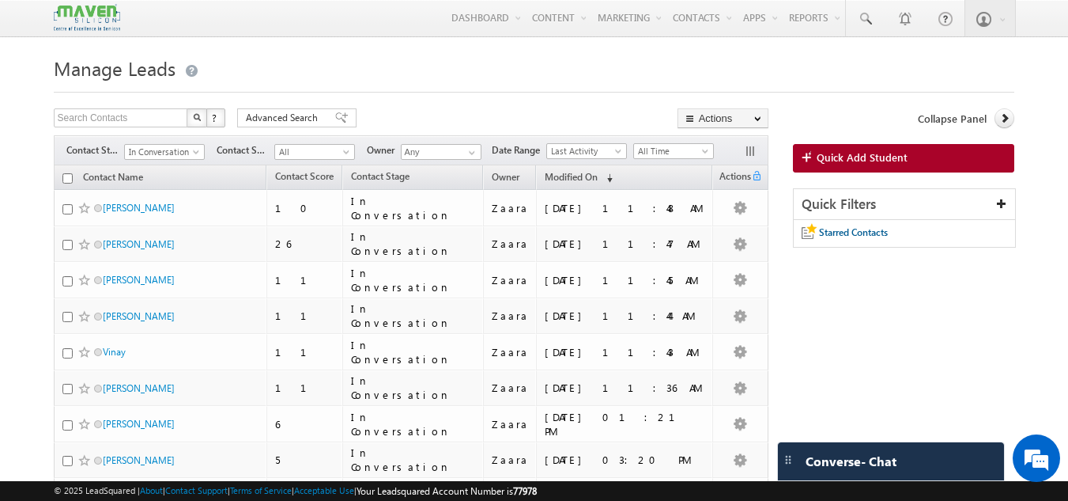
click at [158, 157] on span "In Conversation" at bounding box center [162, 152] width 75 height 14
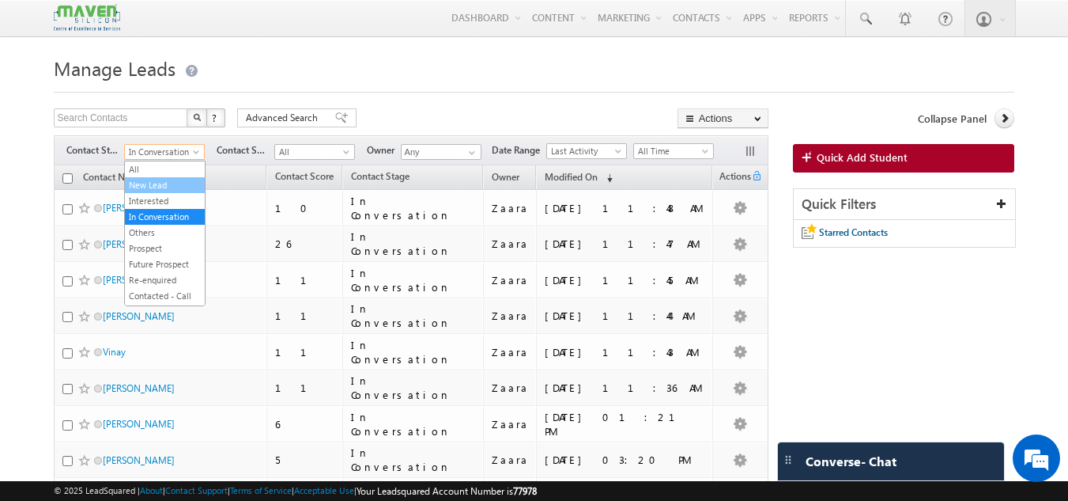
click at [157, 186] on link "New Lead" at bounding box center [165, 185] width 80 height 14
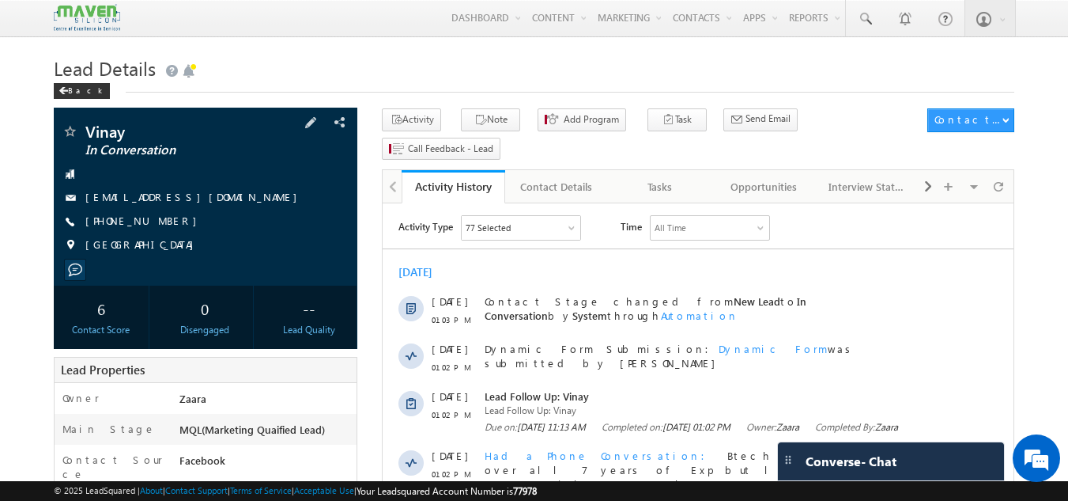
click at [162, 221] on div "[PHONE_NUMBER]" at bounding box center [206, 222] width 289 height 16
copy div "+91-8152868080"
click at [666, 177] on div "Tasks" at bounding box center [660, 186] width 77 height 19
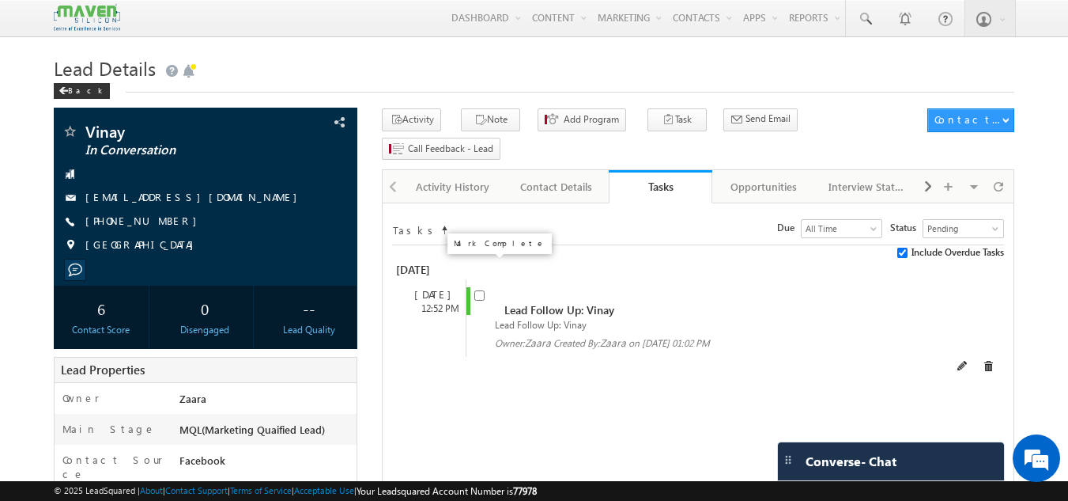
click at [482, 290] on input "checkbox" at bounding box center [479, 295] width 10 height 10
checkbox input "false"
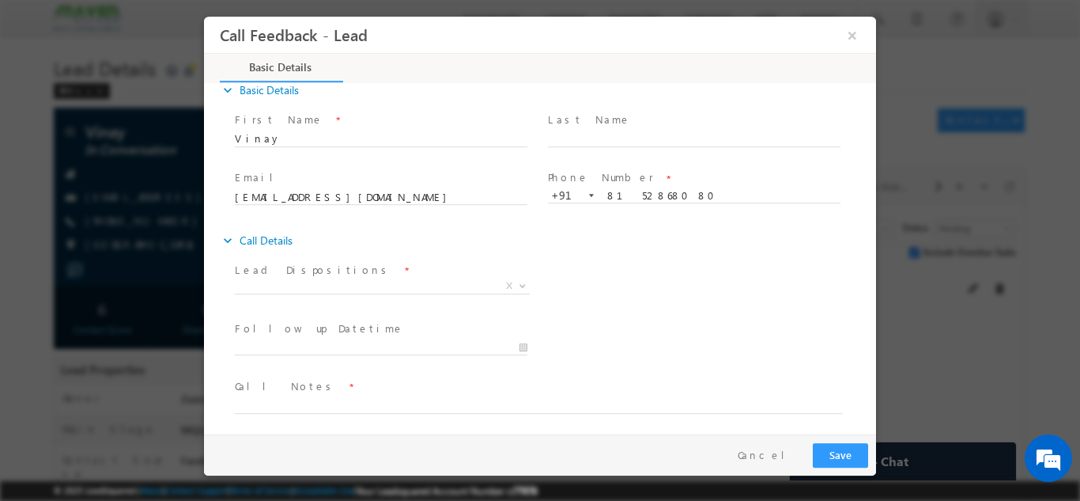
scroll to position [25, 0]
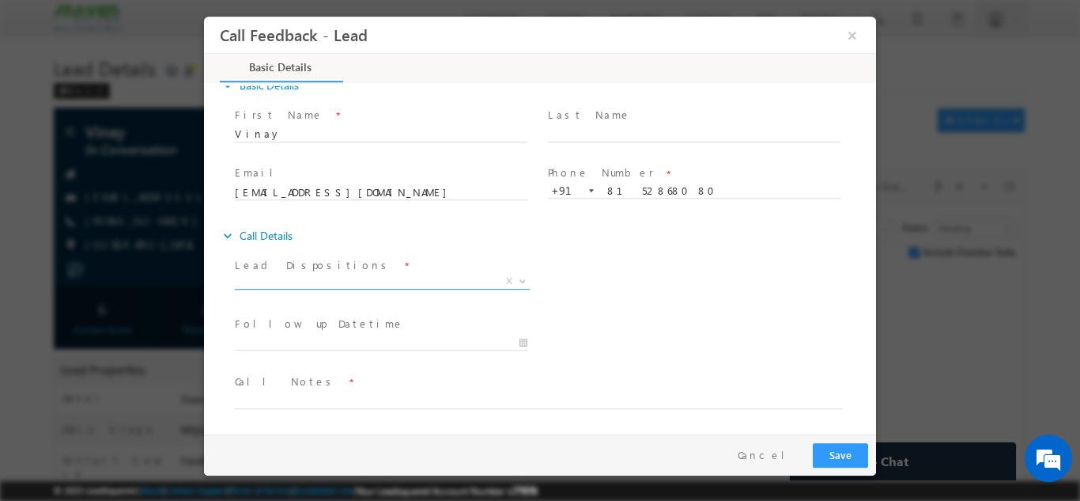
click at [302, 278] on span "X" at bounding box center [382, 281] width 295 height 16
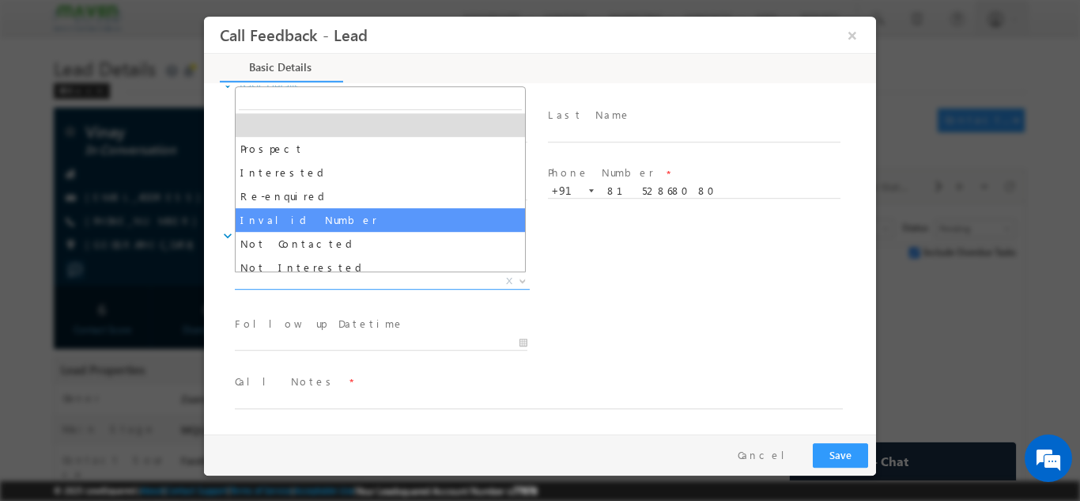
scroll to position [79, 0]
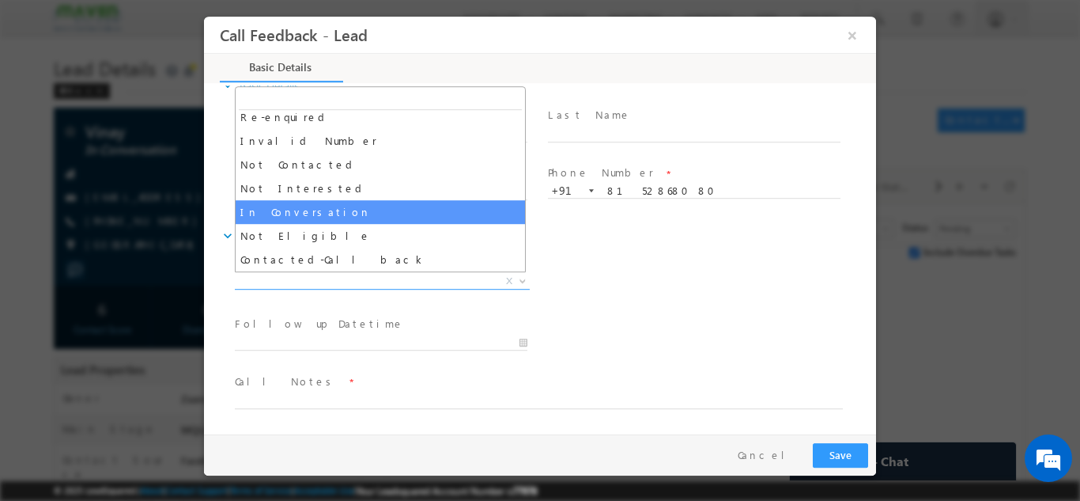
select select "In Conversation"
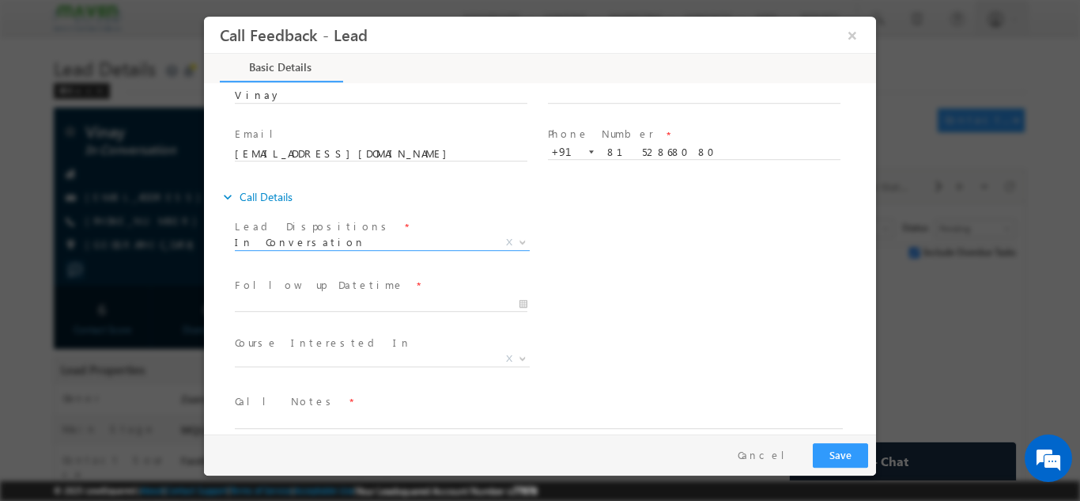
scroll to position [84, 0]
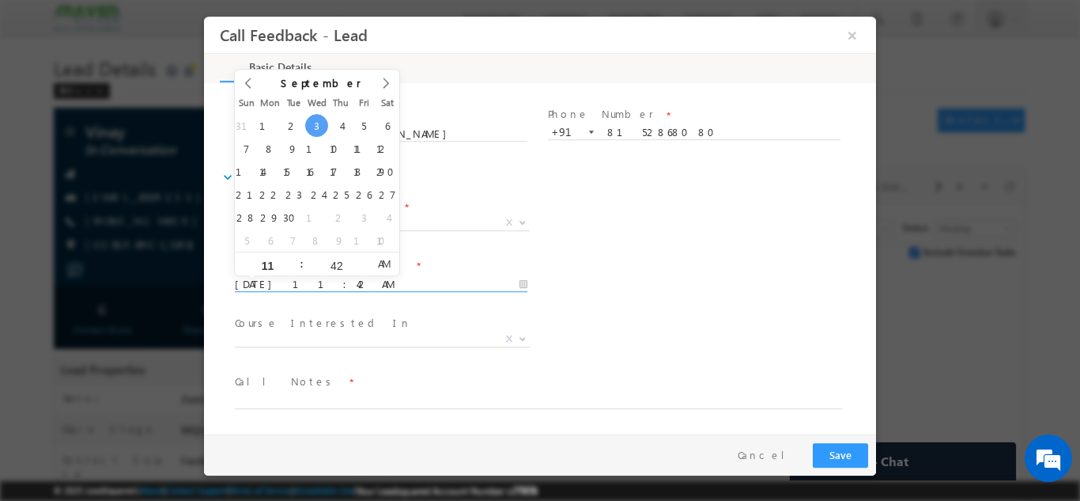
click at [297, 287] on input "03/09/2025 11:42 AM" at bounding box center [381, 284] width 293 height 16
type input "05/09/2025 11:42 AM"
click at [539, 293] on div "Follow up Datetime * 05/09/2025 11:42 AM" at bounding box center [388, 282] width 313 height 59
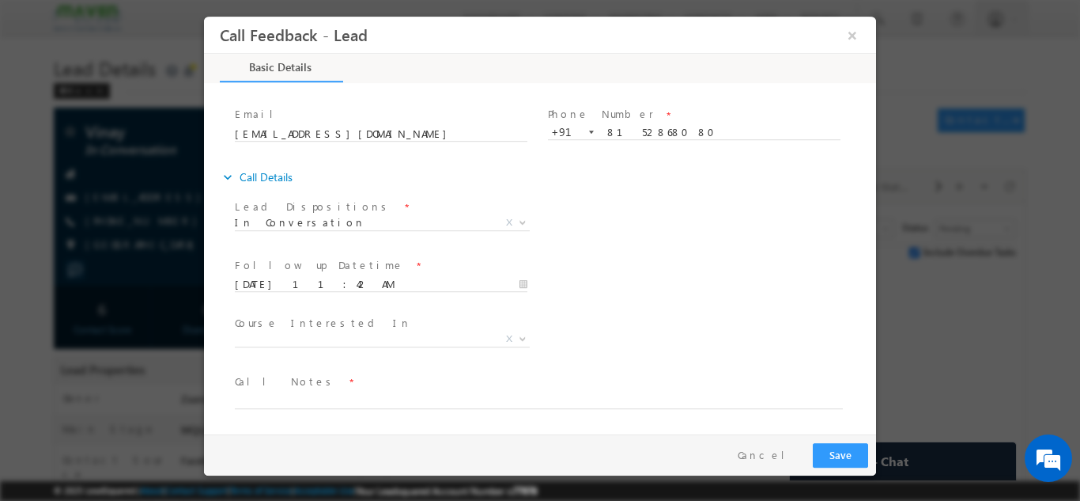
click at [300, 408] on span at bounding box center [530, 415] width 591 height 17
drag, startPoint x: 247, startPoint y: 282, endPoint x: 243, endPoint y: 273, distance: 9.6
click at [243, 273] on body "Call Feedback - Lead × Basic Details" at bounding box center [540, 225] width 672 height 418
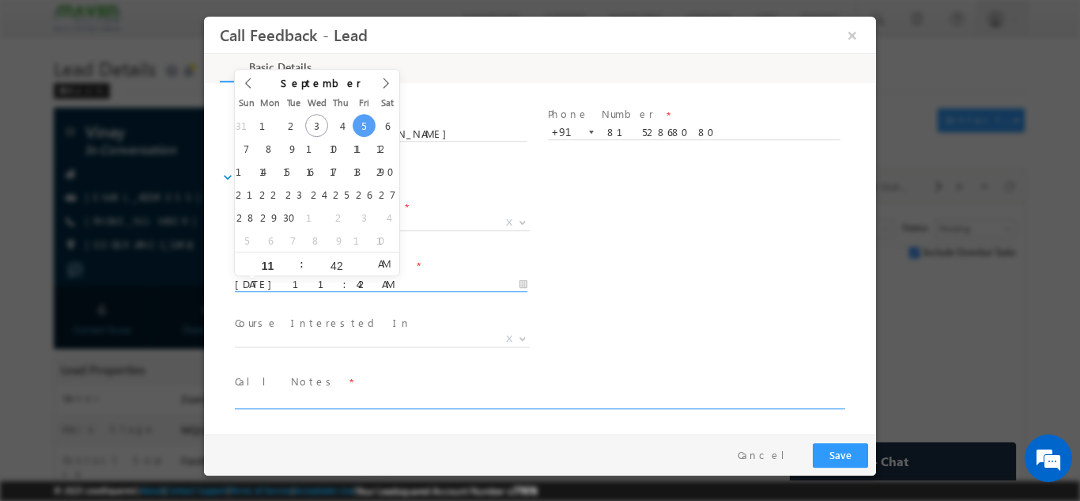
click at [282, 393] on textarea at bounding box center [539, 399] width 608 height 18
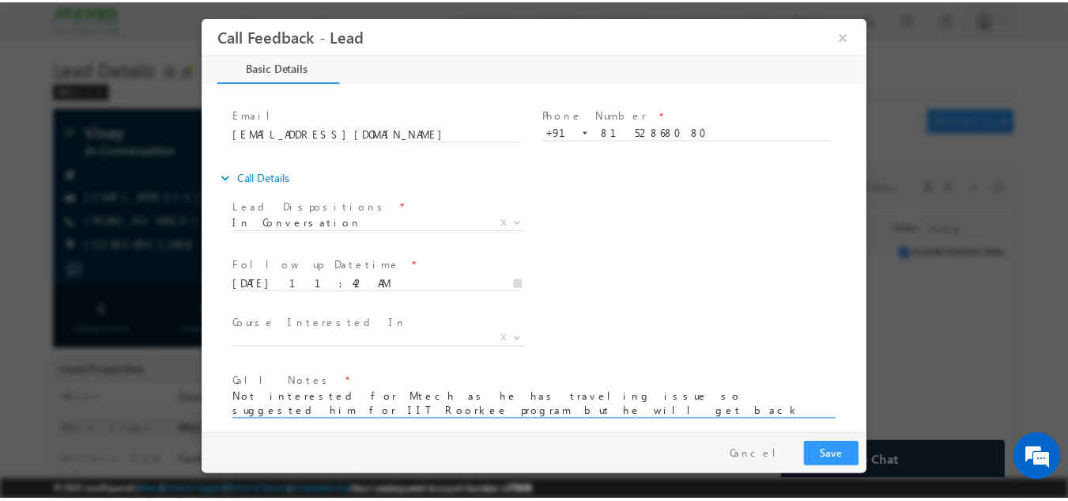
scroll to position [2, 0]
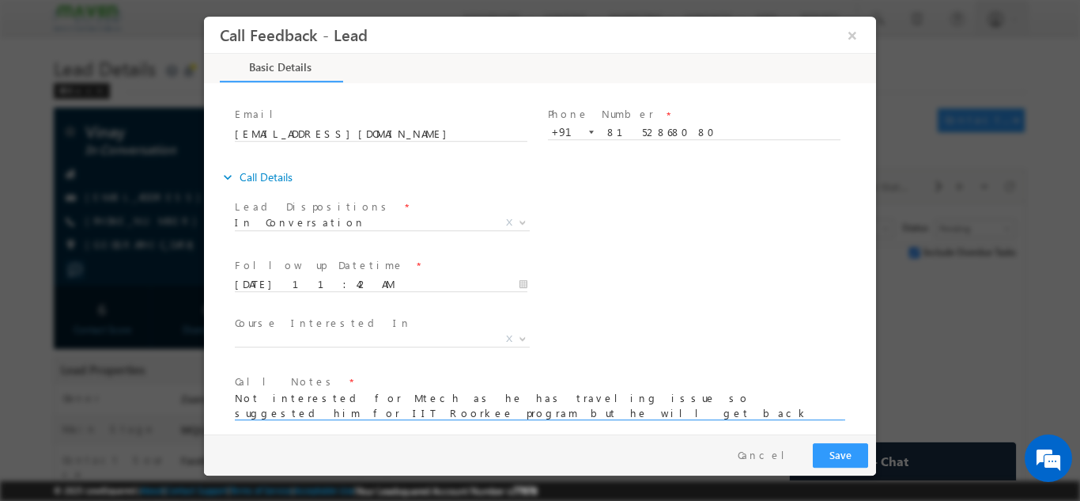
click at [766, 398] on textarea "Not interested for Mtech as he has traveling issue so suggested him for IIT Roo…" at bounding box center [539, 404] width 608 height 29
type textarea "Not interested for Mtech as he has traveling issue so suggested him for IIT Roo…"
click at [858, 461] on button "Save" at bounding box center [840, 454] width 55 height 25
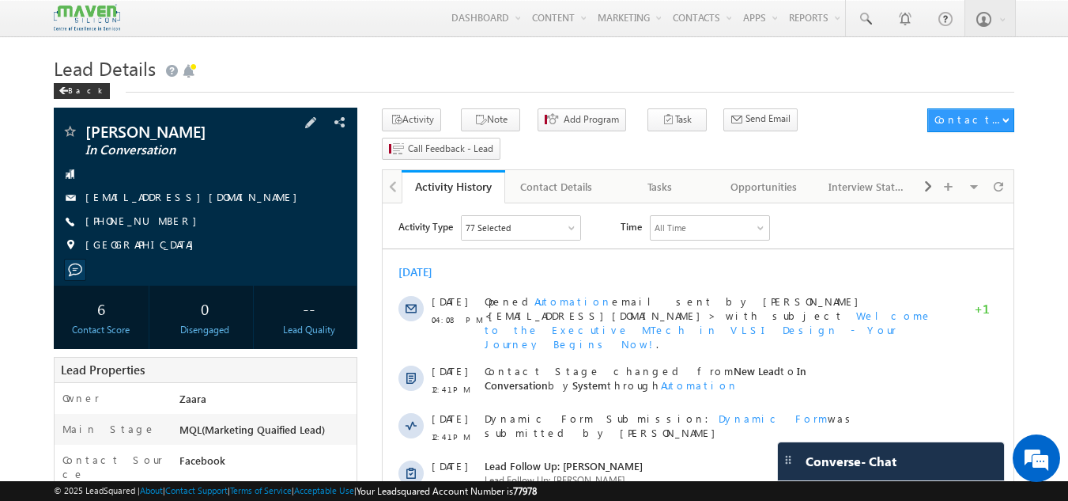
click at [161, 225] on div "[PHONE_NUMBER]" at bounding box center [206, 222] width 289 height 16
copy div "[PHONE_NUMBER]"
click at [687, 177] on div "Tasks" at bounding box center [660, 186] width 77 height 19
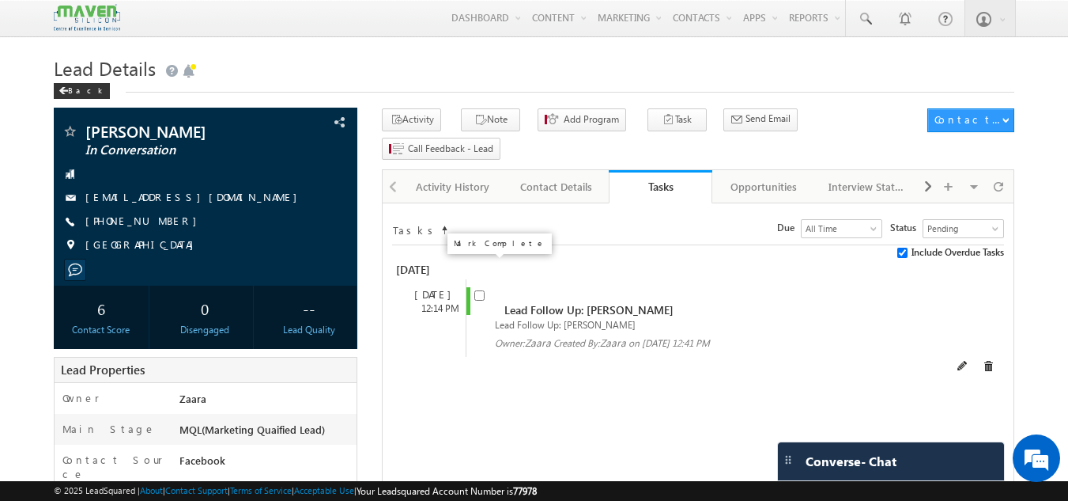
click at [482, 290] on input "checkbox" at bounding box center [479, 295] width 10 height 10
checkbox input "false"
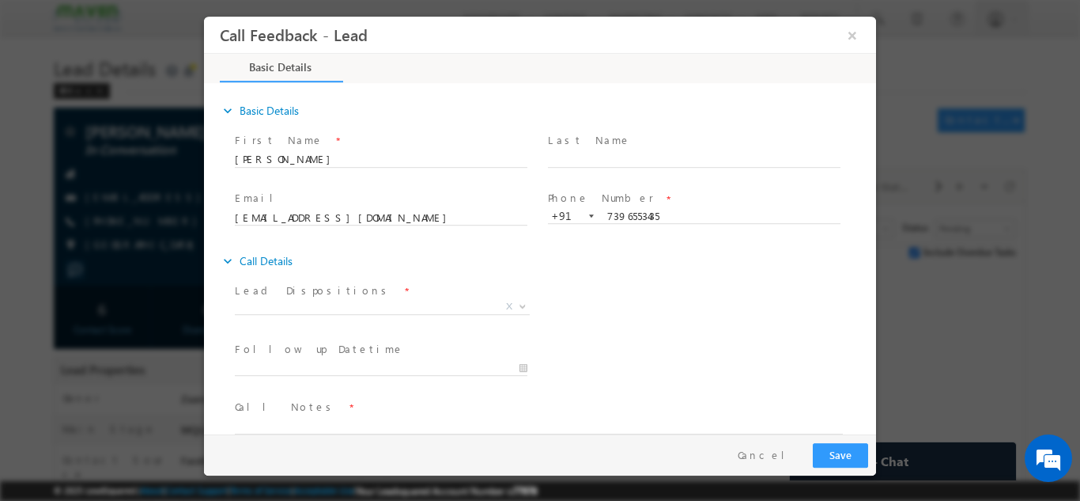
scroll to position [25, 0]
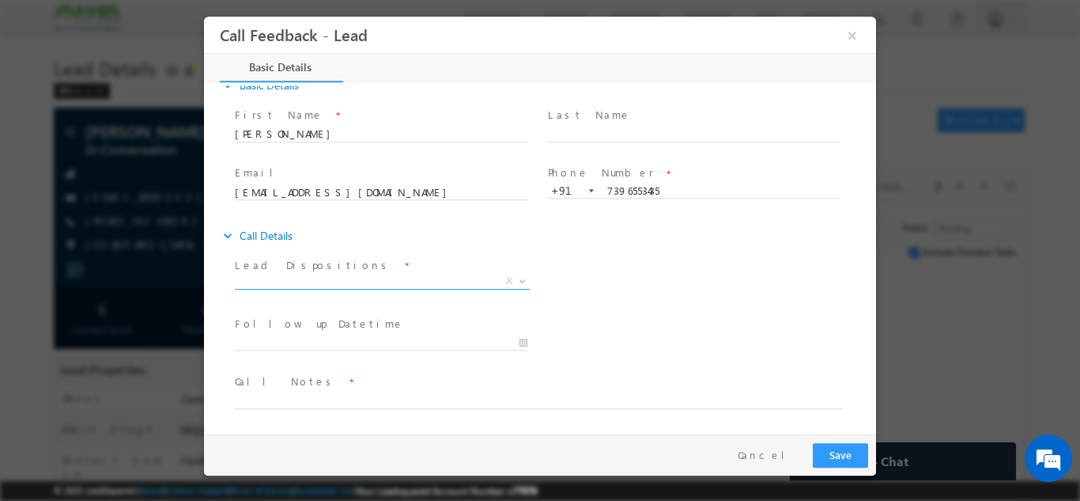
click at [302, 276] on span "X" at bounding box center [382, 281] width 295 height 16
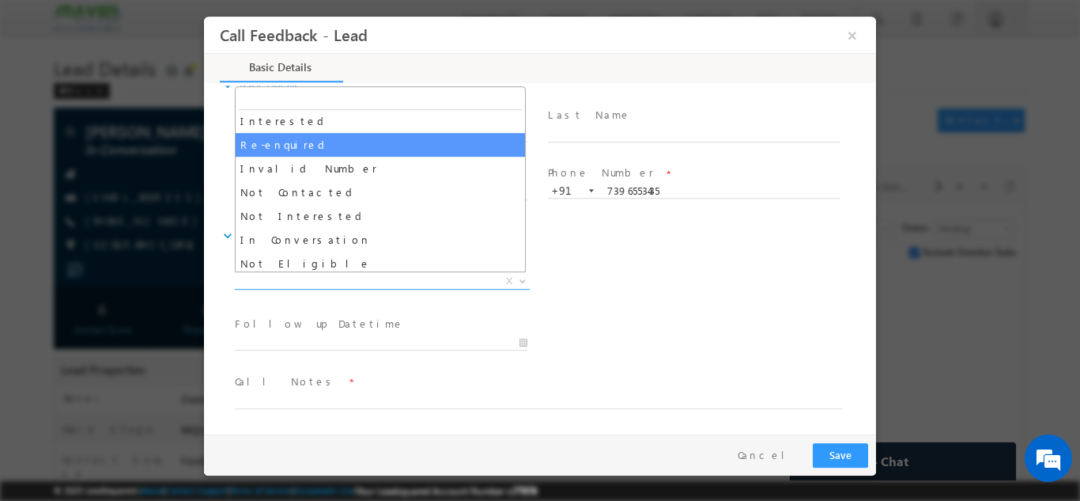
scroll to position [79, 0]
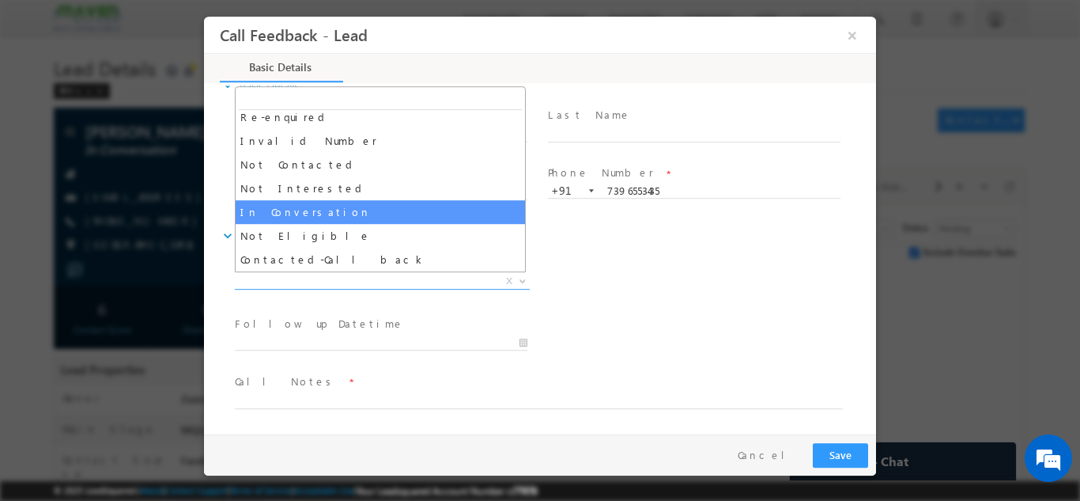
click at [184, 245] on div at bounding box center [540, 250] width 1080 height 501
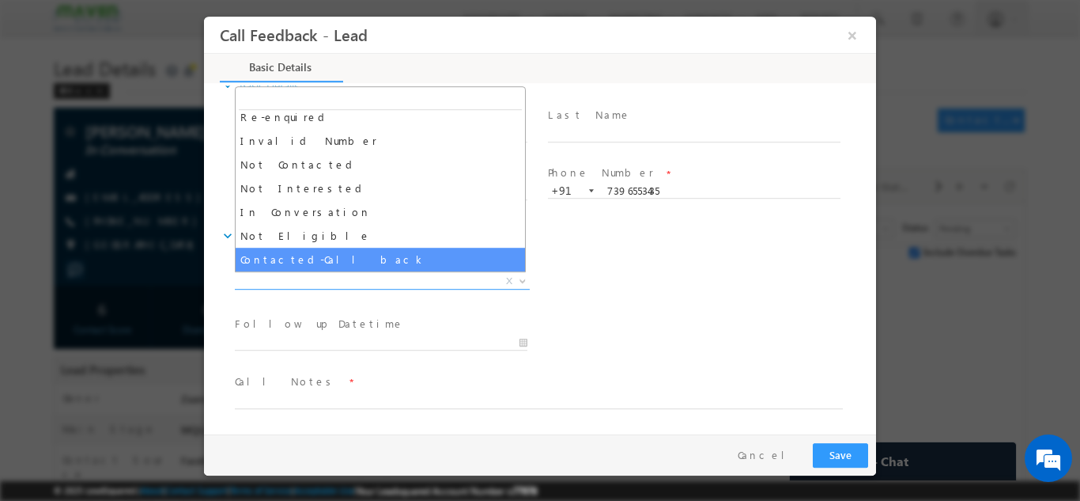
click at [578, 301] on div "Lead Dispositions * Prospect Interested Re-enquired Invalid Number Not Contacte…" at bounding box center [554, 282] width 644 height 59
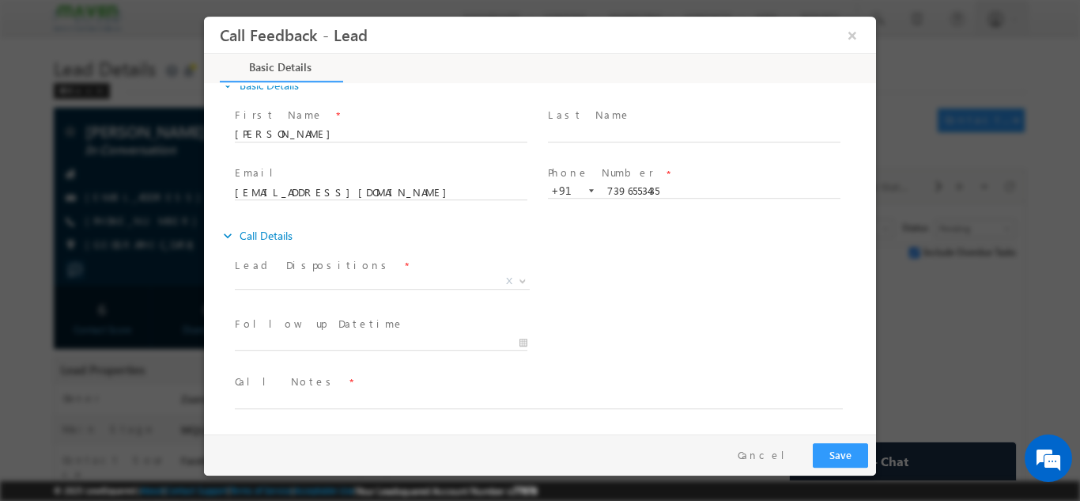
click at [578, 301] on div "Lead Dispositions * Prospect Interested Re-enquired Invalid Number Not Contacte…" at bounding box center [554, 282] width 644 height 59
click at [850, 36] on button "×" at bounding box center [852, 34] width 27 height 29
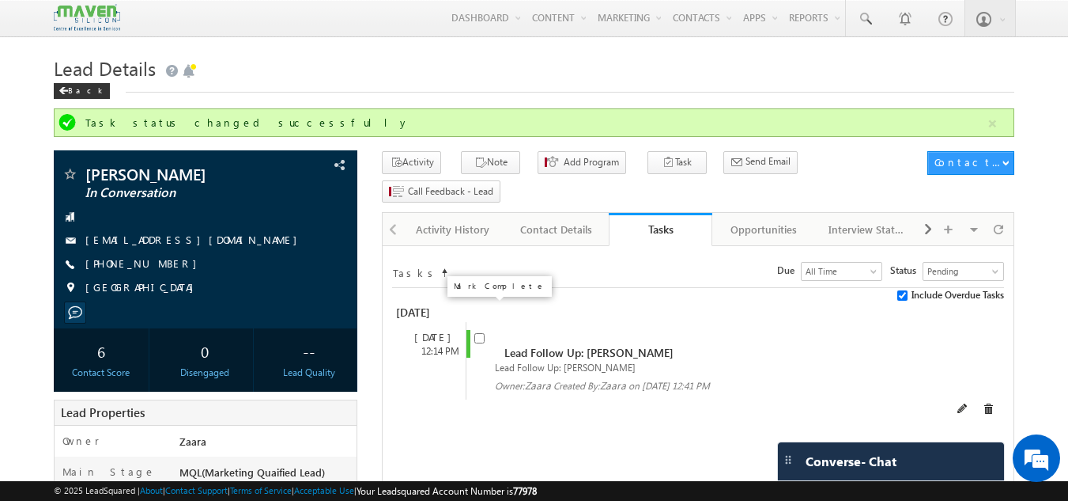
click at [479, 333] on input "checkbox" at bounding box center [479, 338] width 10 height 10
checkbox input "false"
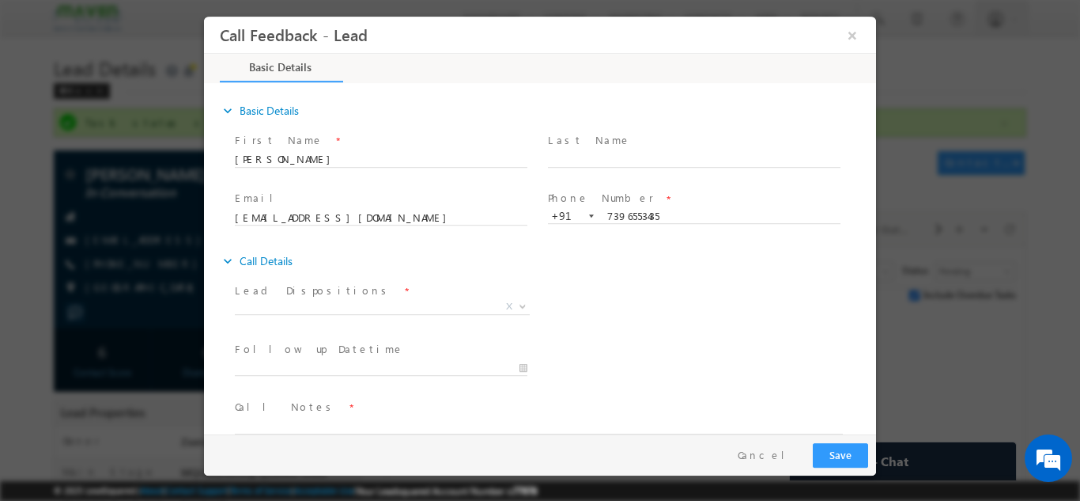
scroll to position [25, 0]
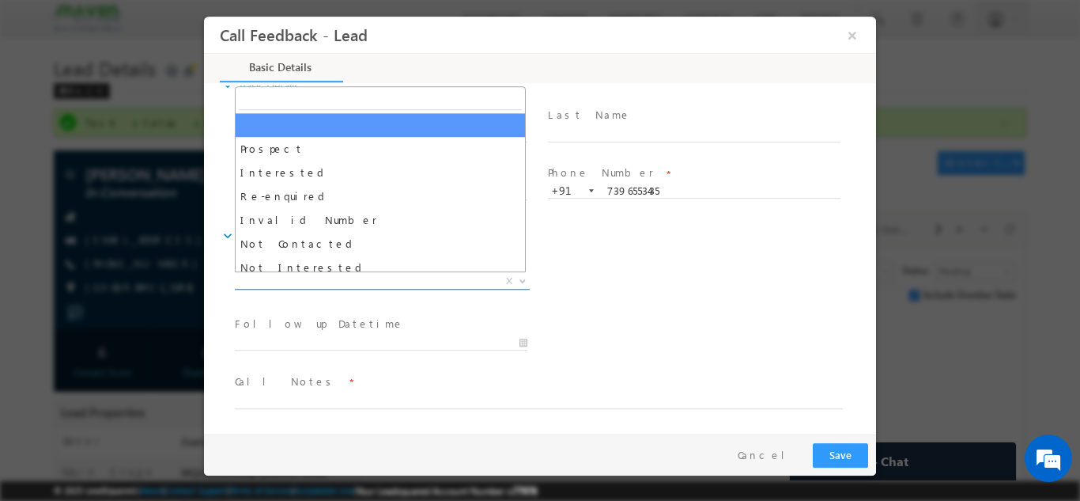
click at [342, 284] on span "X" at bounding box center [382, 281] width 295 height 16
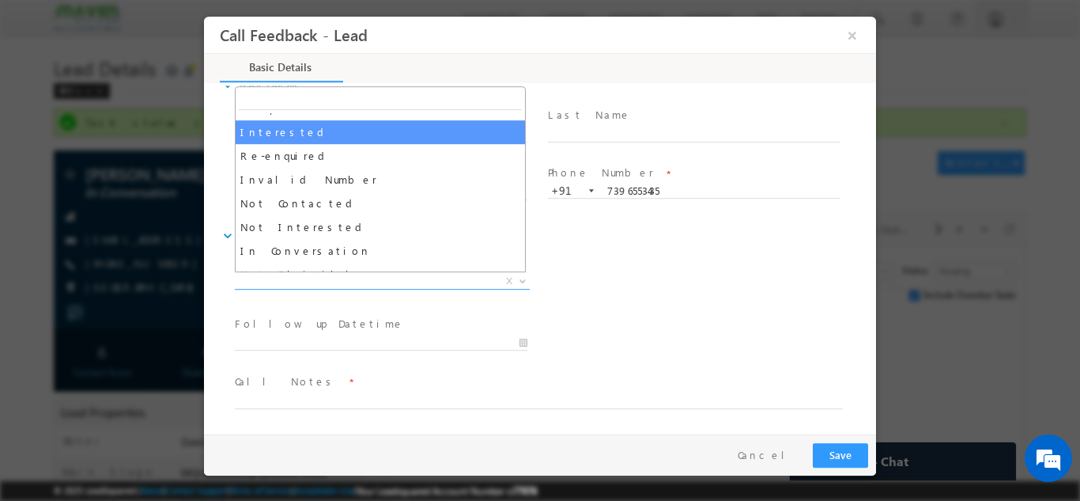
scroll to position [79, 0]
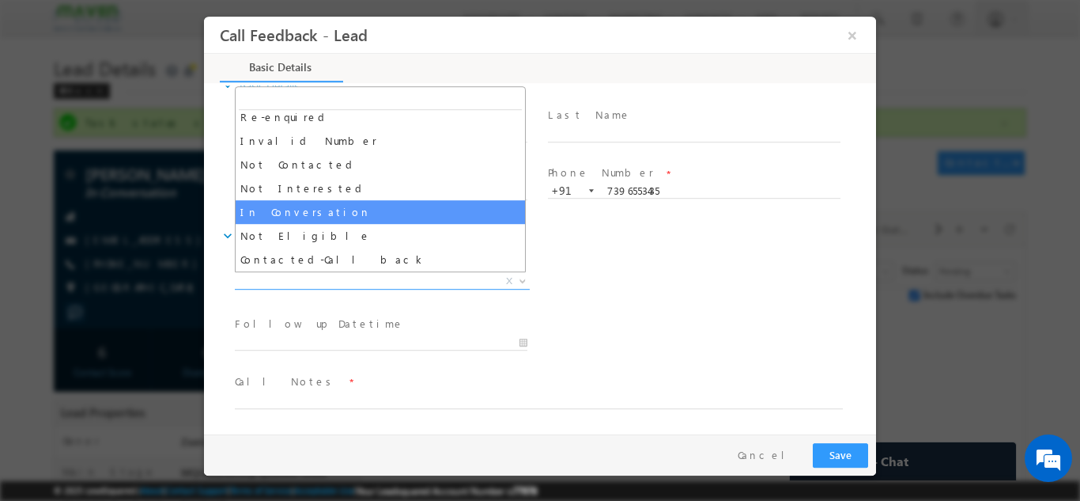
select select "In Conversation"
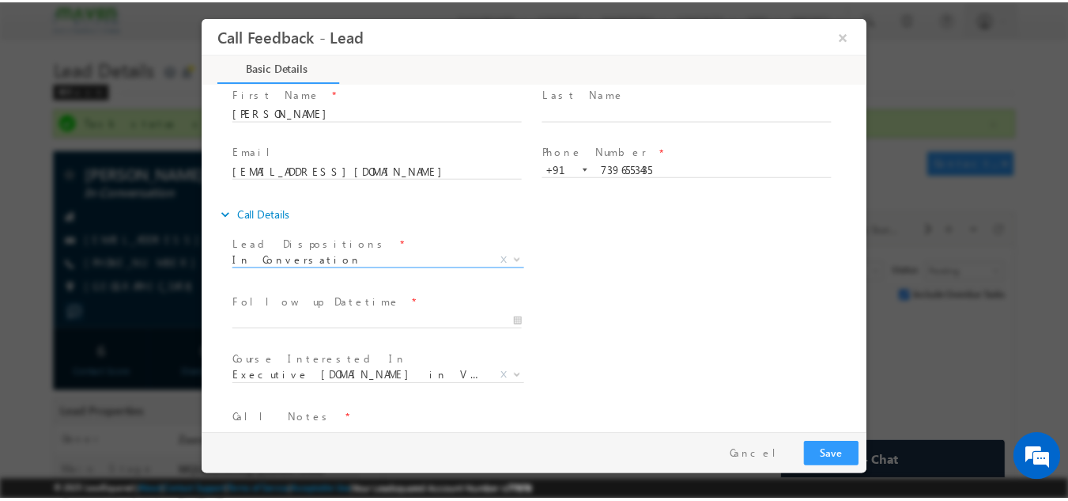
scroll to position [84, 0]
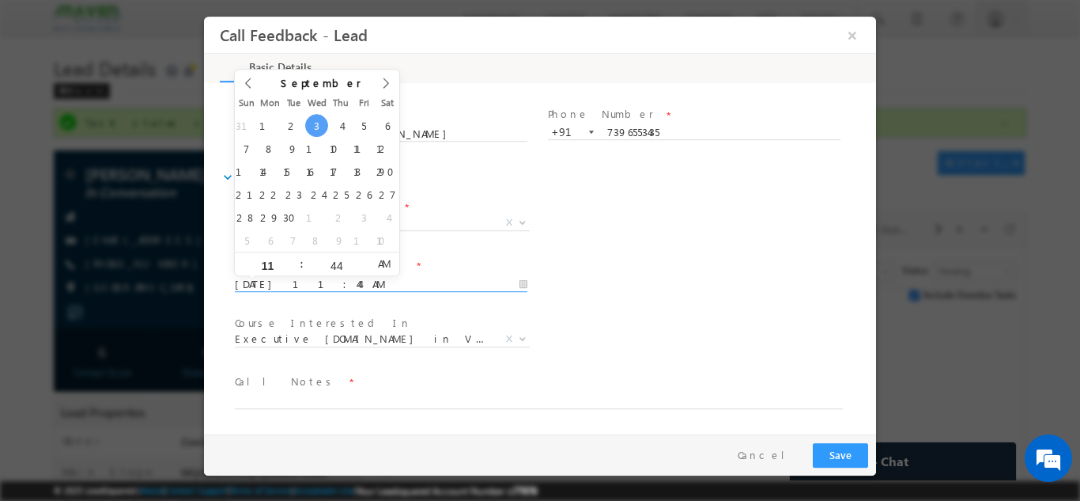
click at [323, 283] on input "[DATE] 11:44 AM" at bounding box center [381, 284] width 293 height 16
type input "[DATE] 11:44 AM"
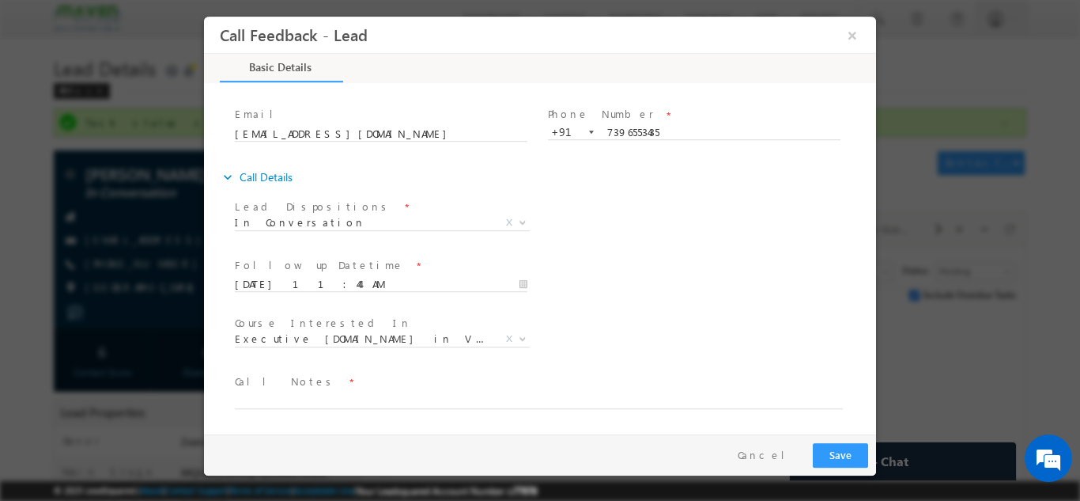
click at [561, 264] on div "Follow up Datetime * [DATE] 11:44 AM Program Type * Long Term Short Term X" at bounding box center [554, 282] width 644 height 59
click at [349, 405] on textarea at bounding box center [539, 399] width 608 height 18
type textarea "NPU"
click at [833, 451] on button "Save" at bounding box center [840, 454] width 55 height 25
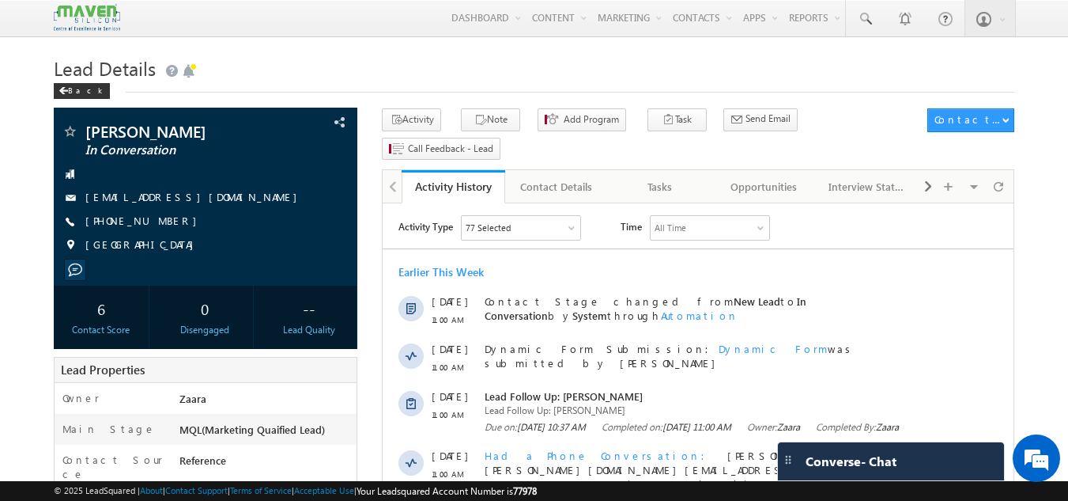
scroll to position [79, 0]
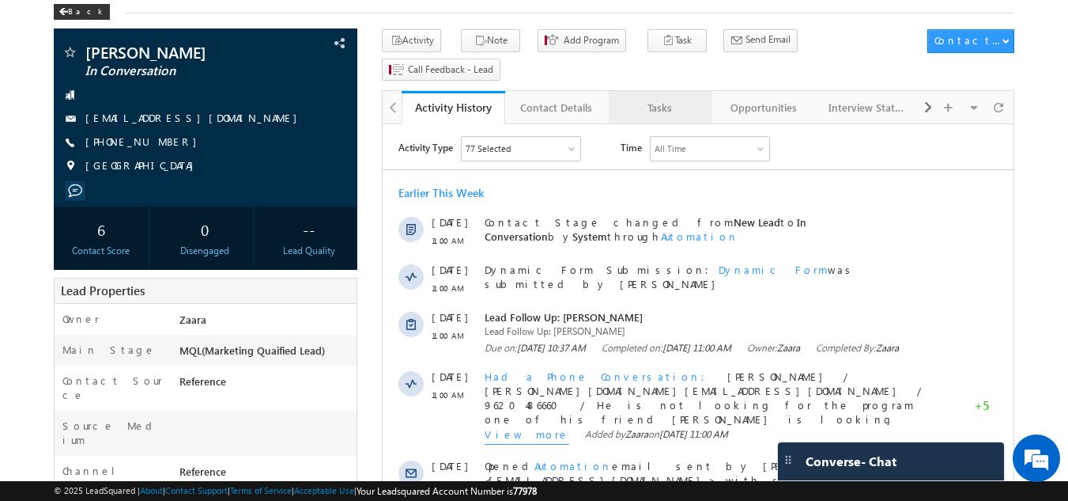
click at [672, 98] on div "Tasks" at bounding box center [660, 107] width 77 height 19
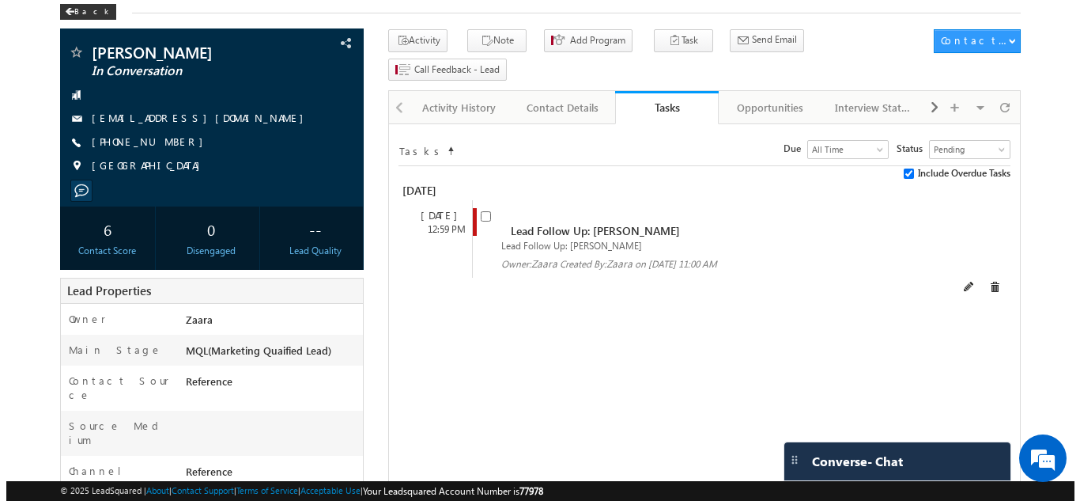
scroll to position [0, 0]
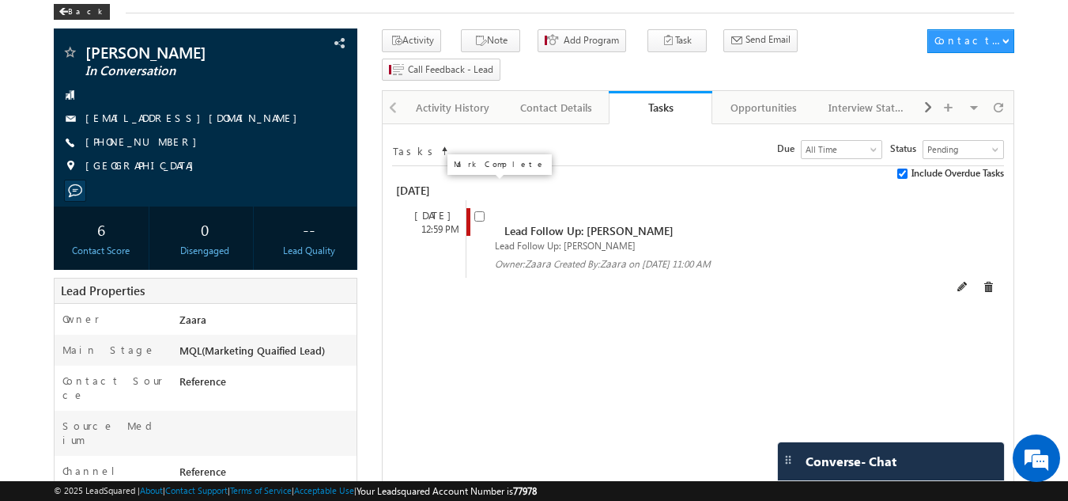
click at [478, 211] on input "checkbox" at bounding box center [479, 216] width 10 height 10
checkbox input "false"
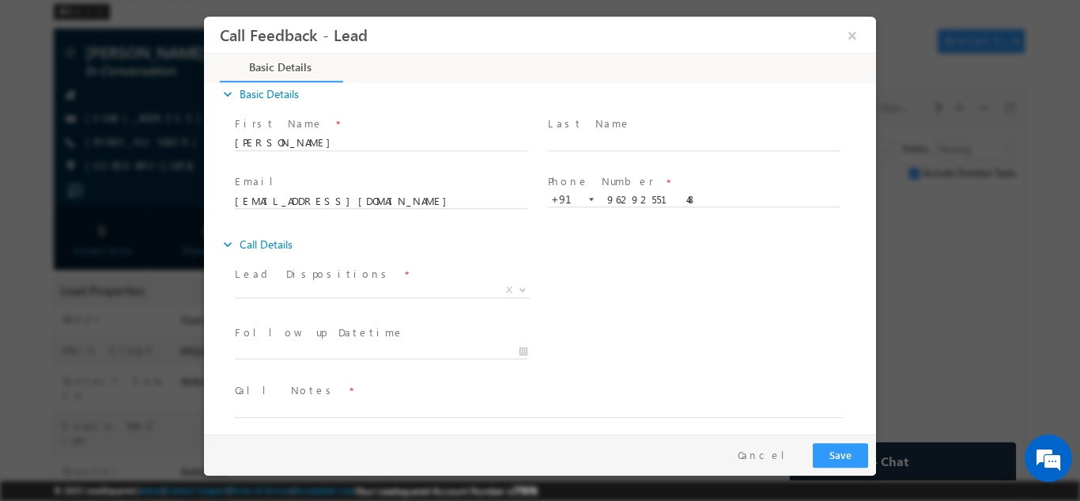
scroll to position [25, 0]
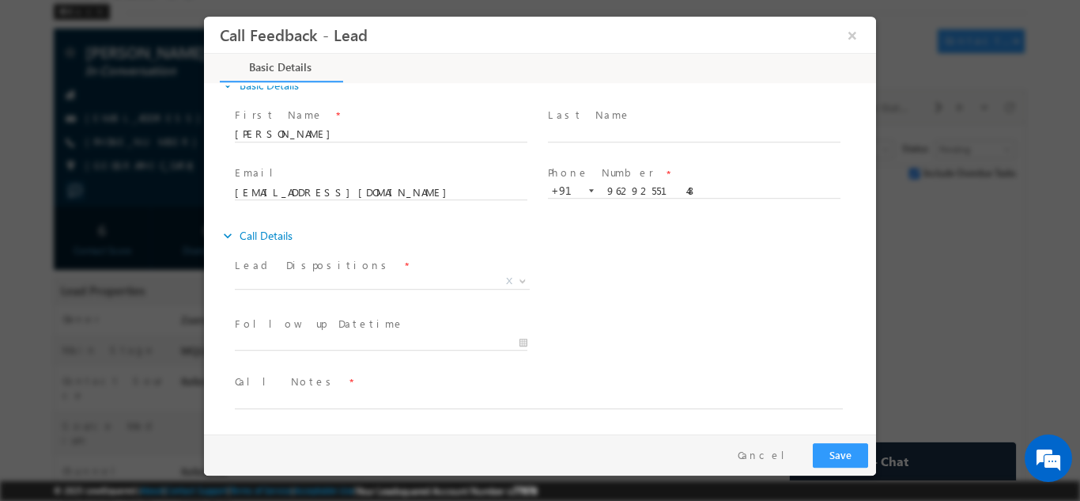
click at [363, 287] on span "Prospect Interested Re-enquired Invalid Number Not Contacted Not Interested In …" at bounding box center [388, 283] width 307 height 19
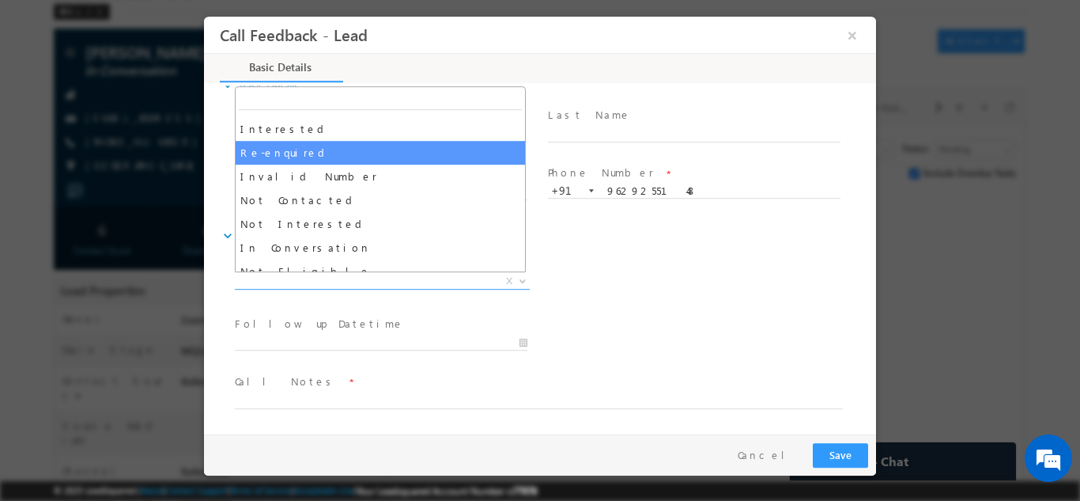
scroll to position [79, 0]
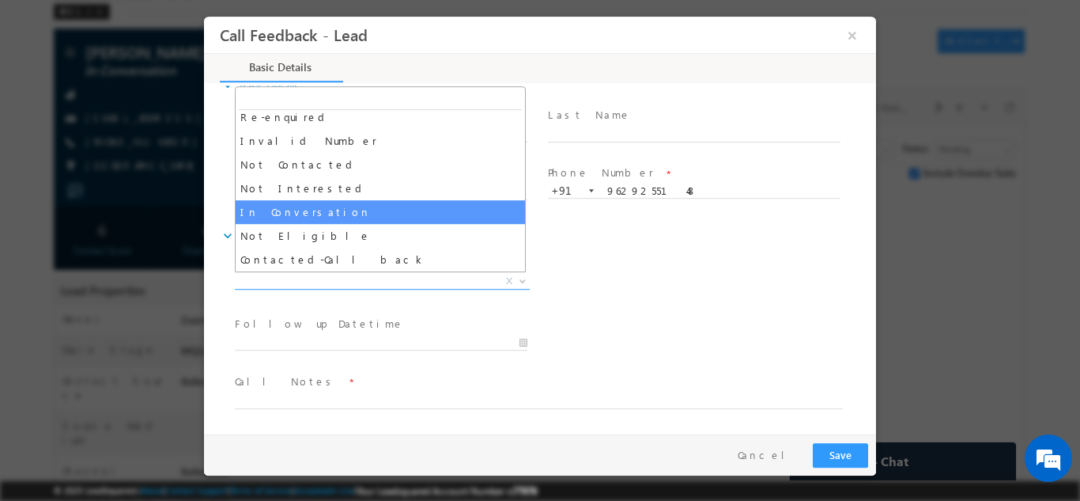
select select "In Conversation"
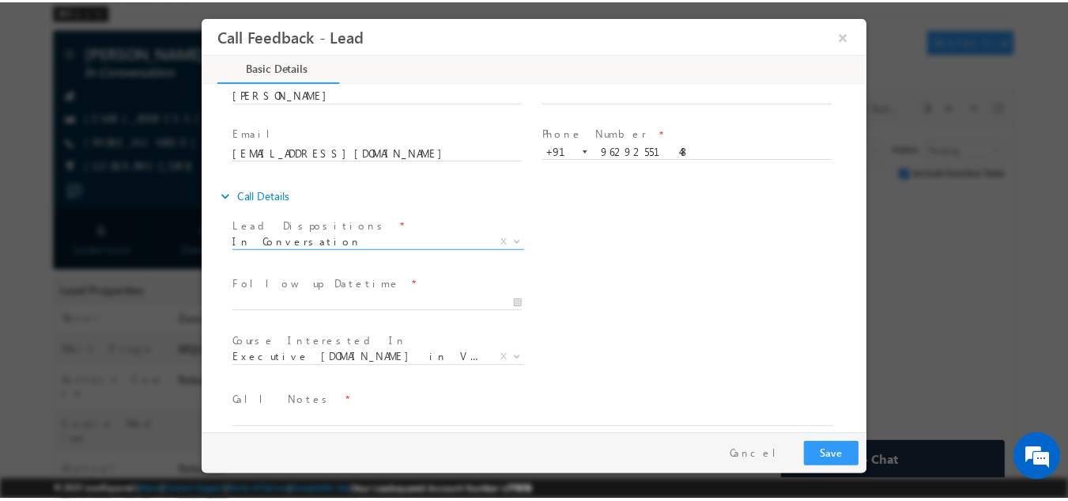
scroll to position [84, 0]
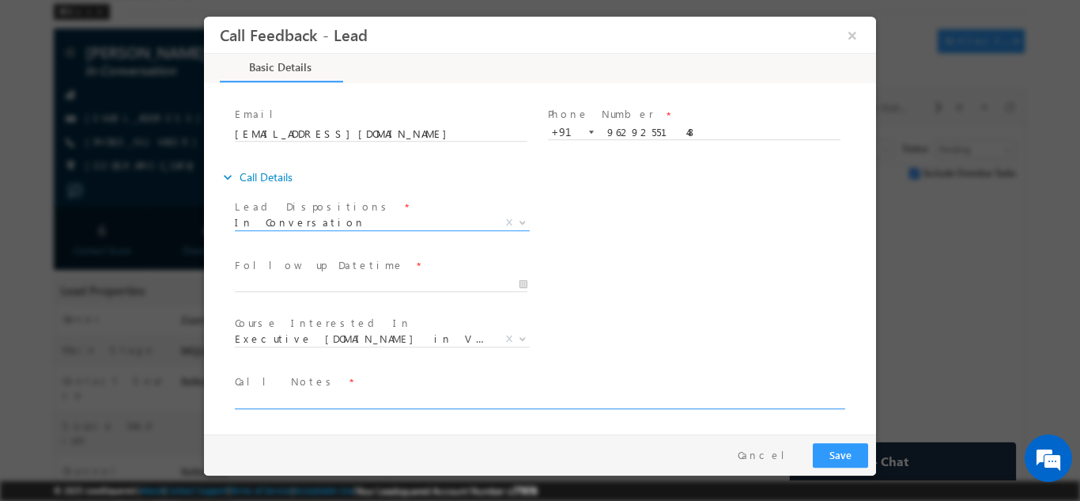
click at [380, 399] on textarea at bounding box center [539, 399] width 608 height 18
type textarea "He has no plains for Nov batch he will get back to us only next year"
type input "03/09/2025 11:45 AM"
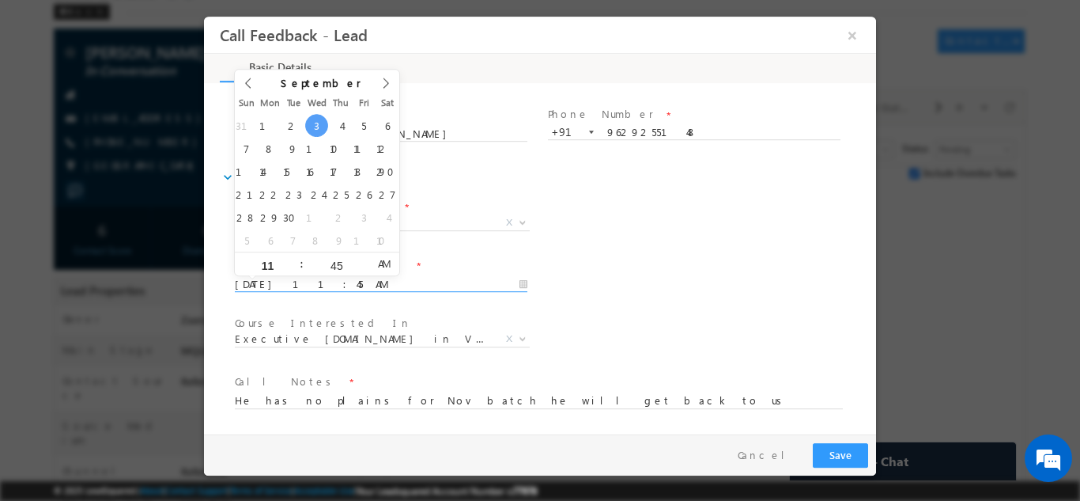
click at [312, 278] on input "03/09/2025 11:45 AM" at bounding box center [381, 284] width 293 height 16
click at [384, 83] on icon at bounding box center [385, 82] width 11 height 11
type input "2026"
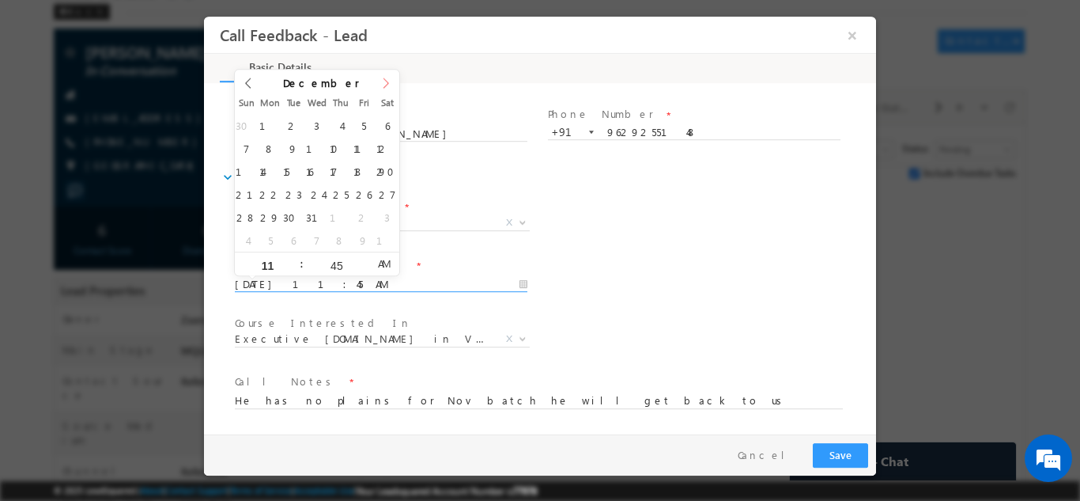
click at [390, 79] on icon at bounding box center [385, 82] width 11 height 11
type input "13/01/2026 11:45 AM"
click at [846, 449] on button "Save" at bounding box center [840, 454] width 55 height 25
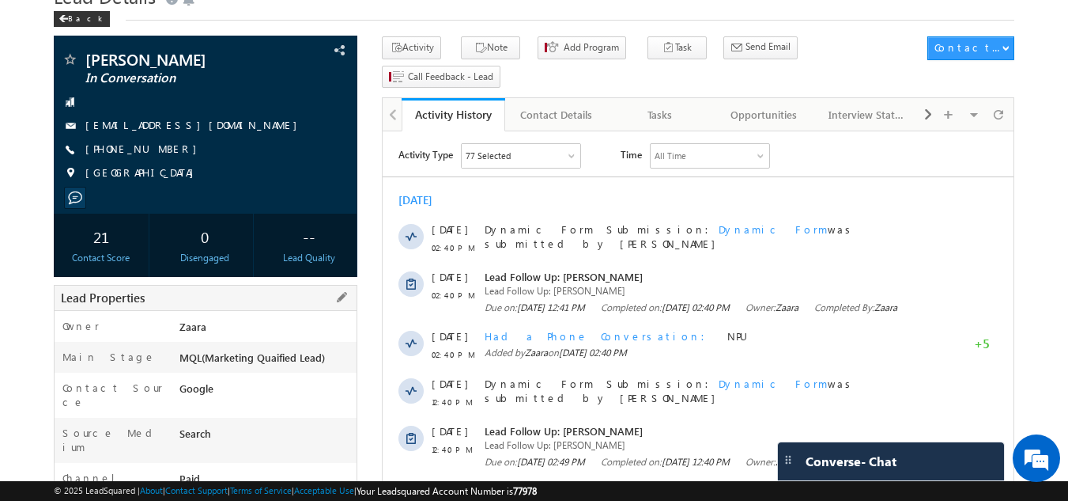
scroll to position [47, 0]
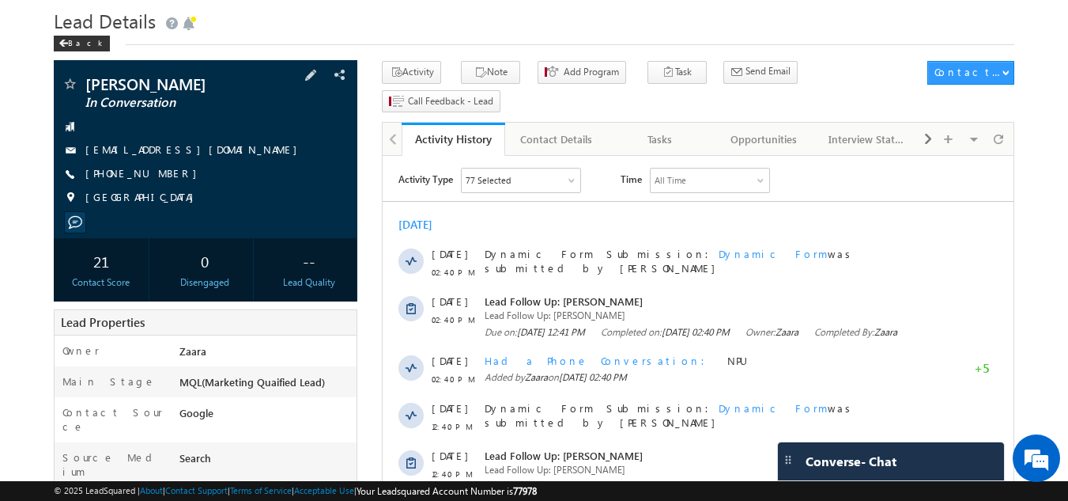
click at [162, 175] on div "[PHONE_NUMBER]" at bounding box center [206, 174] width 289 height 16
copy div "[PHONE_NUMBER]"
click at [660, 157] on html "Activity Type 77 Selected Select All Sales Activities 1 Sales Activity Opportun…" at bounding box center [698, 492] width 631 height 673
click at [669, 130] on div "Tasks" at bounding box center [660, 139] width 77 height 19
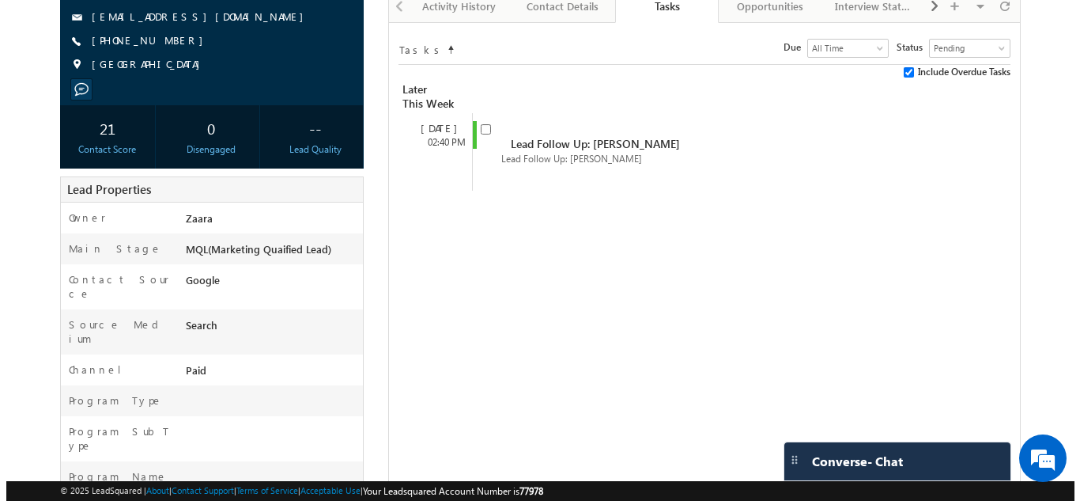
scroll to position [206, 0]
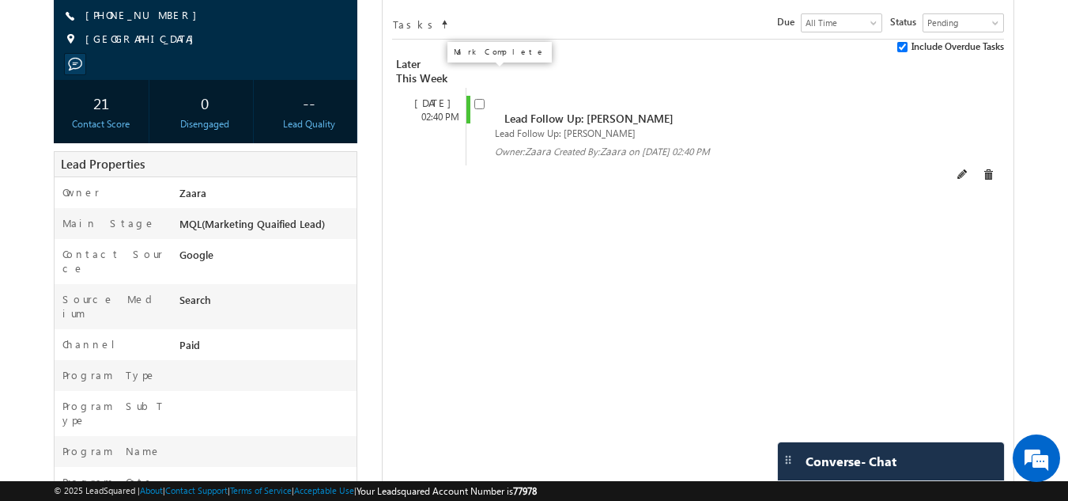
click at [481, 99] on input "checkbox" at bounding box center [479, 104] width 10 height 10
checkbox input "false"
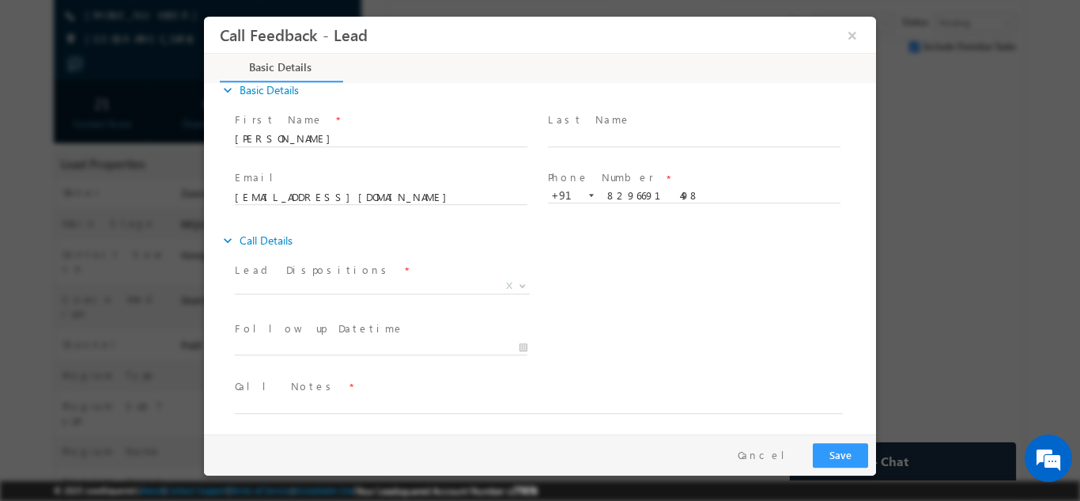
scroll to position [25, 0]
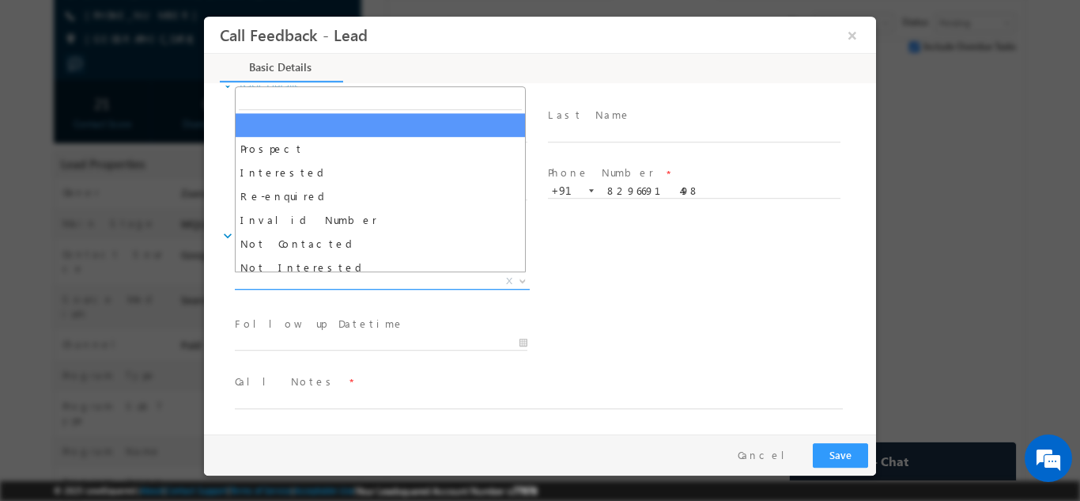
click at [292, 274] on span "X" at bounding box center [382, 281] width 295 height 16
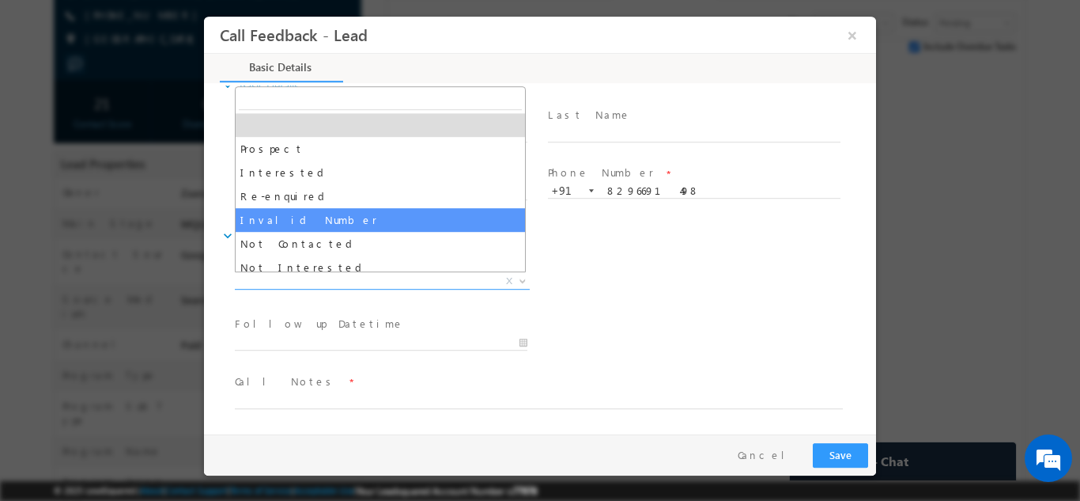
scroll to position [79, 0]
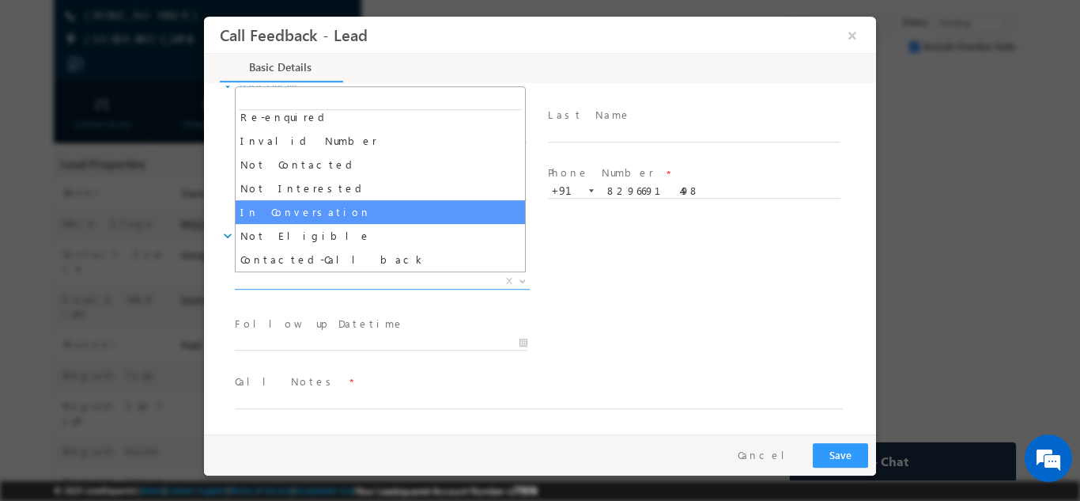
select select "In Conversation"
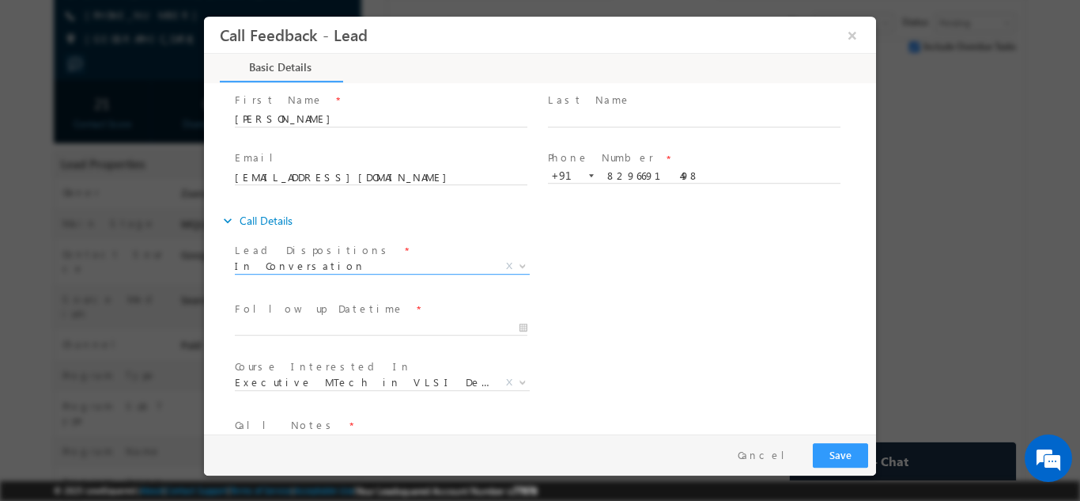
scroll to position [84, 0]
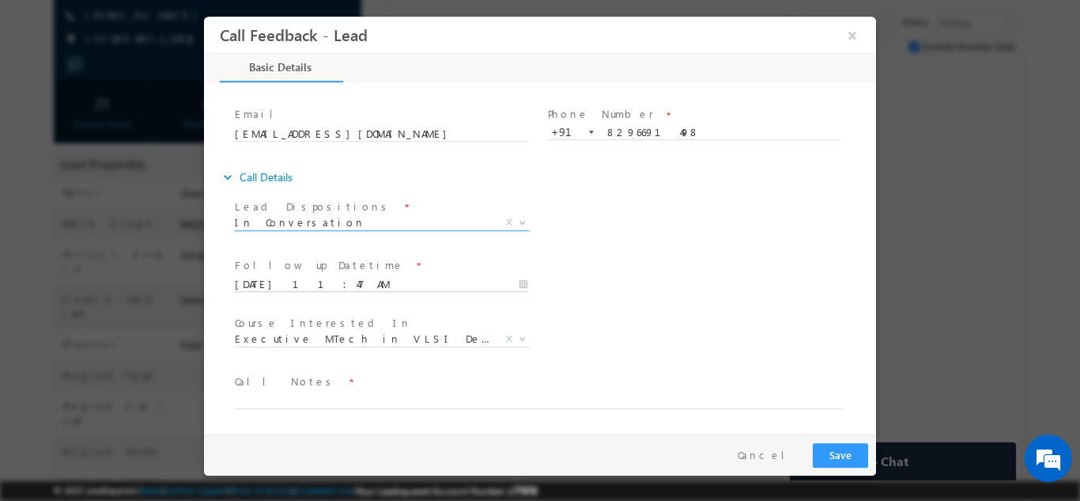
click at [300, 277] on input "[DATE] 11:47 AM" at bounding box center [381, 284] width 293 height 16
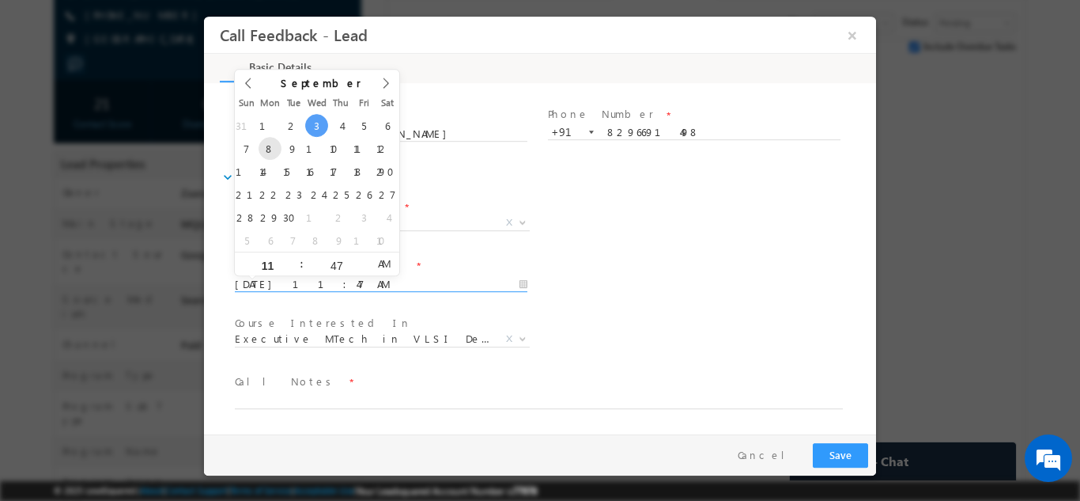
type input "08/09/2025 11:47 AM"
click at [520, 251] on div "Lead Dispositions * Prospect Interested Re-enquired Invalid Number Not Contacte…" at bounding box center [388, 224] width 313 height 59
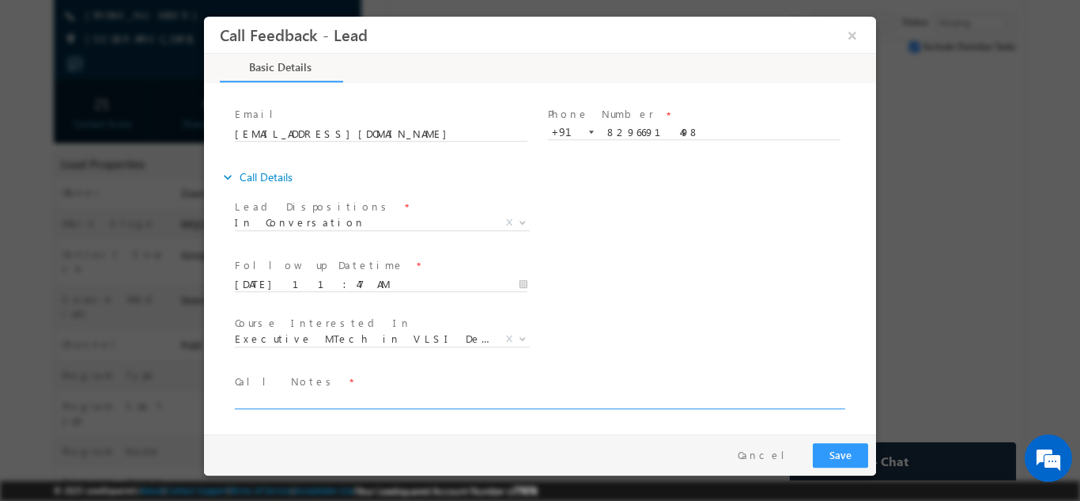
click at [265, 390] on textarea at bounding box center [539, 399] width 608 height 18
type textarea "Called him multiple times but no resonse"
click at [853, 448] on button "Save" at bounding box center [840, 454] width 55 height 25
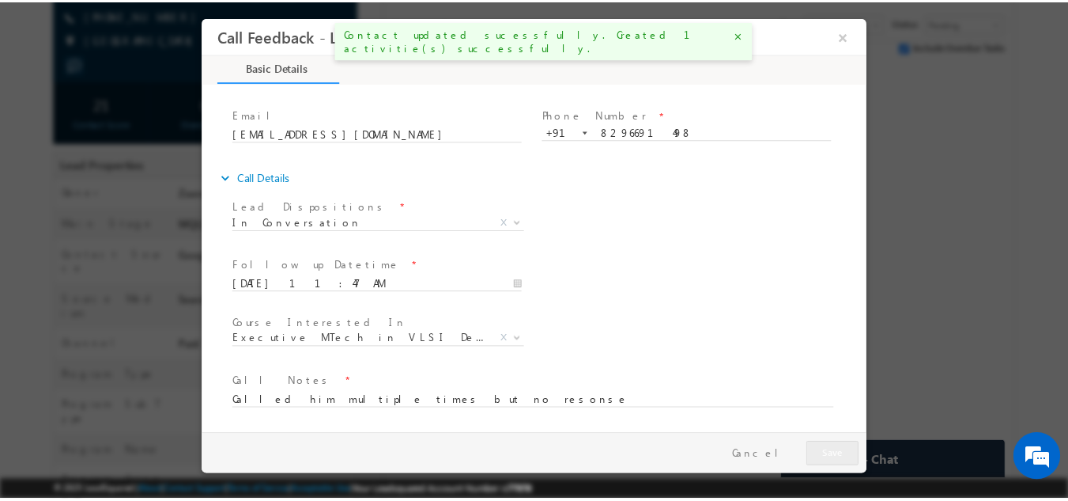
scroll to position [248, 0]
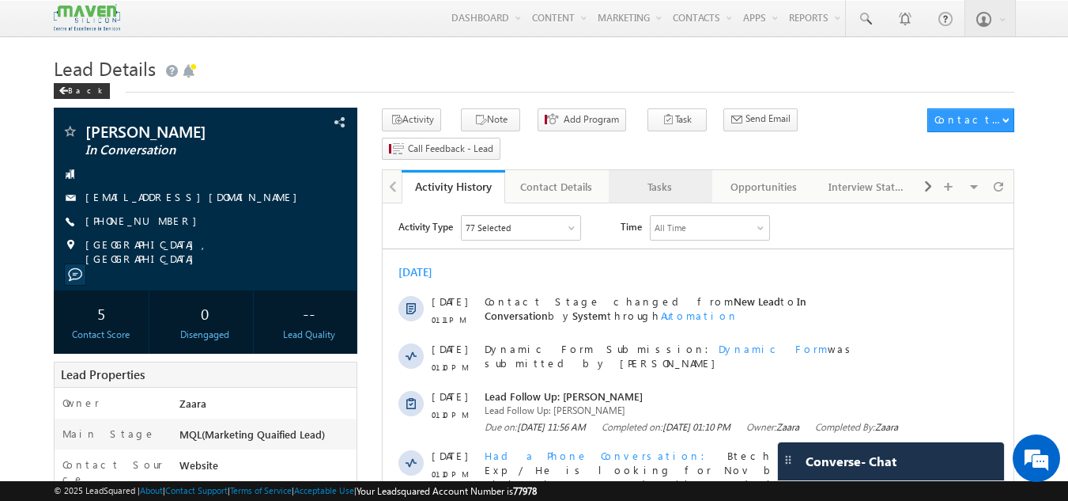
click at [674, 177] on div "Tasks" at bounding box center [660, 186] width 77 height 19
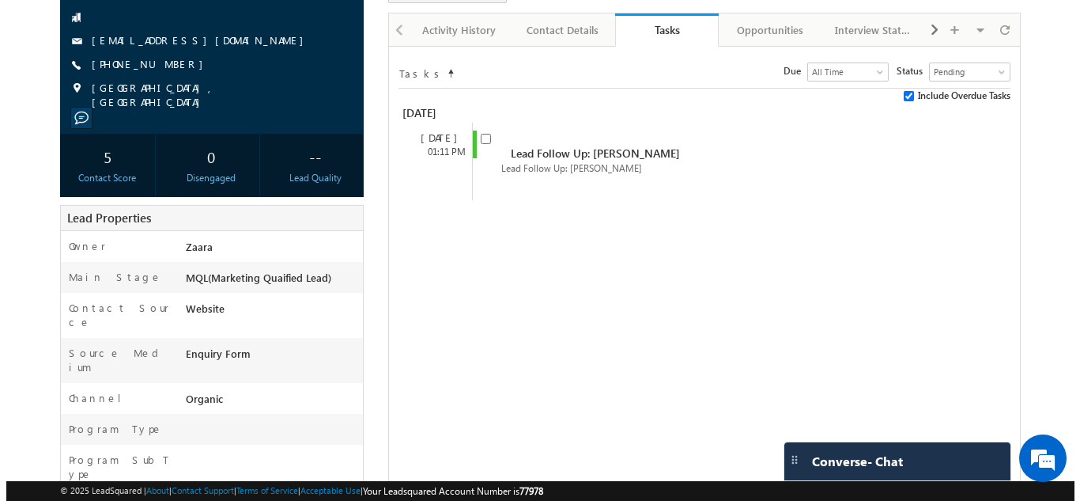
scroll to position [158, 0]
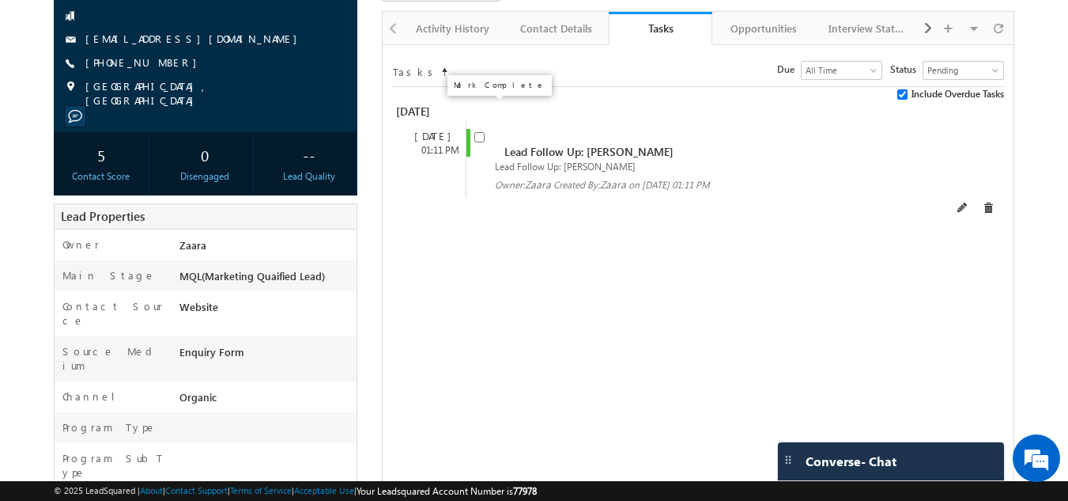
click at [482, 132] on input "checkbox" at bounding box center [479, 137] width 10 height 10
checkbox input "false"
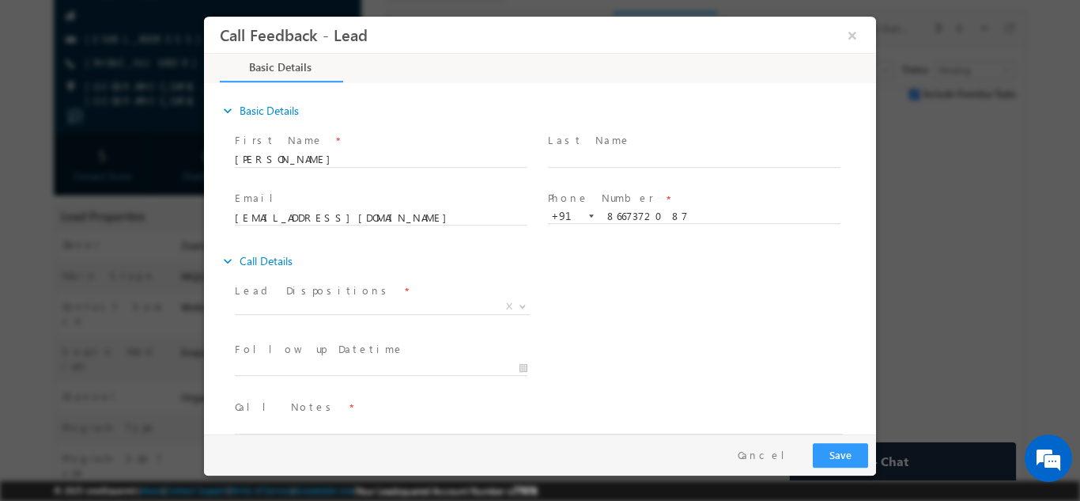
scroll to position [25, 0]
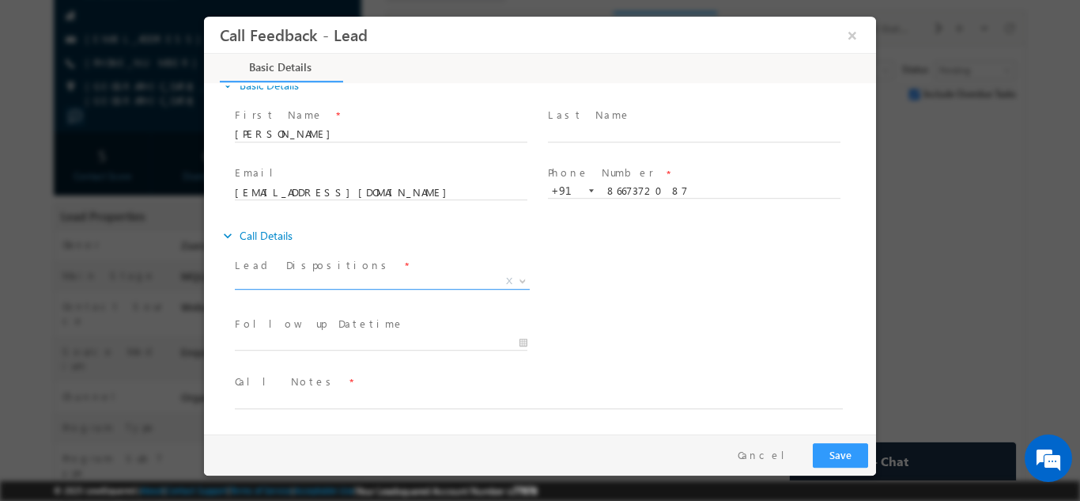
click at [304, 279] on span "X" at bounding box center [382, 281] width 295 height 16
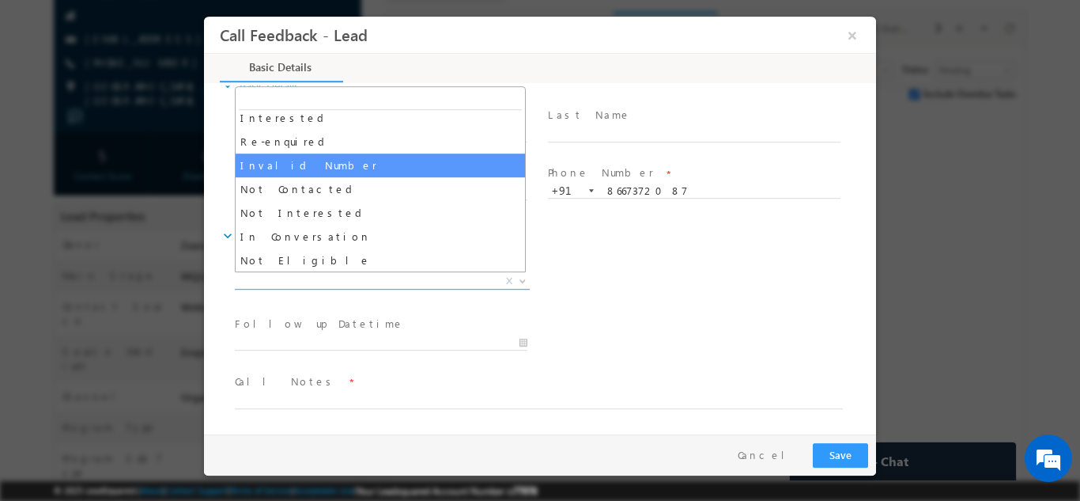
scroll to position [79, 0]
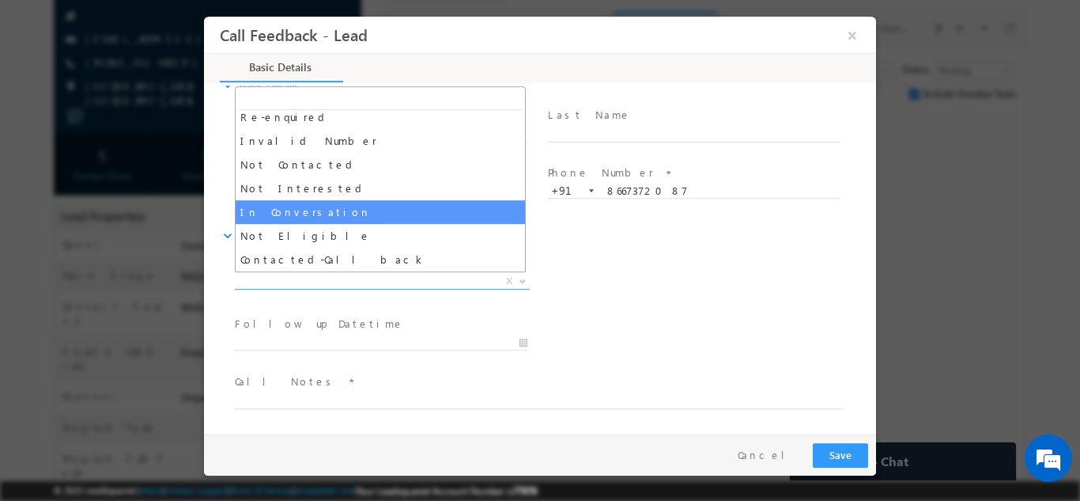
select select "In Conversation"
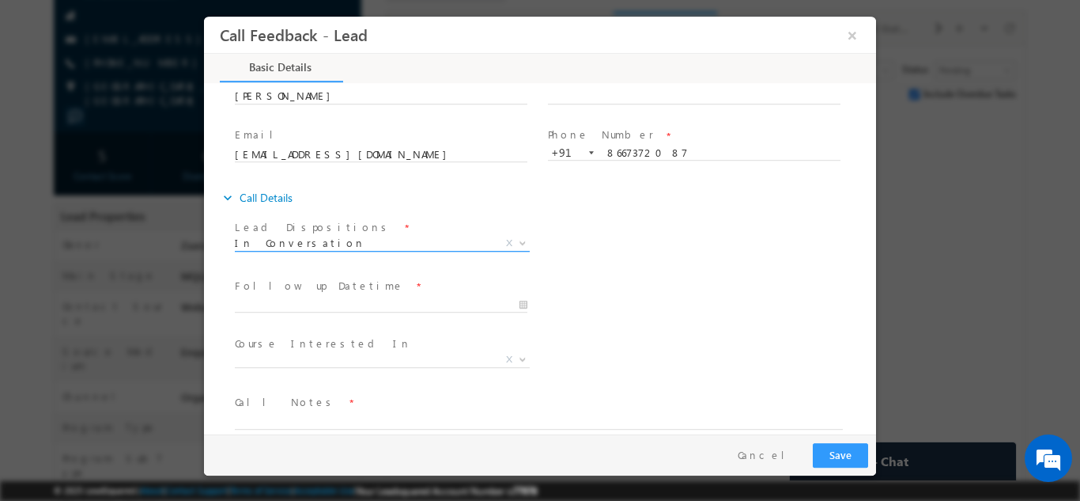
scroll to position [84, 0]
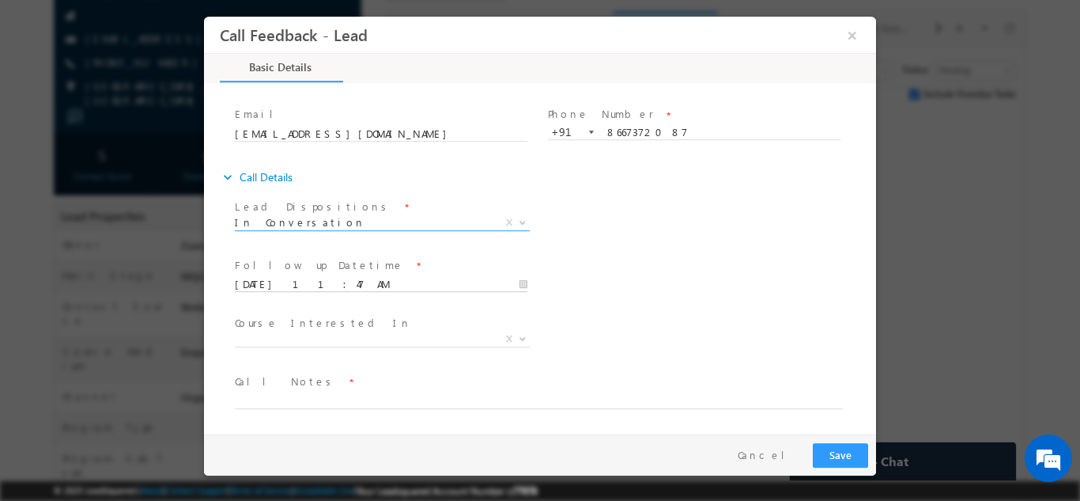
click at [304, 282] on input "[DATE] 11:47 AM" at bounding box center [381, 284] width 293 height 16
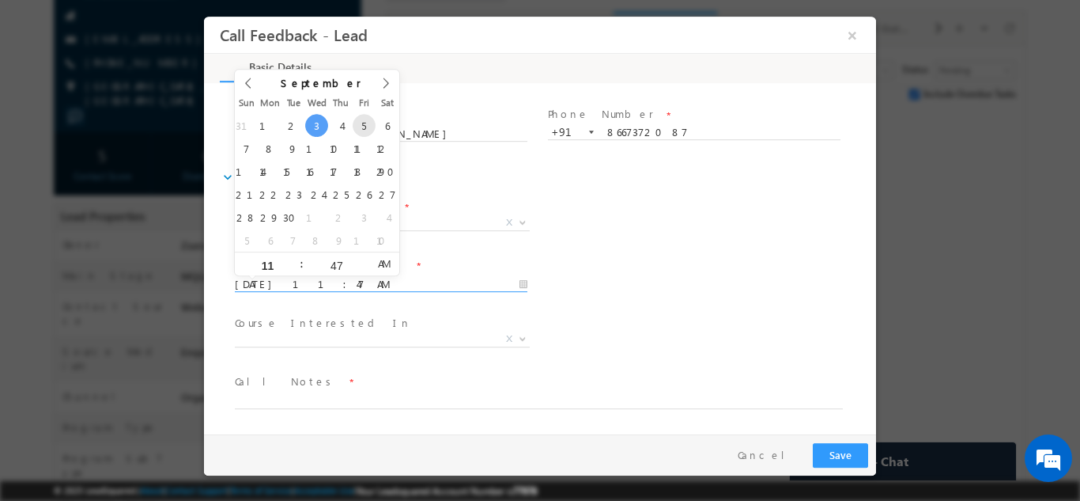
type input "[DATE] 11:47 AM"
click at [414, 338] on span "X" at bounding box center [382, 339] width 295 height 16
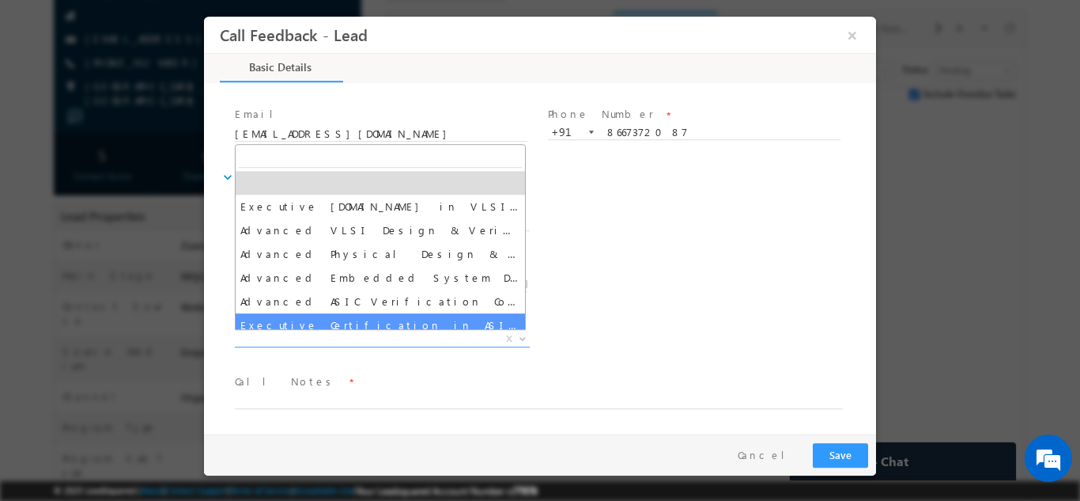
click at [705, 283] on div "Follow up Datetime * [DATE] 11:47 AM Program Type * Long Term Short Term X" at bounding box center [554, 282] width 644 height 59
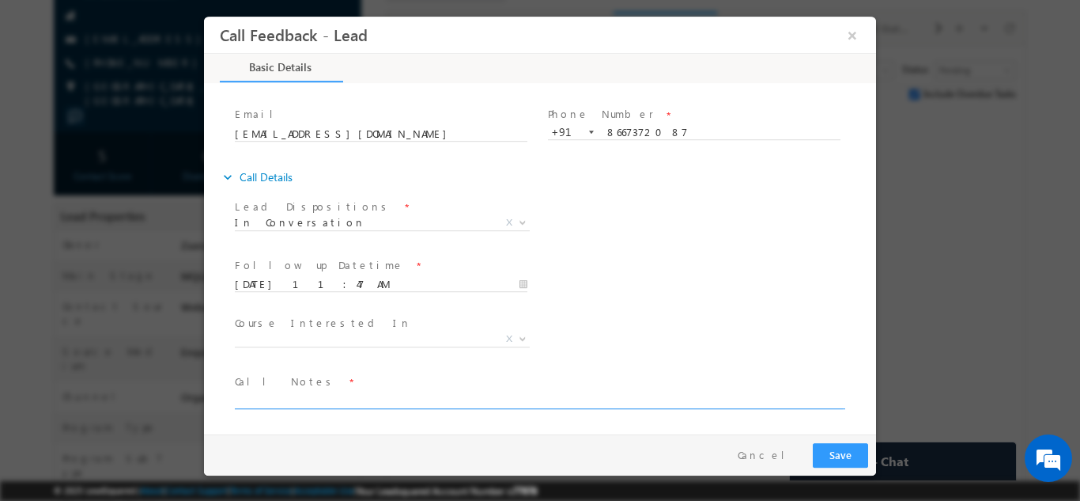
click at [390, 400] on textarea at bounding box center [539, 399] width 608 height 18
type textarea "He is plaining only next year not looking for Nov batch"
click at [293, 278] on input "05/09/2025 11:47 AM" at bounding box center [381, 284] width 293 height 16
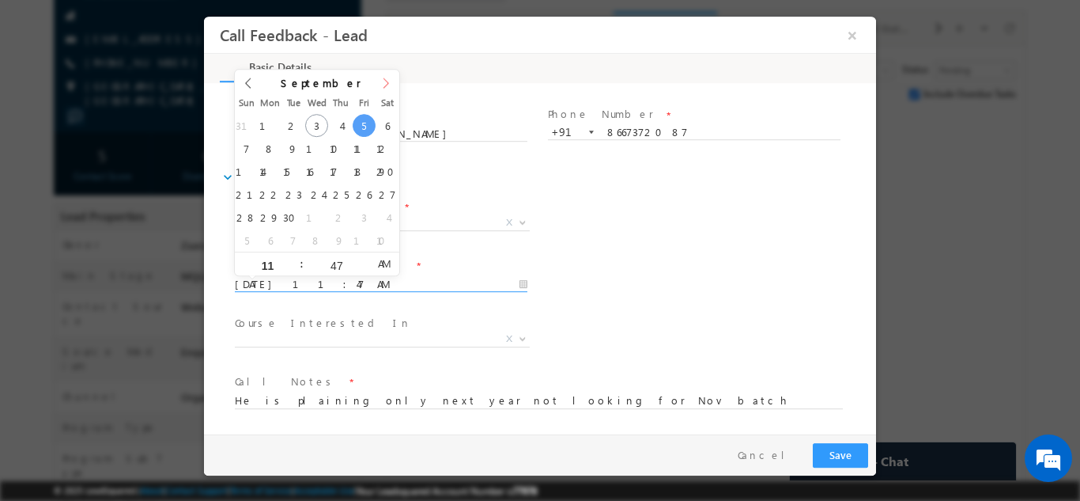
click at [387, 86] on icon at bounding box center [385, 82] width 11 height 11
type input "2026"
click at [388, 82] on icon at bounding box center [385, 82] width 11 height 11
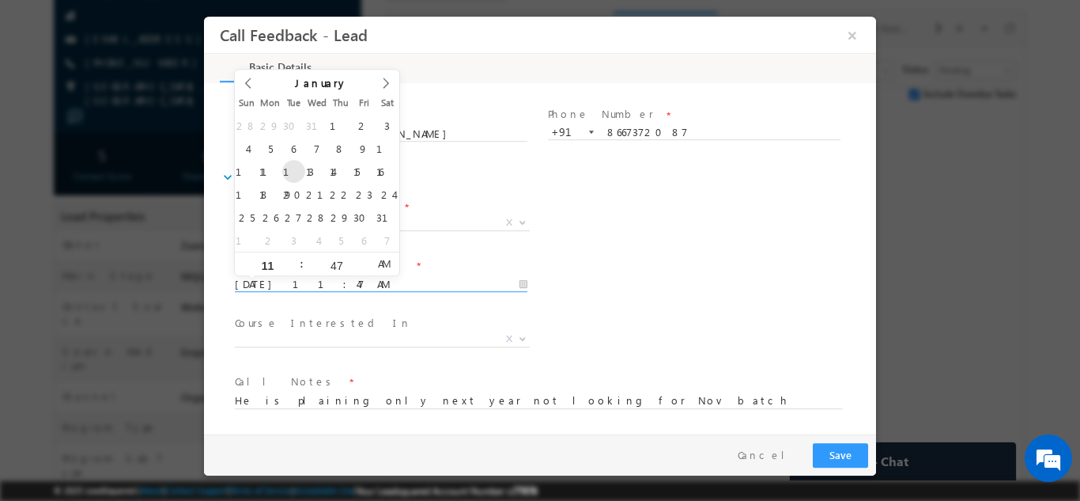
type input "13/01/2026 11:47 AM"
click at [837, 452] on button "Save" at bounding box center [840, 454] width 55 height 25
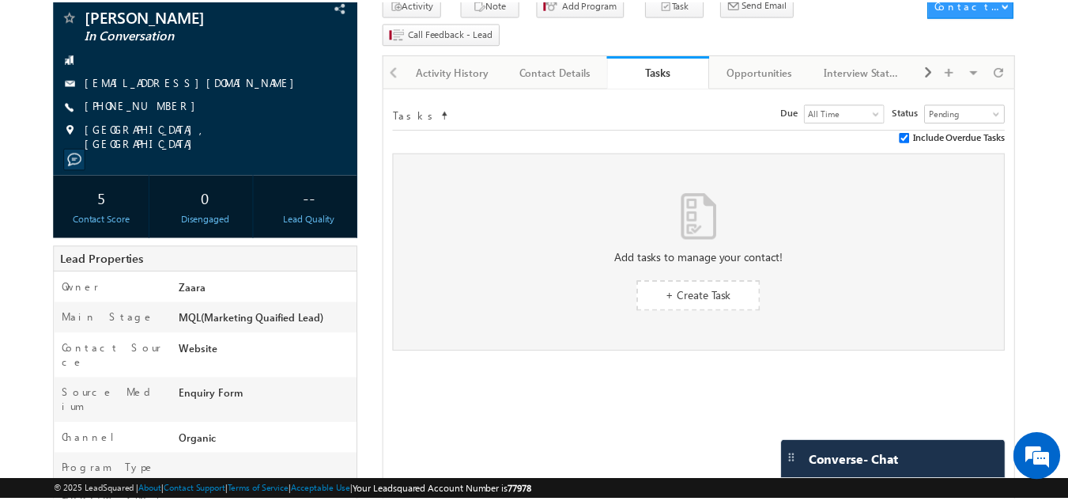
scroll to position [201, 0]
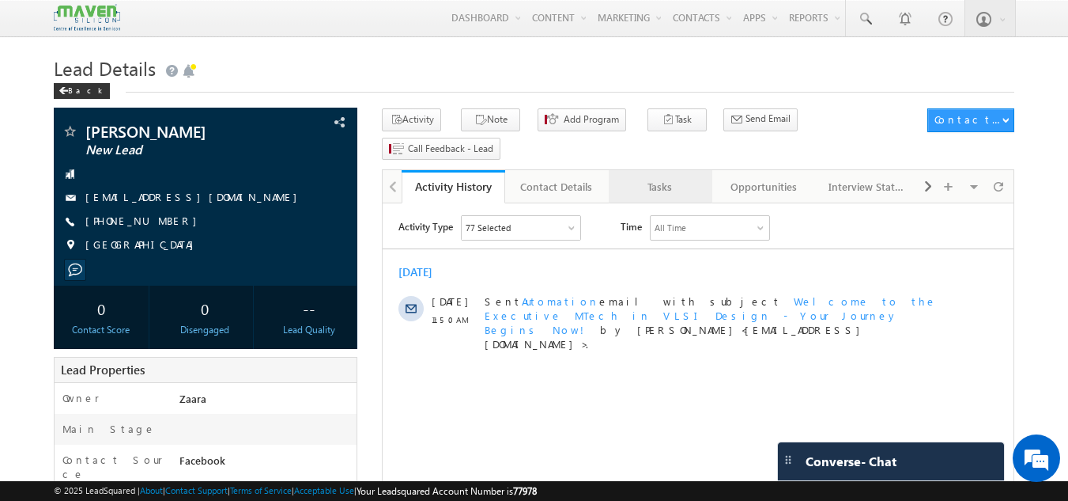
click at [645, 177] on div "Tasks" at bounding box center [660, 186] width 77 height 19
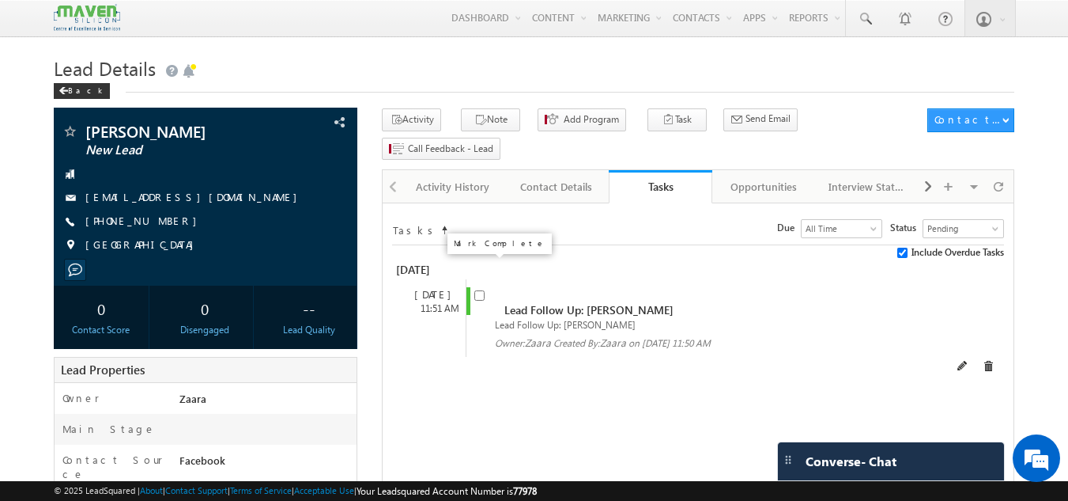
click at [482, 290] on input "checkbox" at bounding box center [479, 295] width 10 height 10
checkbox input "false"
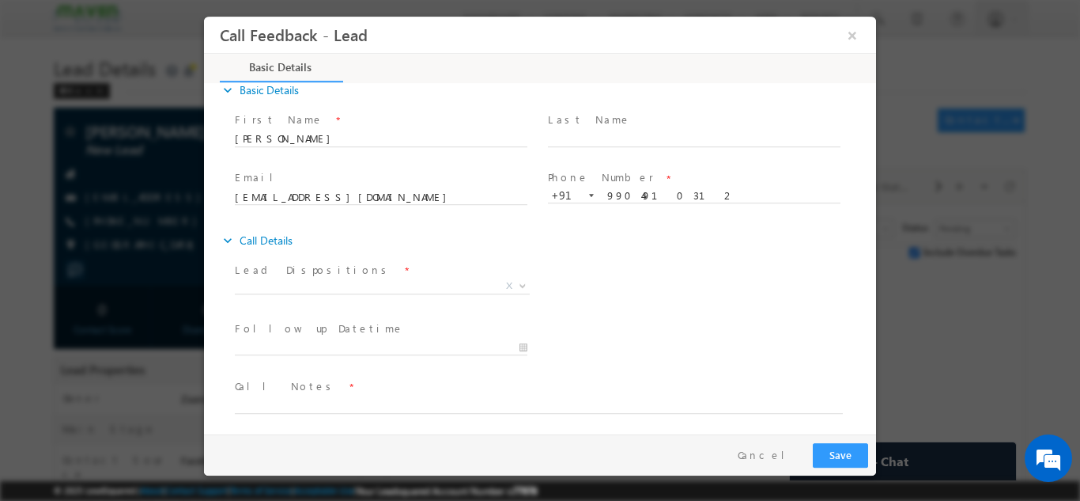
scroll to position [25, 0]
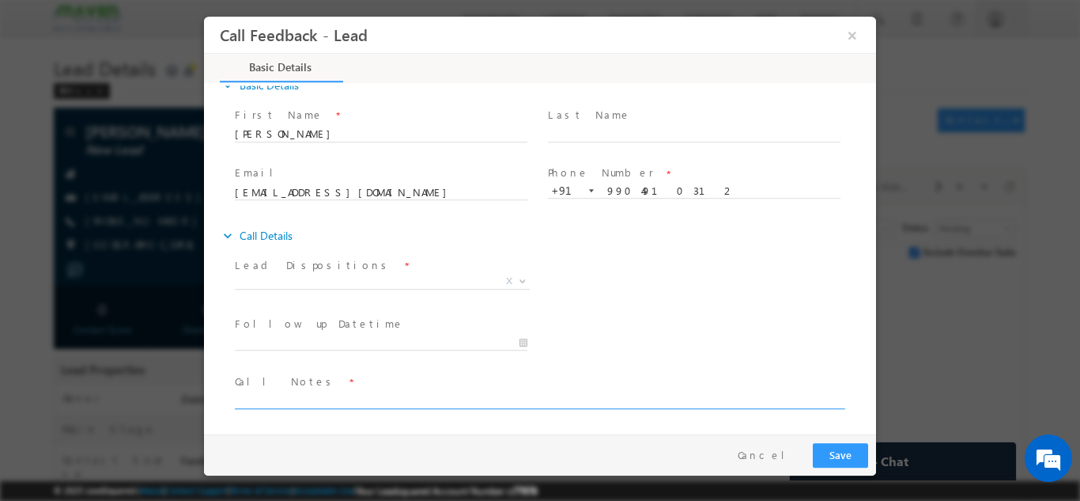
click at [327, 394] on textarea at bounding box center [539, 399] width 608 height 18
type textarea "Btech 2011 / Over all 12 years exp / Working in"
click at [630, 191] on input "9904910312" at bounding box center [694, 191] width 293 height 16
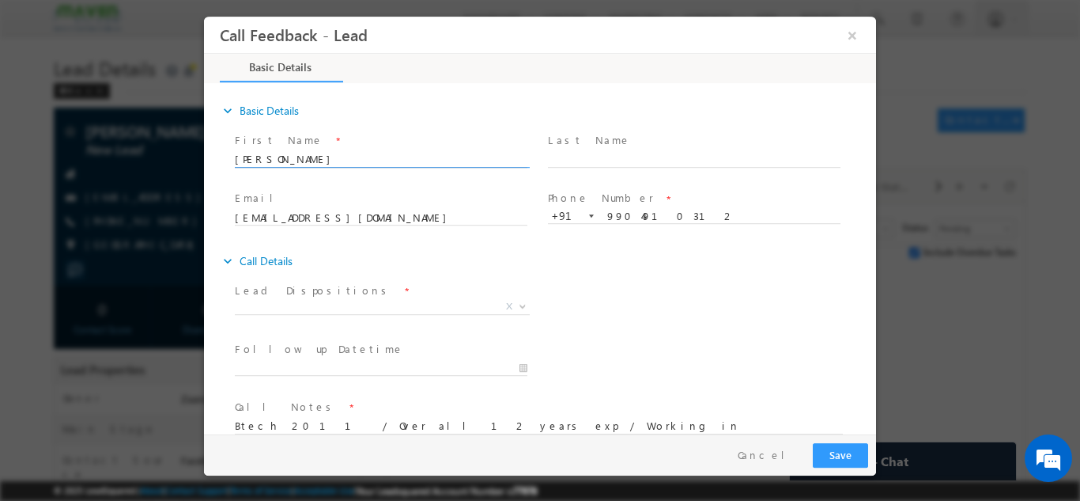
click at [312, 161] on input "Mayank Chauhan" at bounding box center [381, 159] width 293 height 16
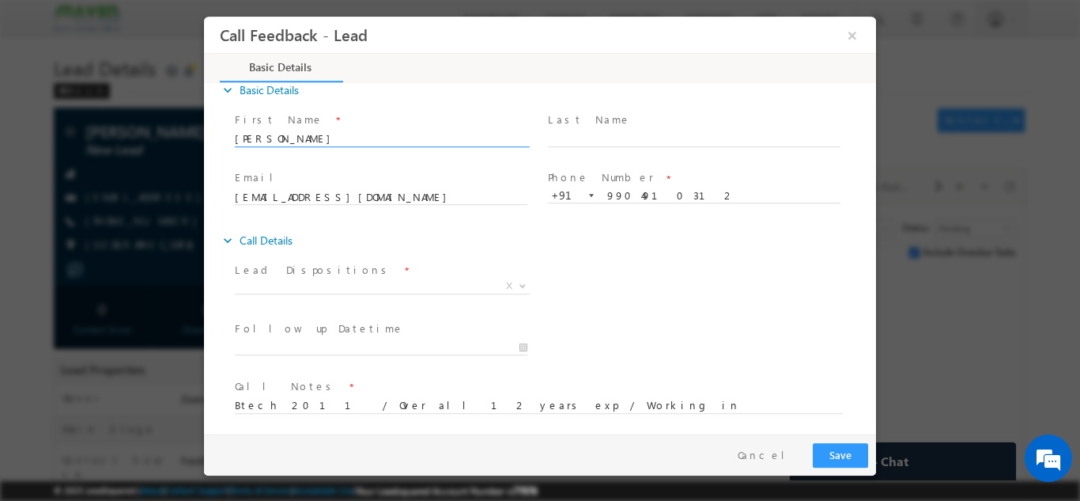
scroll to position [25, 0]
